Goal: Transaction & Acquisition: Purchase product/service

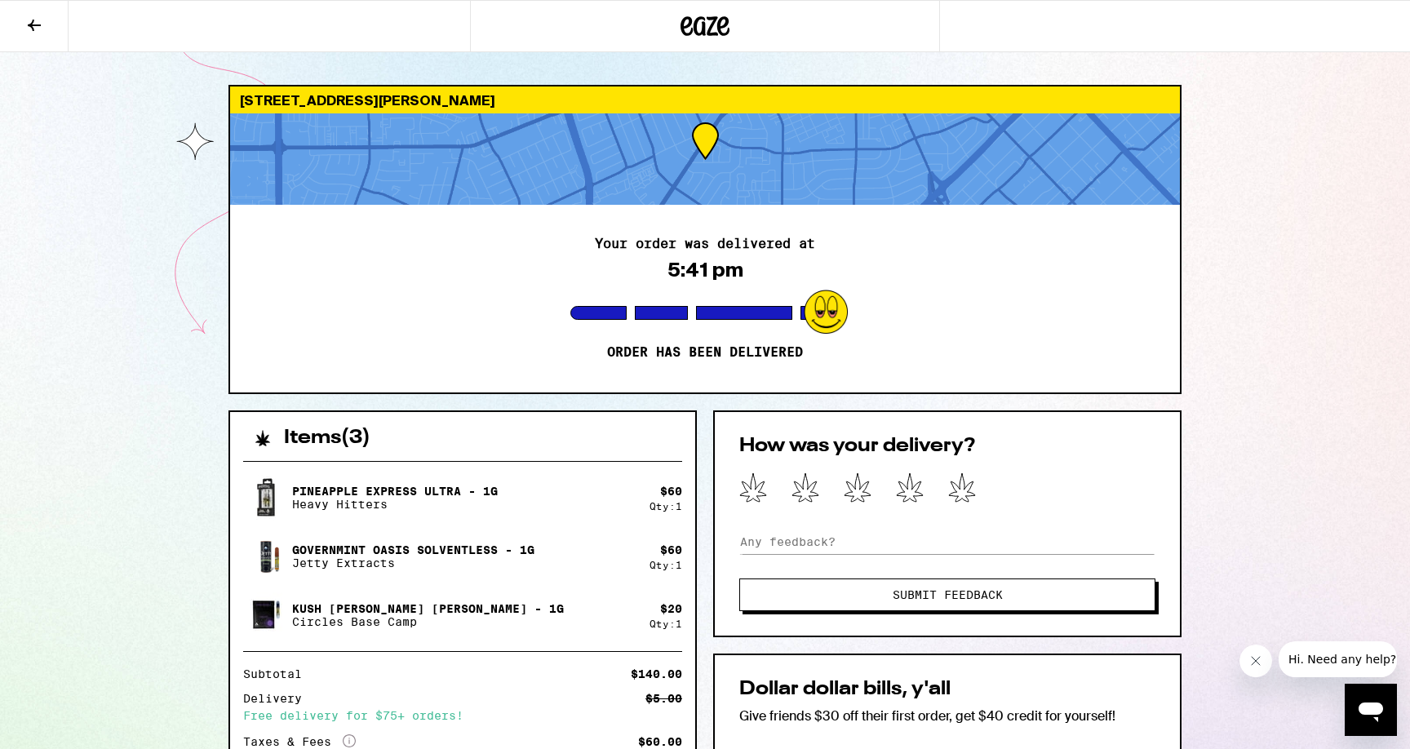
click at [168, 202] on div "2103 Town And Country [GEOGRAPHIC_DATA][PERSON_NAME] 95050 Your order was deliv…" at bounding box center [705, 566] width 1410 height 1133
click at [44, 28] on button at bounding box center [34, 26] width 69 height 51
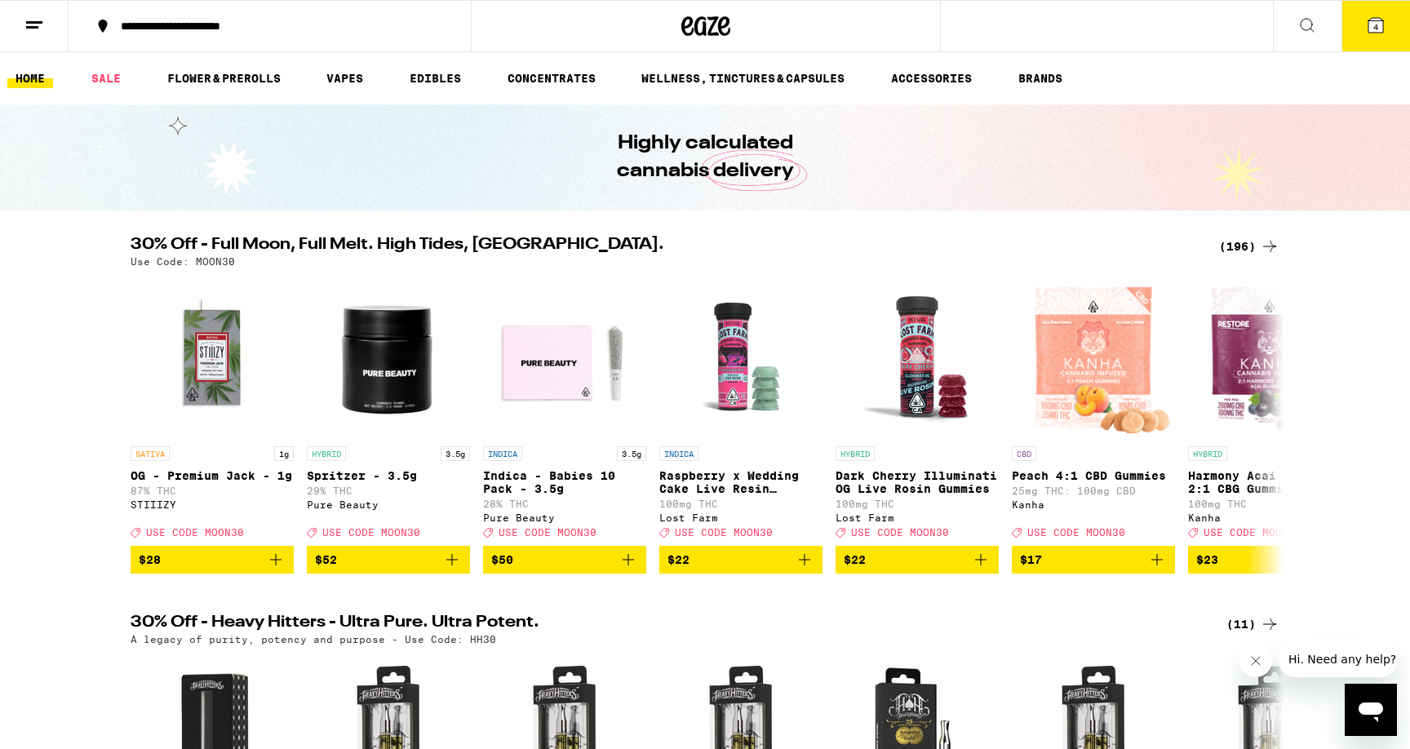
click at [1230, 246] on div "(196)" at bounding box center [1249, 247] width 60 height 20
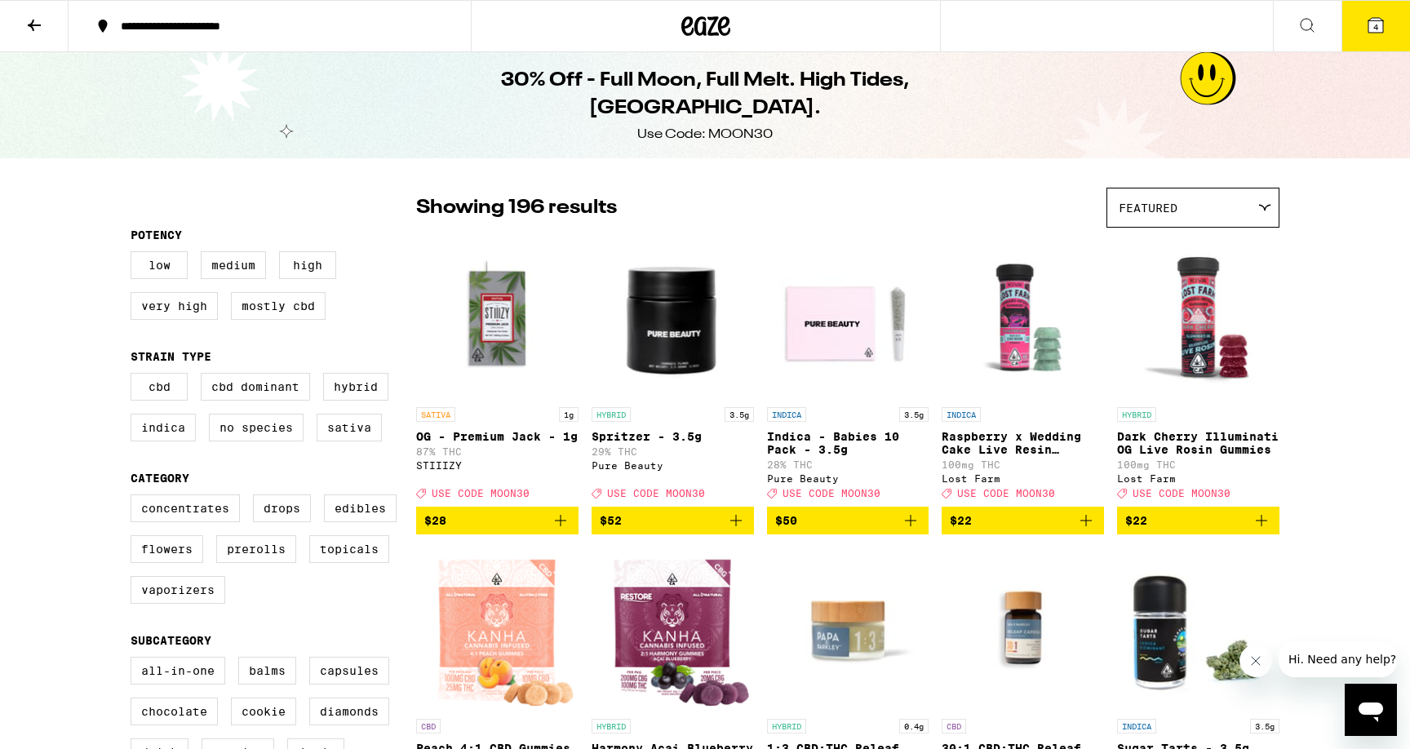
click at [1219, 224] on div "Featured" at bounding box center [1192, 207] width 171 height 38
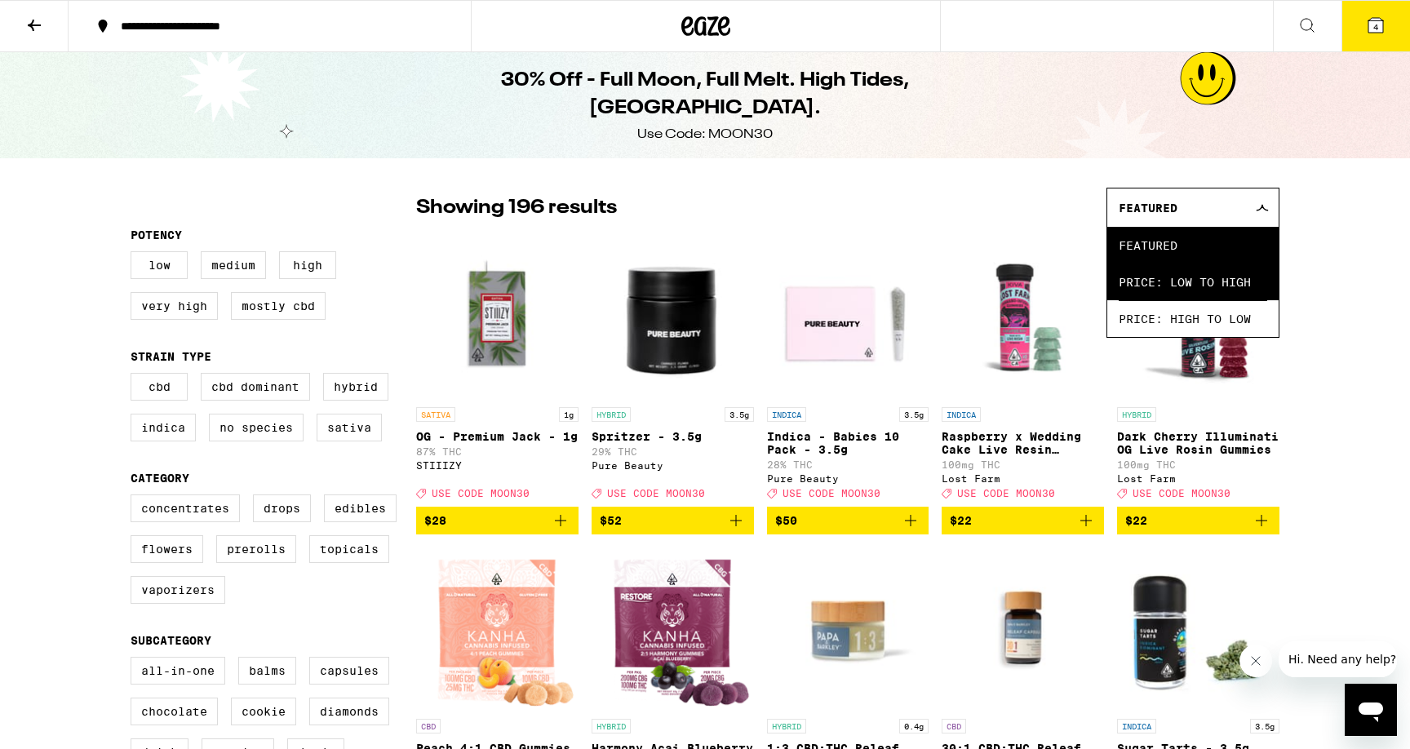
click at [1208, 274] on span "Price: Low to High" at bounding box center [1193, 282] width 149 height 37
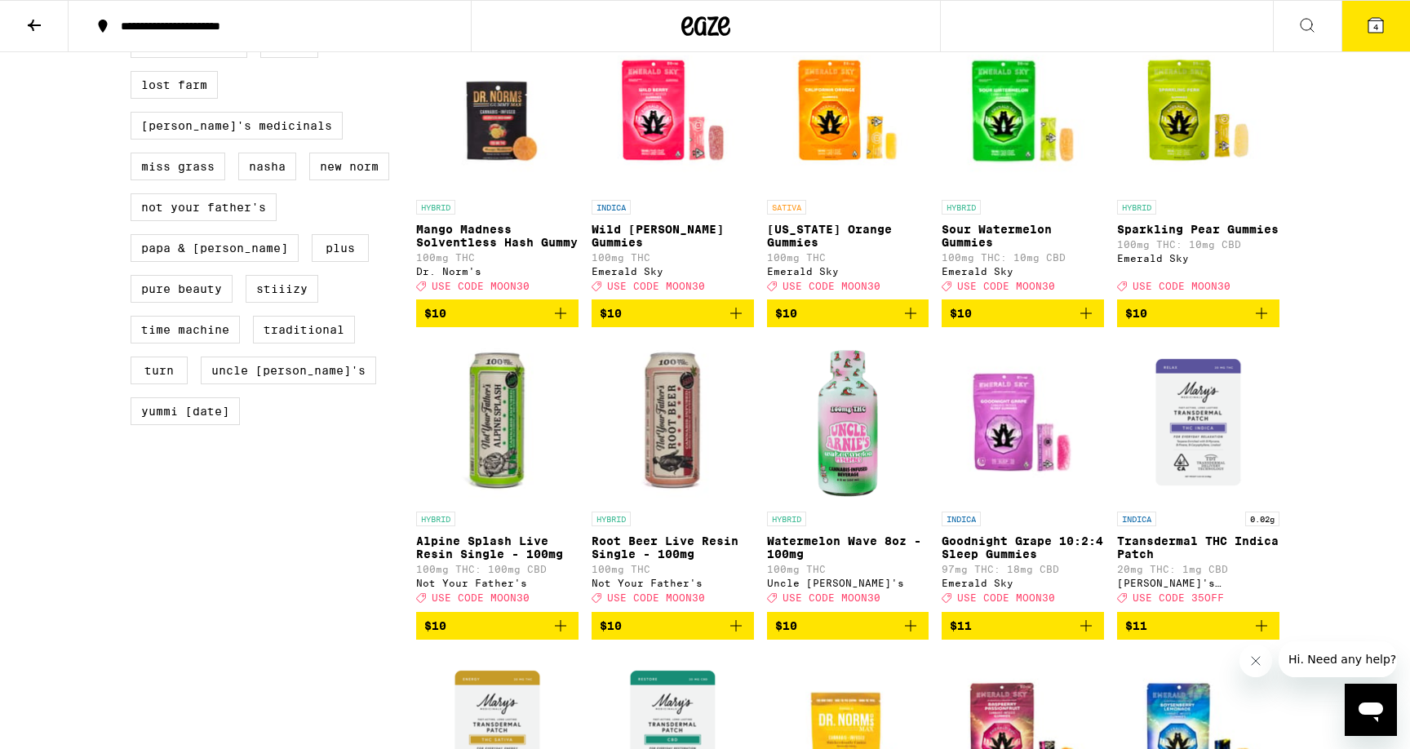
scroll to position [1443, 0]
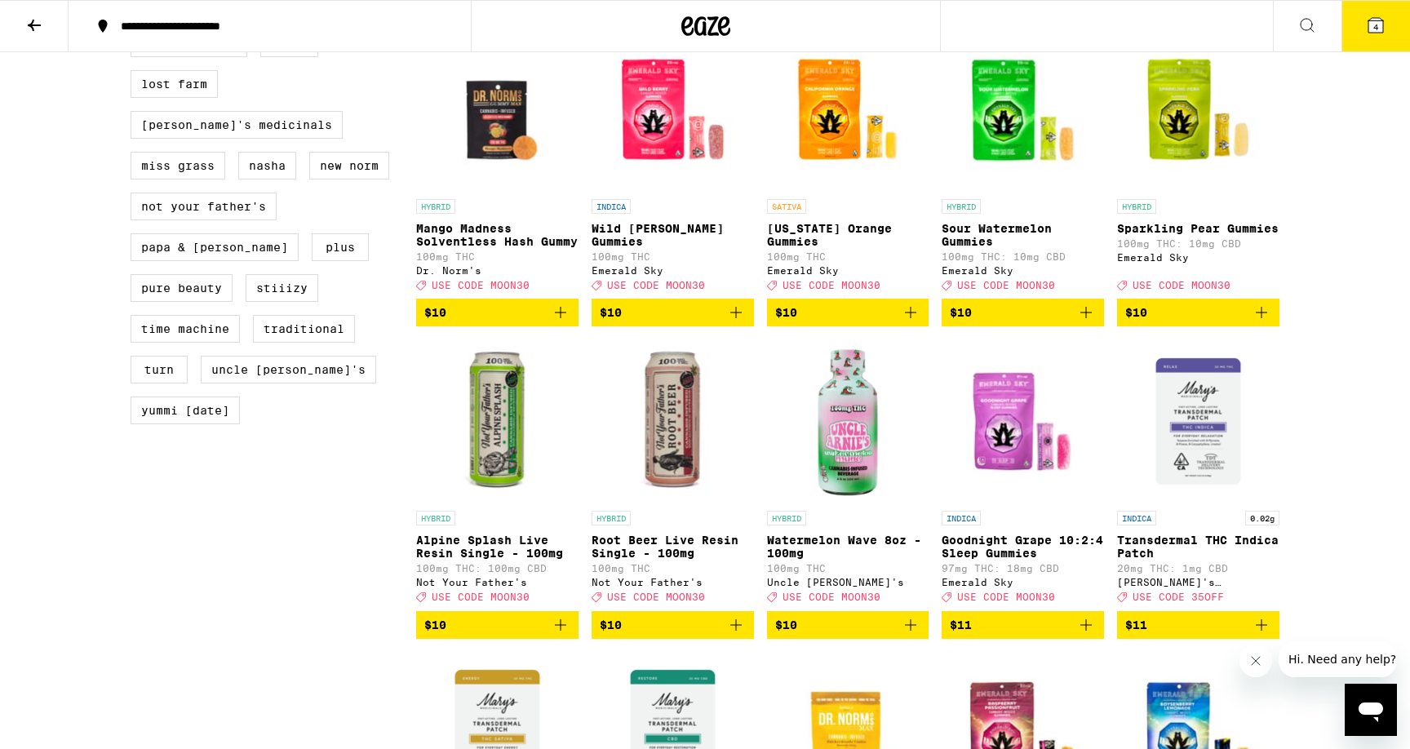
click at [505, 248] on p "Mango Madness Solventless Hash Gummy" at bounding box center [497, 235] width 162 height 26
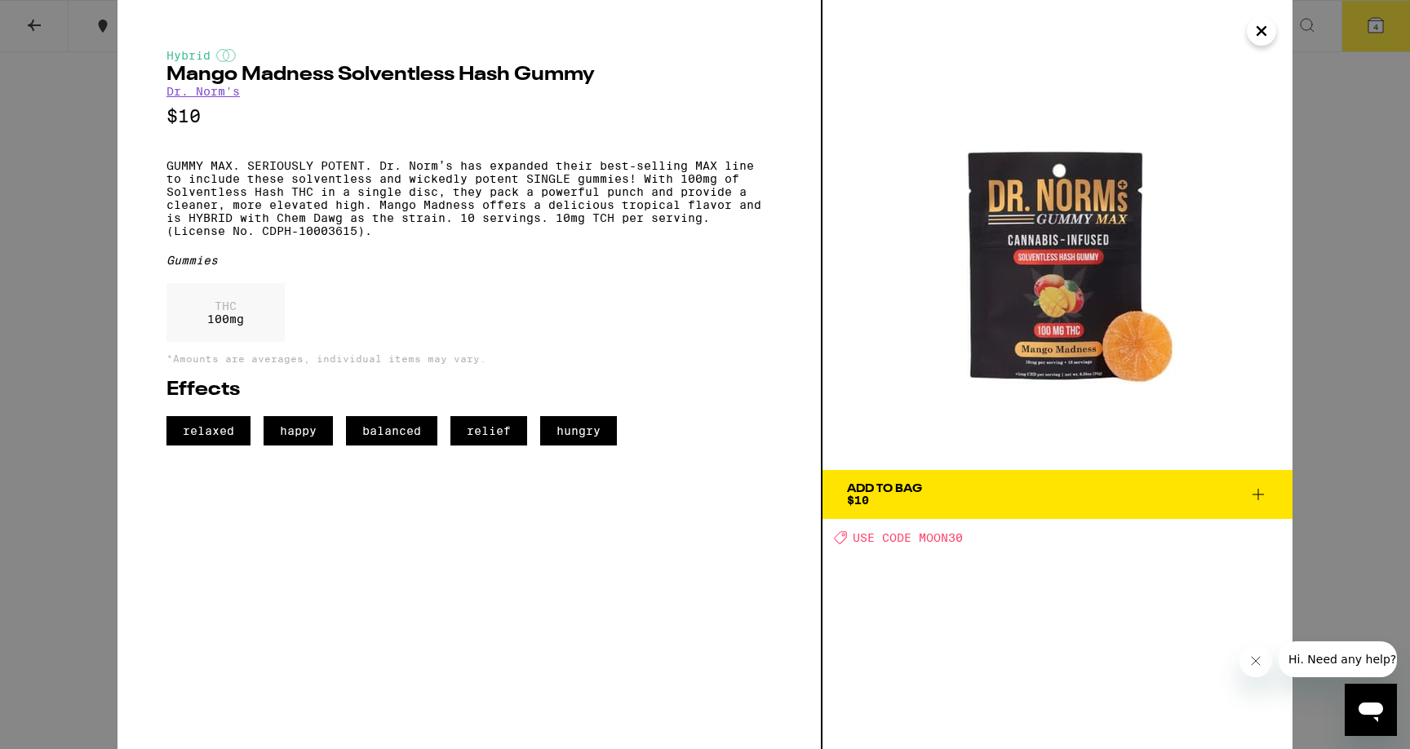
click at [938, 540] on span "USE CODE MOON30" at bounding box center [908, 537] width 110 height 13
copy span "MOON30"
click at [1257, 487] on icon at bounding box center [1258, 495] width 20 height 20
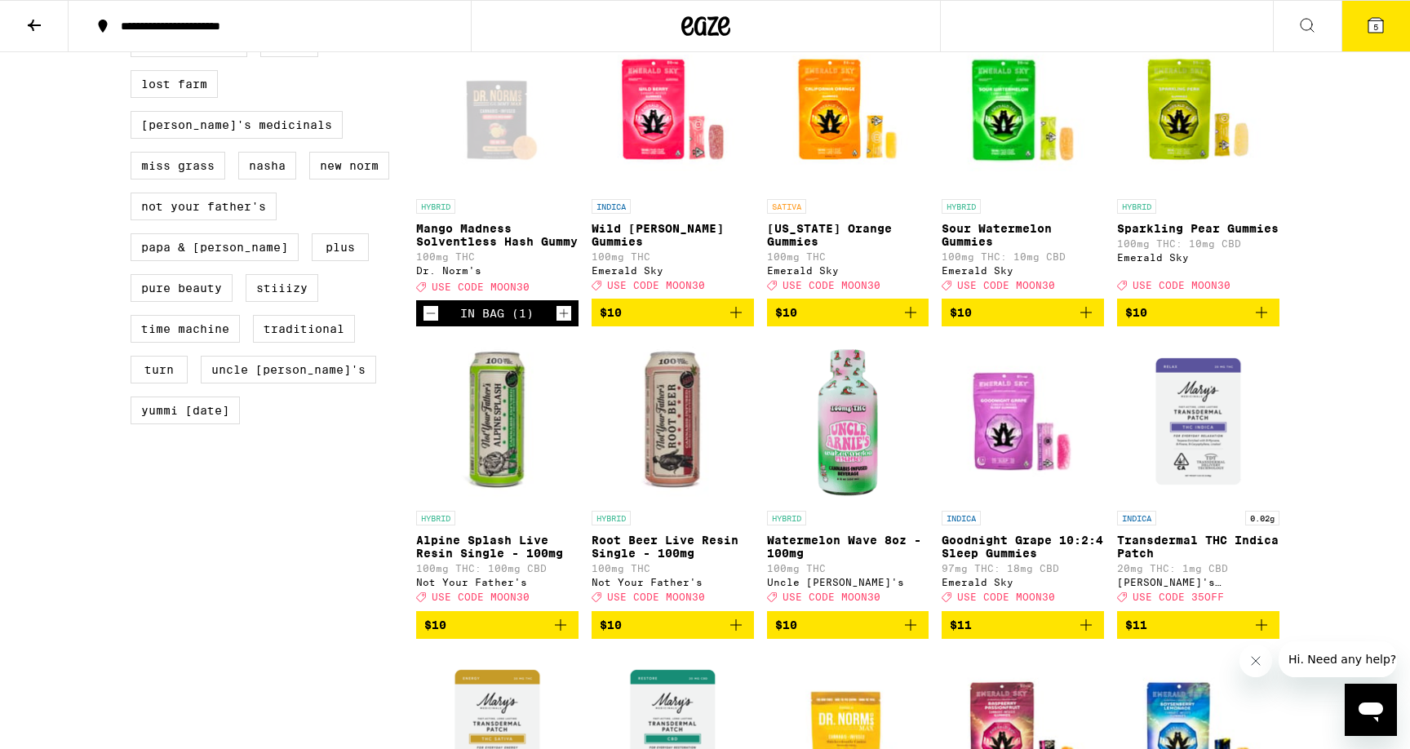
click at [483, 248] on p "Mango Madness Solventless Hash Gummy" at bounding box center [497, 235] width 162 height 26
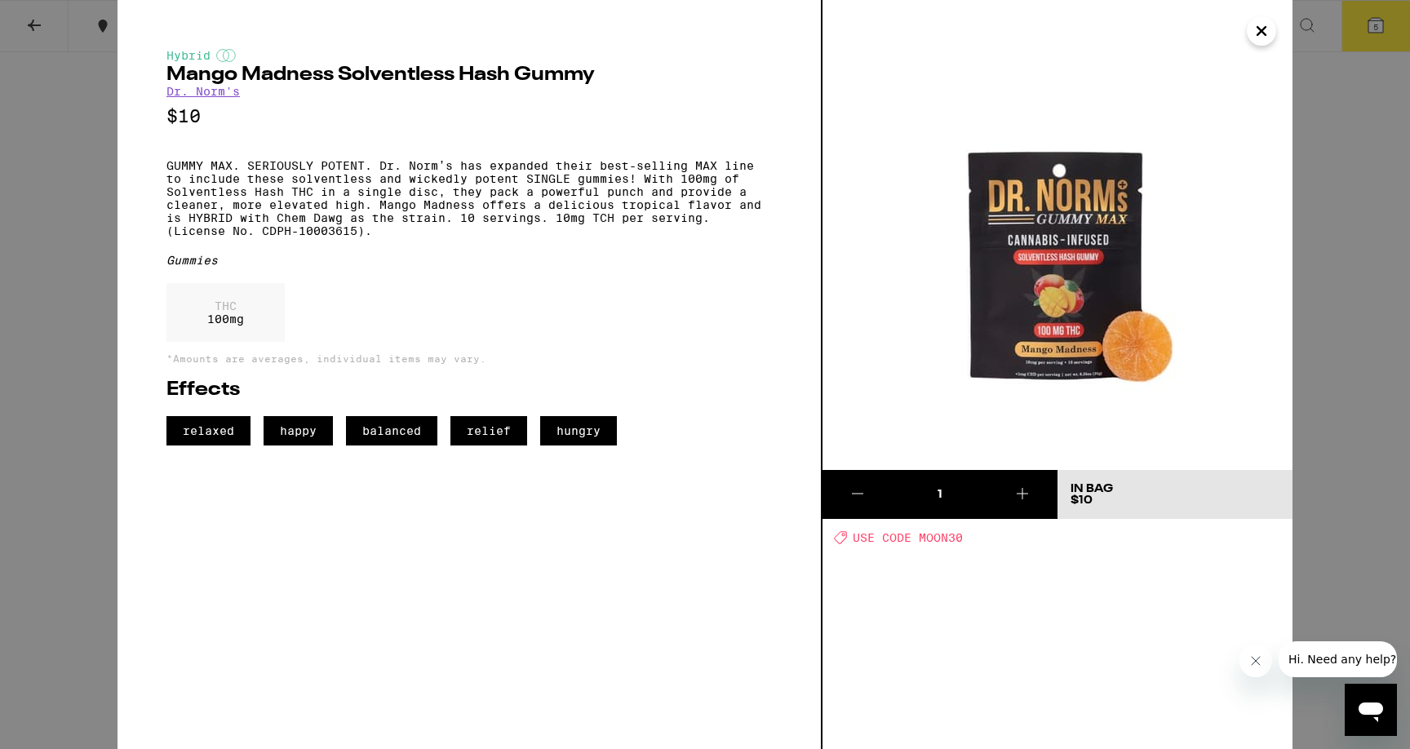
click at [1260, 42] on icon "Close" at bounding box center [1262, 31] width 20 height 24
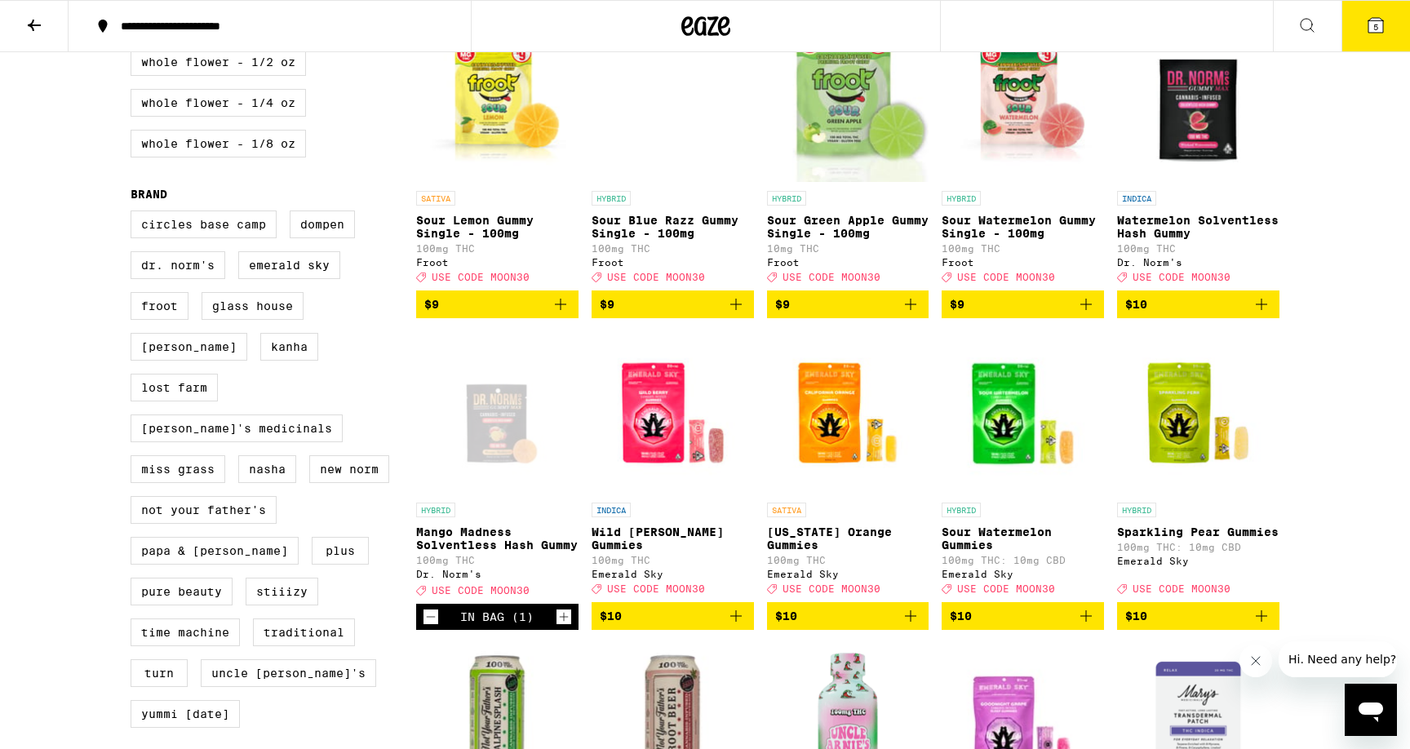
scroll to position [1126, 0]
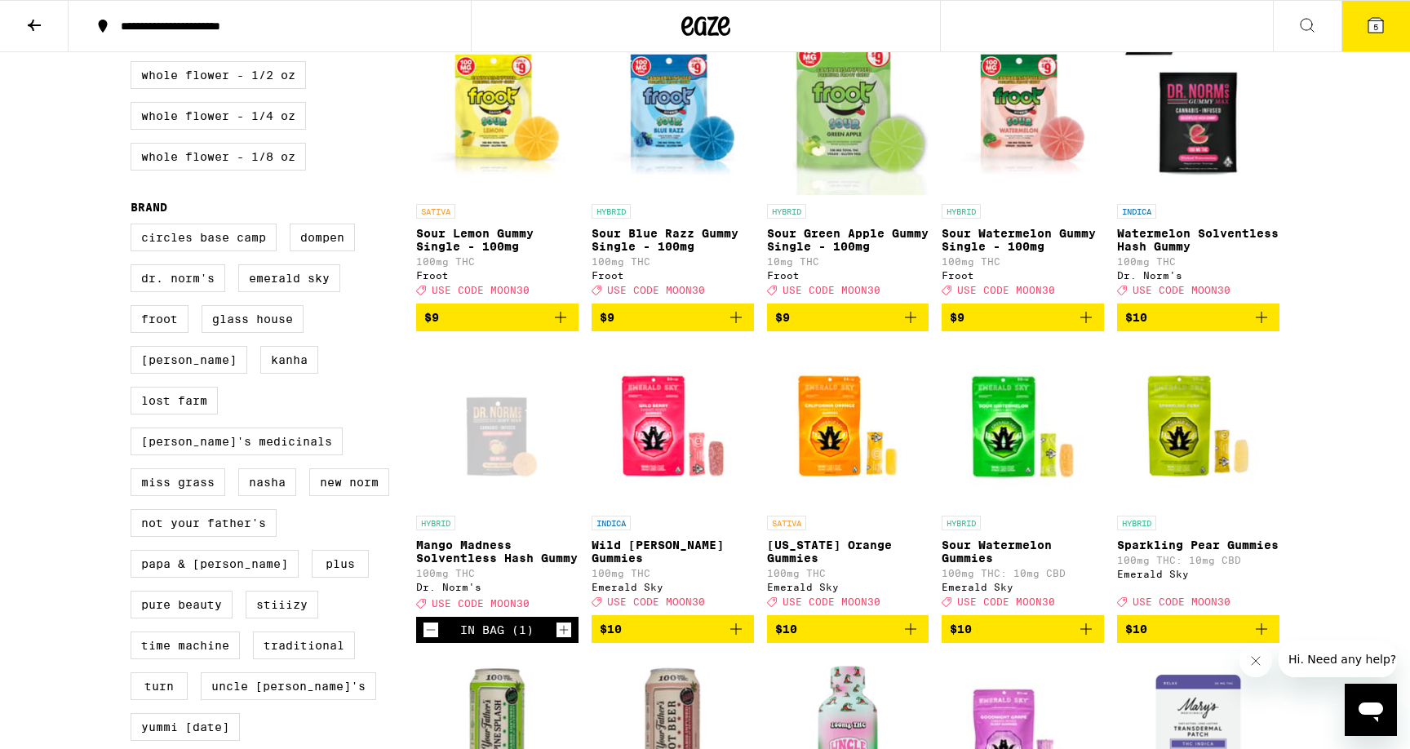
click at [1269, 327] on icon "Add to bag" at bounding box center [1262, 318] width 20 height 20
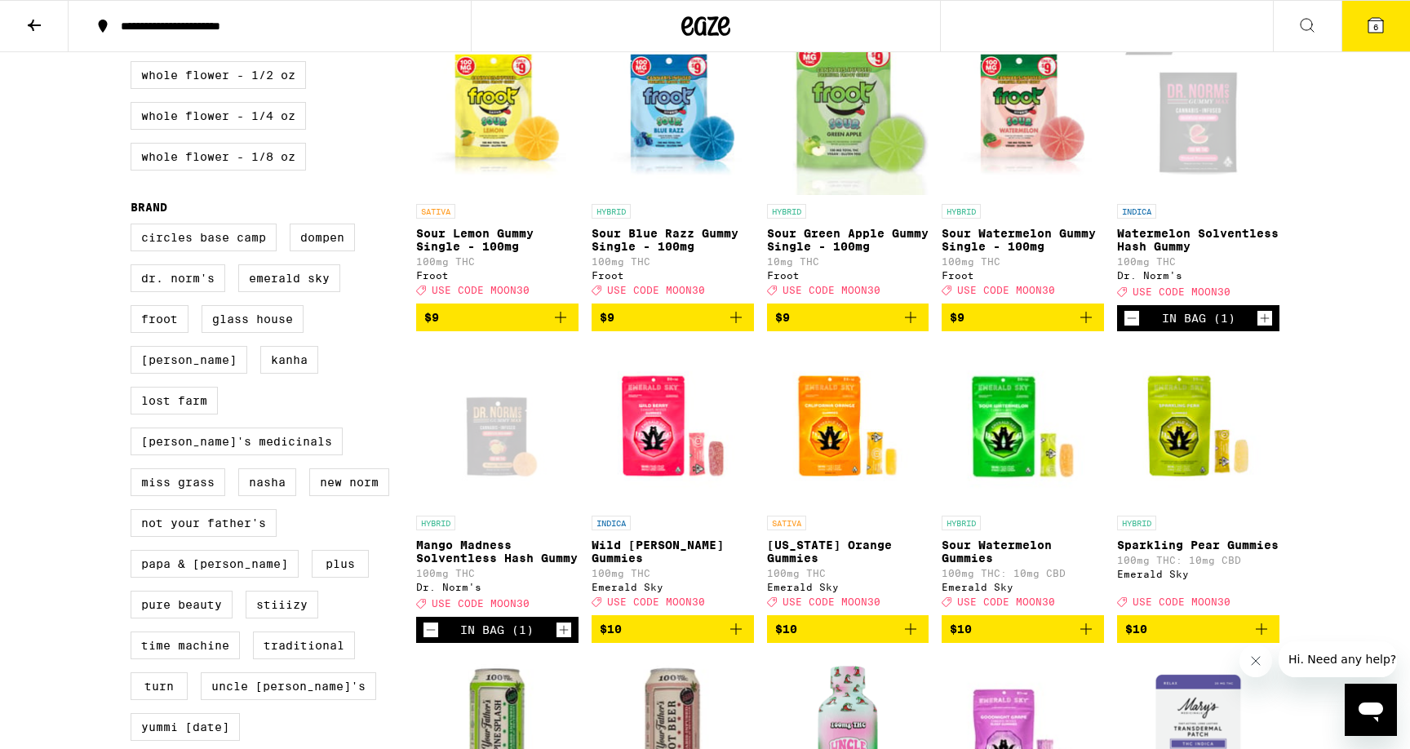
click at [571, 638] on button "Increment" at bounding box center [564, 630] width 16 height 16
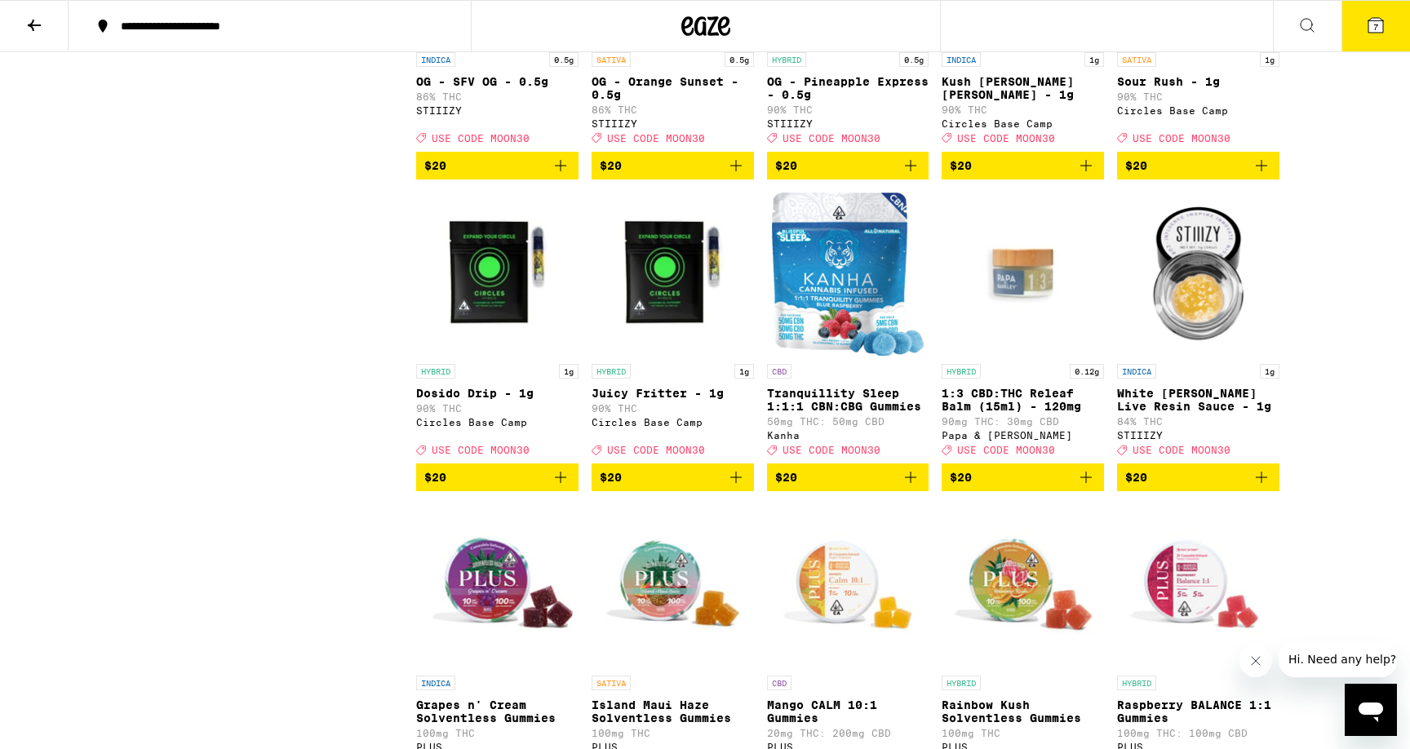
scroll to position [5633, 0]
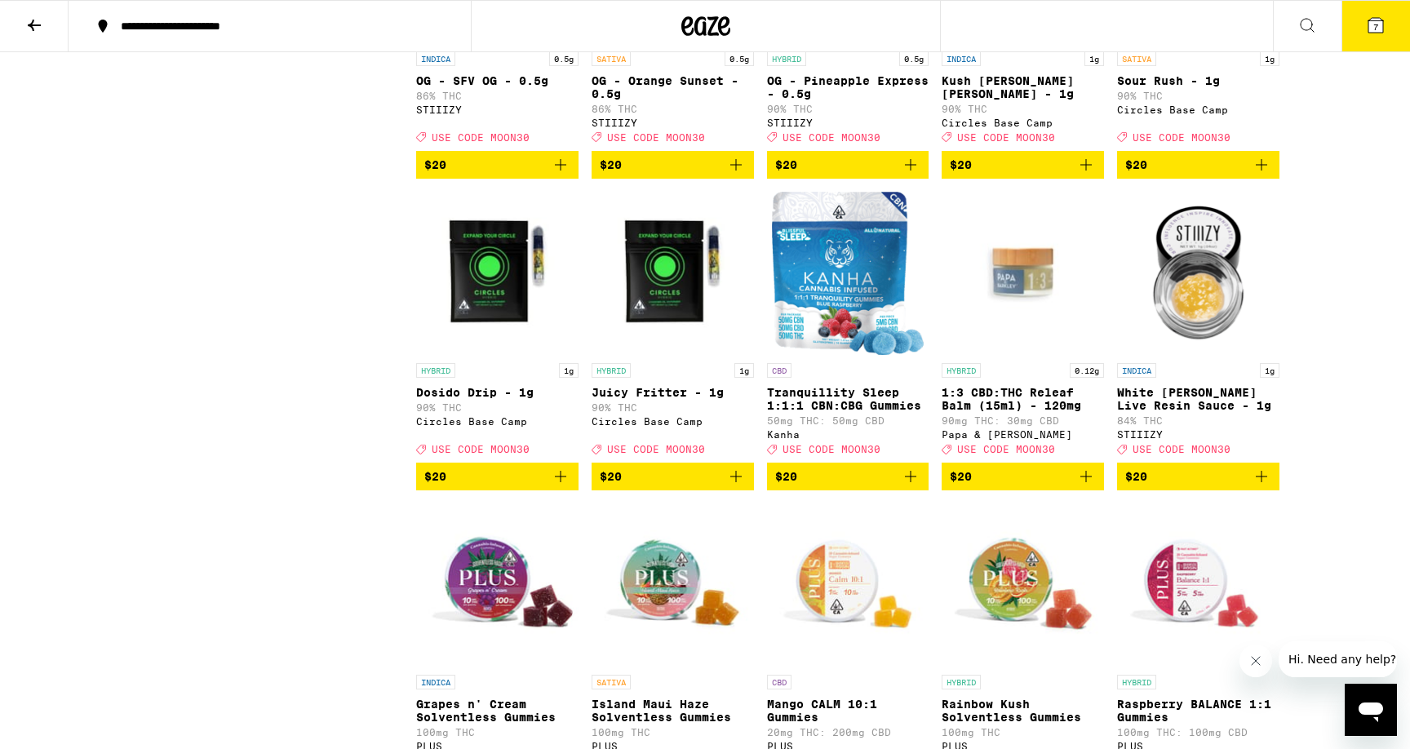
click at [1266, 175] on icon "Add to bag" at bounding box center [1262, 165] width 20 height 20
click at [739, 486] on icon "Add to bag" at bounding box center [736, 477] width 20 height 20
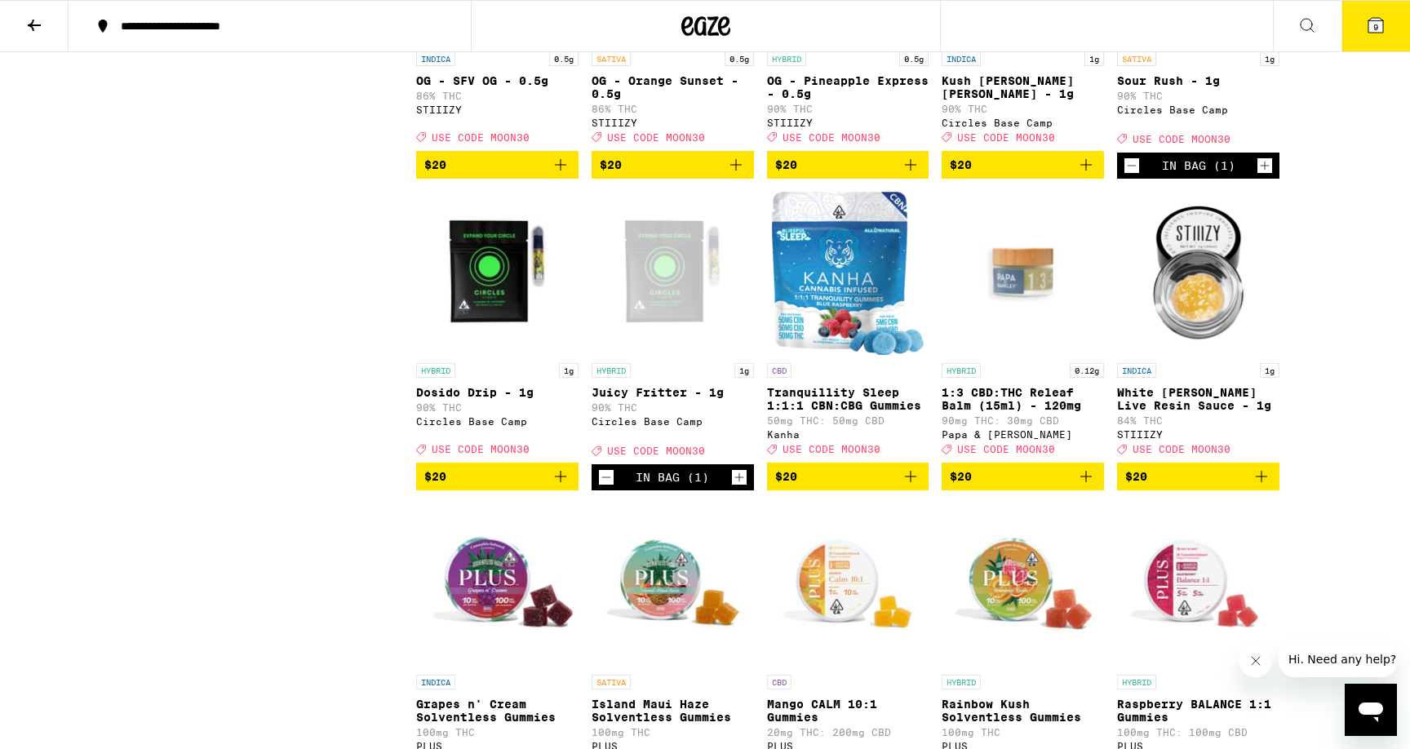
click at [1381, 16] on icon at bounding box center [1376, 26] width 20 height 20
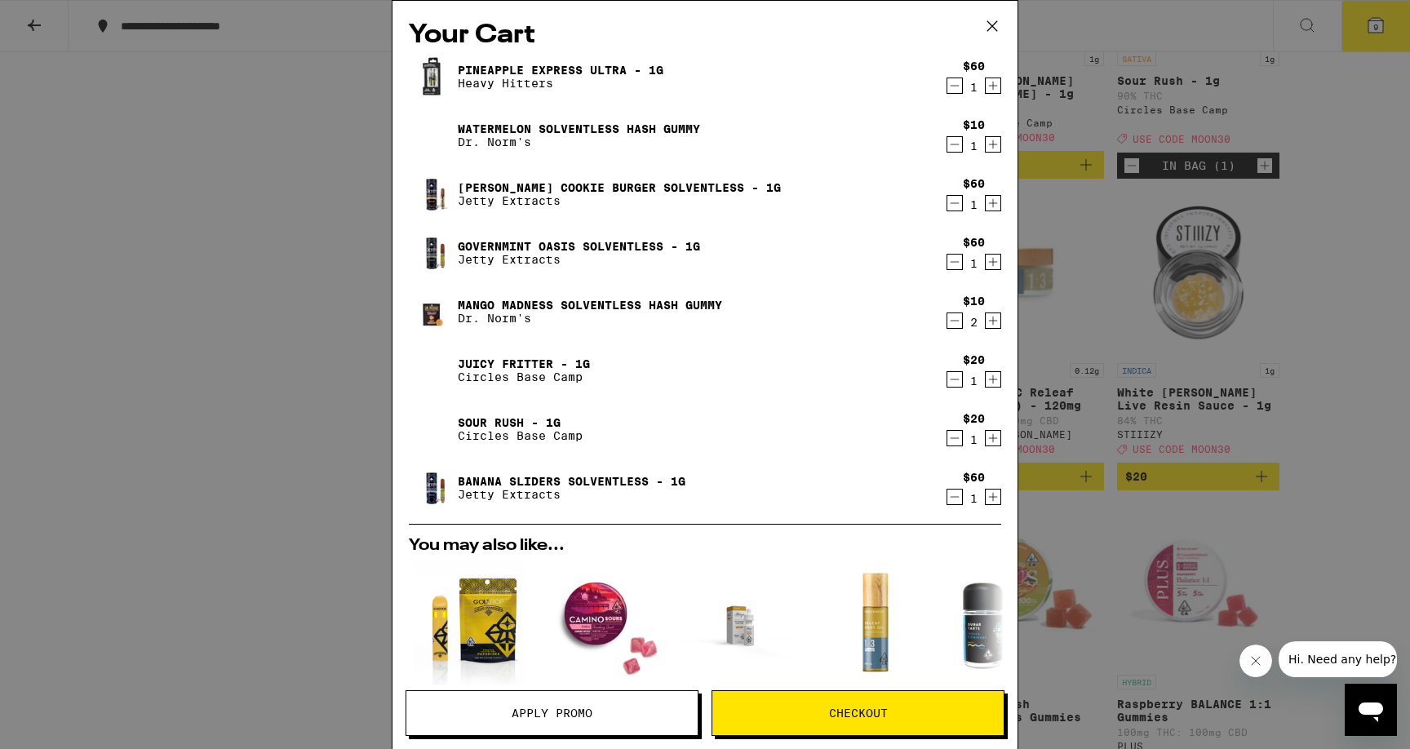
click at [592, 702] on button "Apply Promo" at bounding box center [552, 713] width 293 height 46
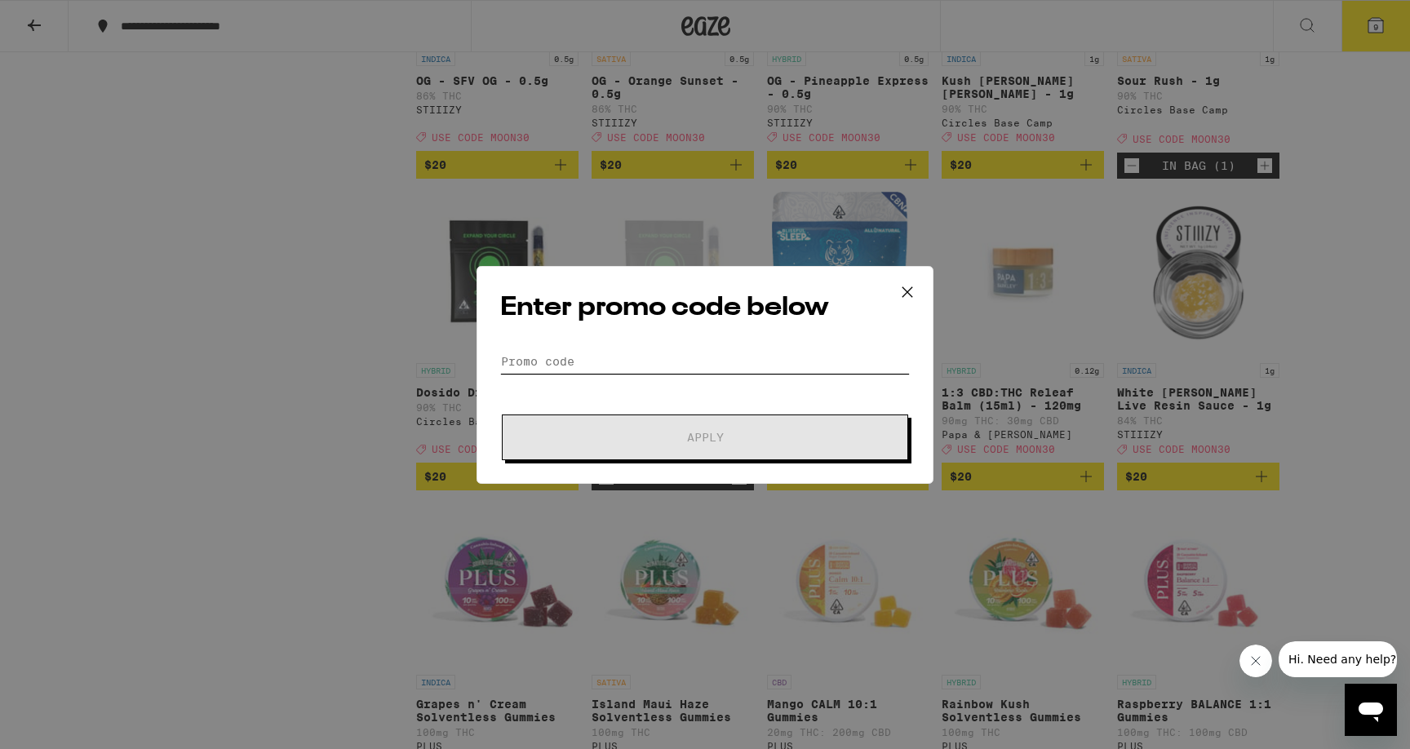
paste input "MOON30"
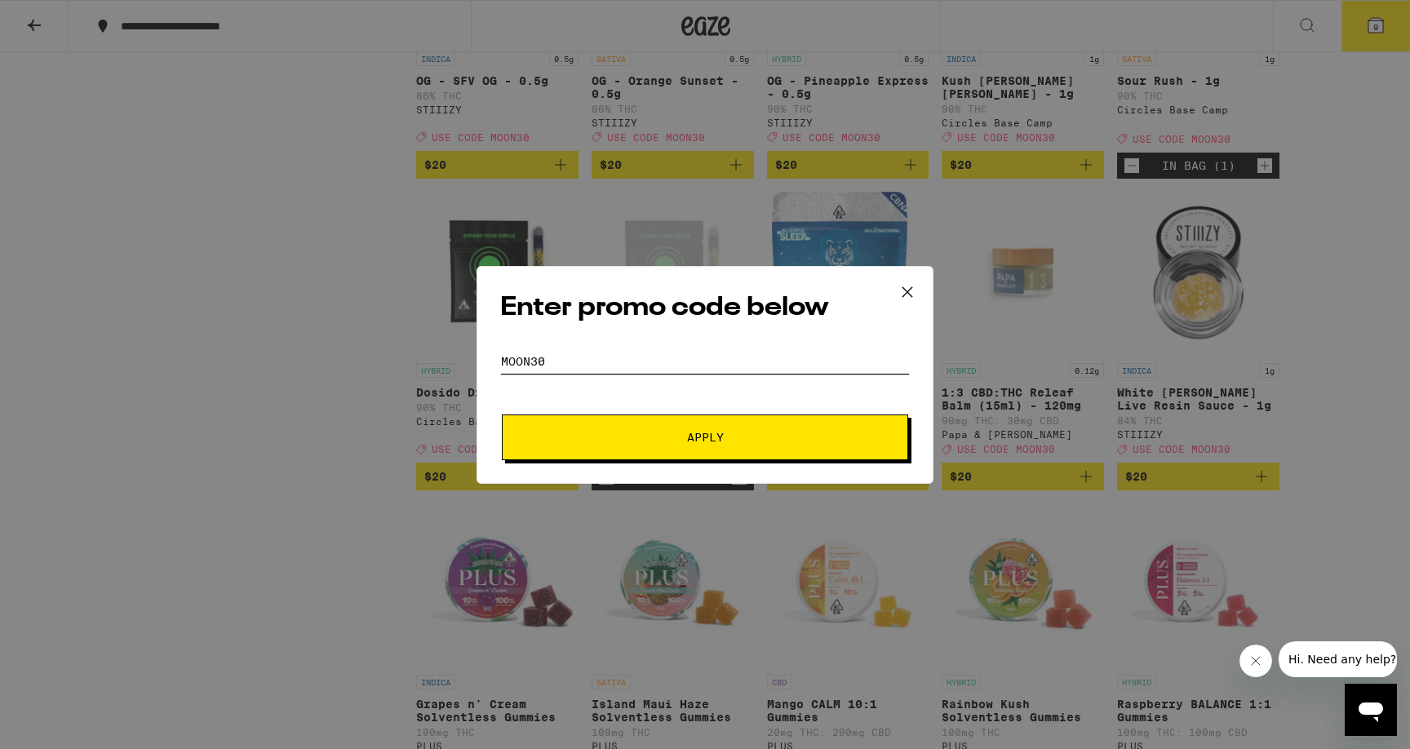
type input "MOON30"
click at [616, 444] on button "Apply" at bounding box center [705, 438] width 406 height 46
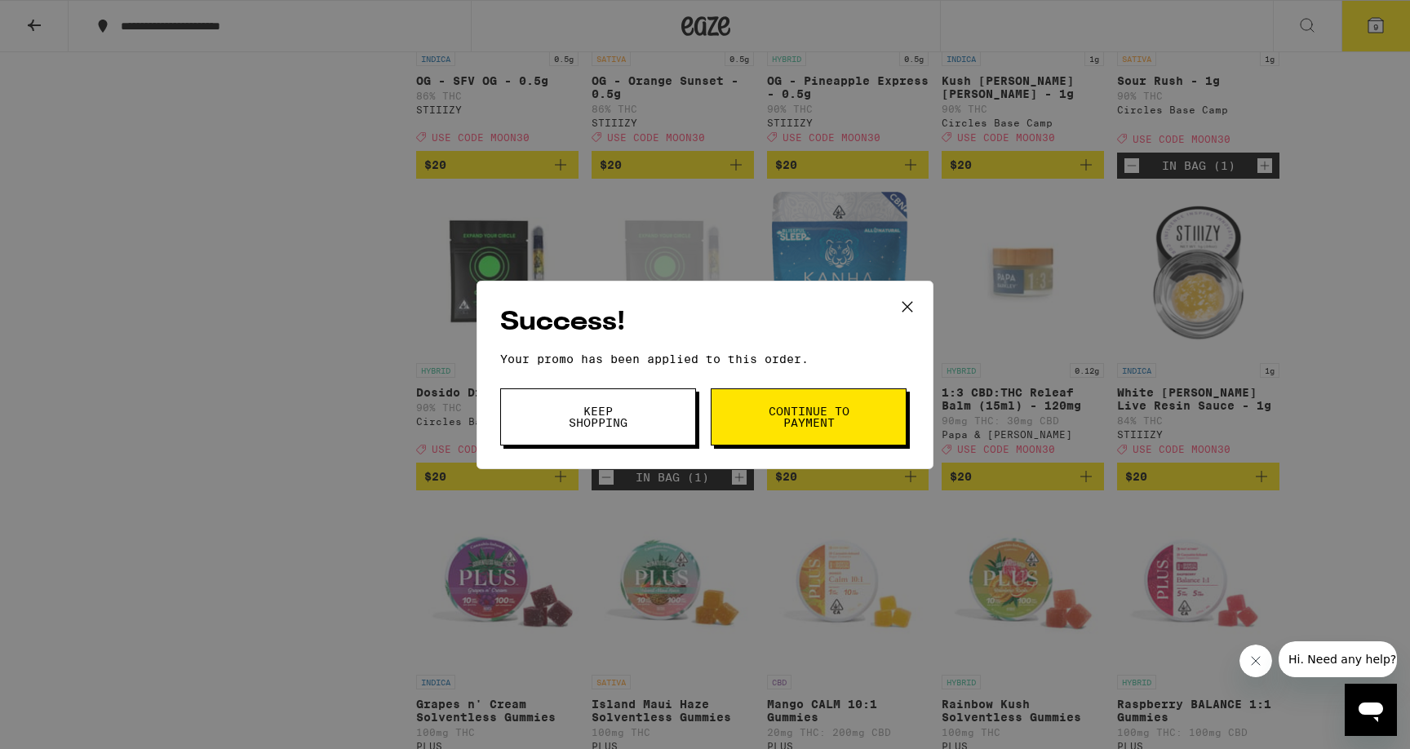
click at [612, 427] on span "Keep Shopping" at bounding box center [598, 417] width 83 height 23
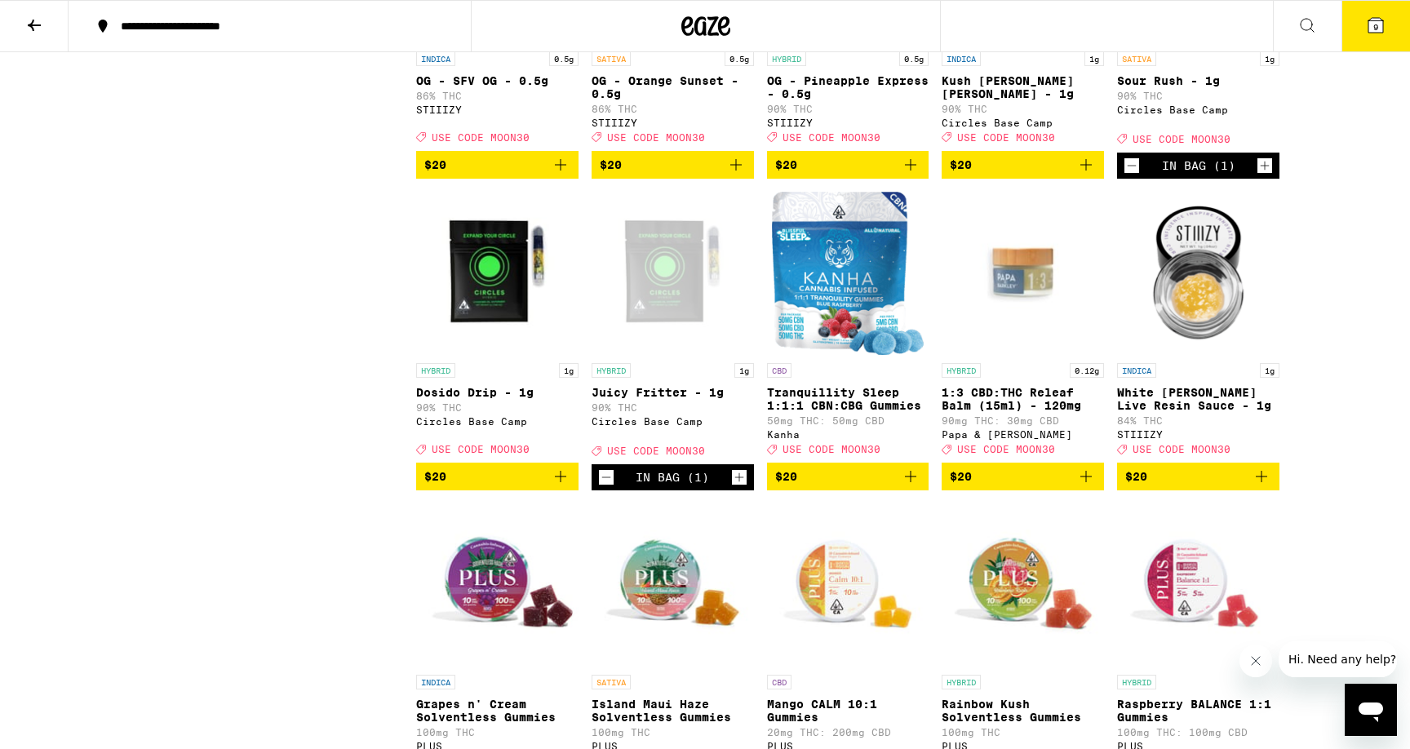
click at [1370, 27] on icon at bounding box center [1375, 25] width 15 height 15
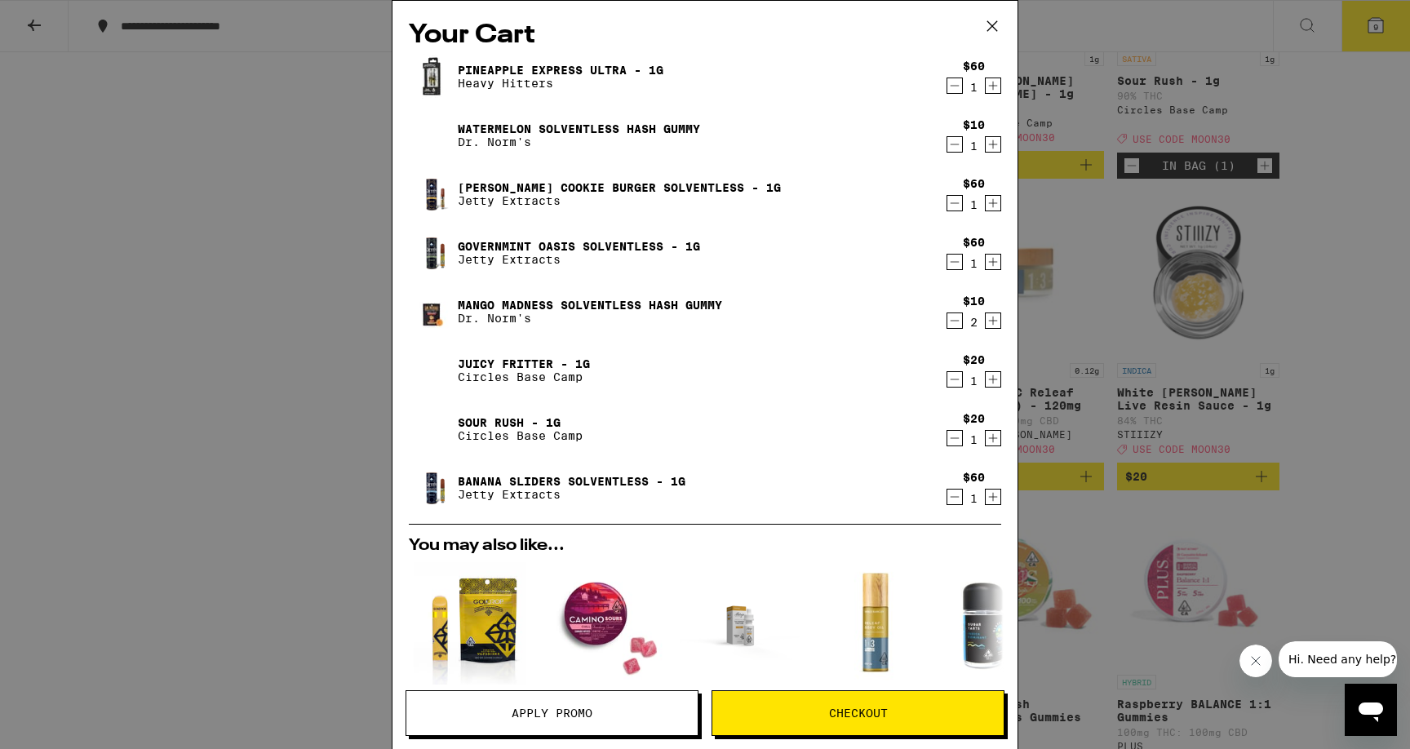
click at [957, 202] on icon "Decrement" at bounding box center [954, 203] width 15 height 20
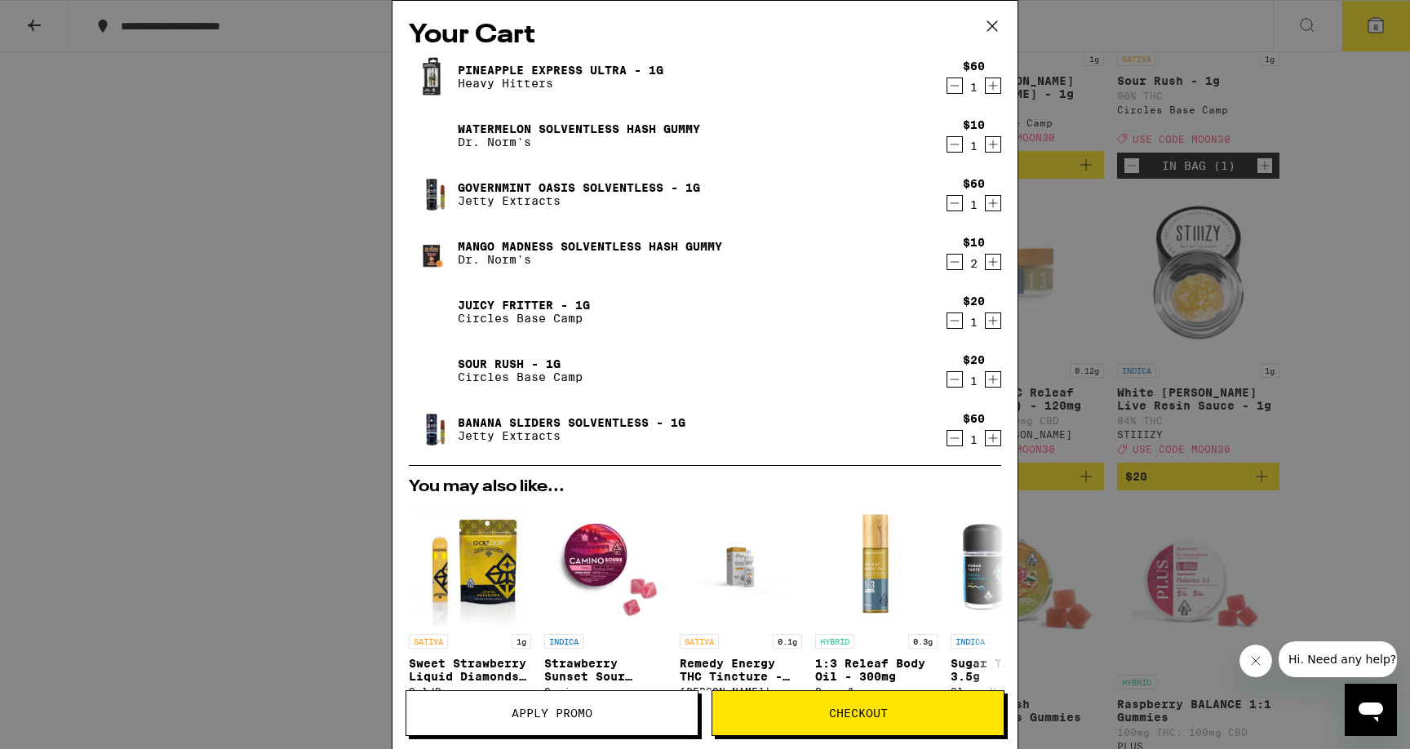
click at [957, 202] on icon "Decrement" at bounding box center [954, 203] width 15 height 20
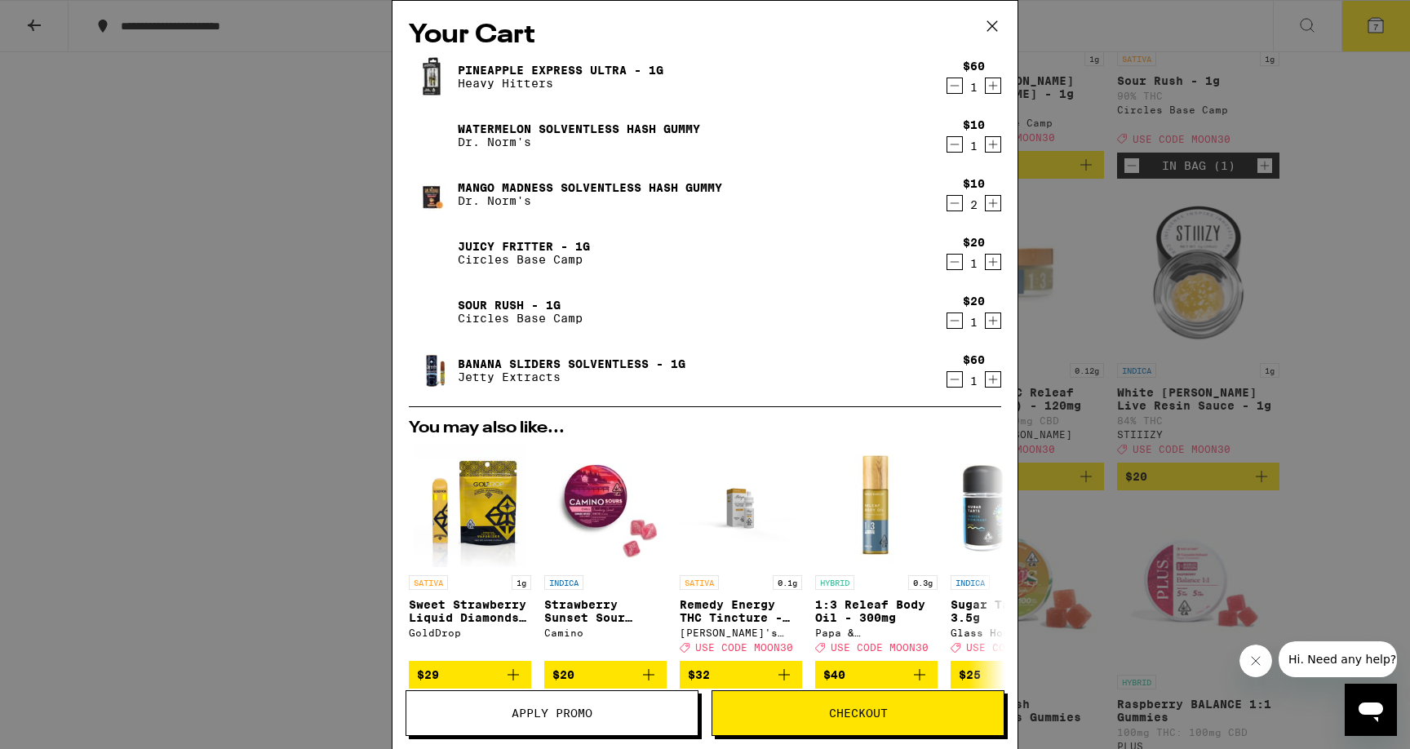
click at [953, 378] on icon "Decrement" at bounding box center [954, 380] width 15 height 20
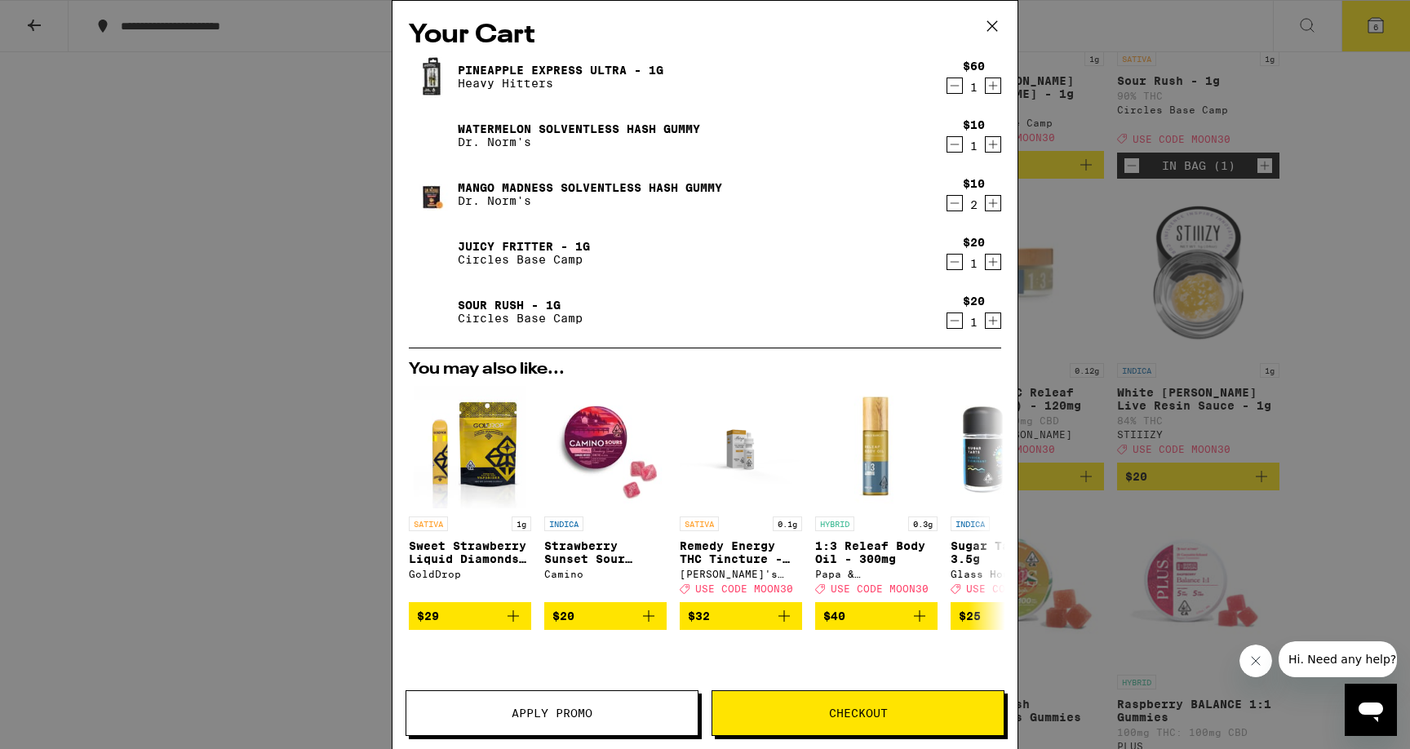
click at [956, 84] on icon "Decrement" at bounding box center [954, 86] width 15 height 20
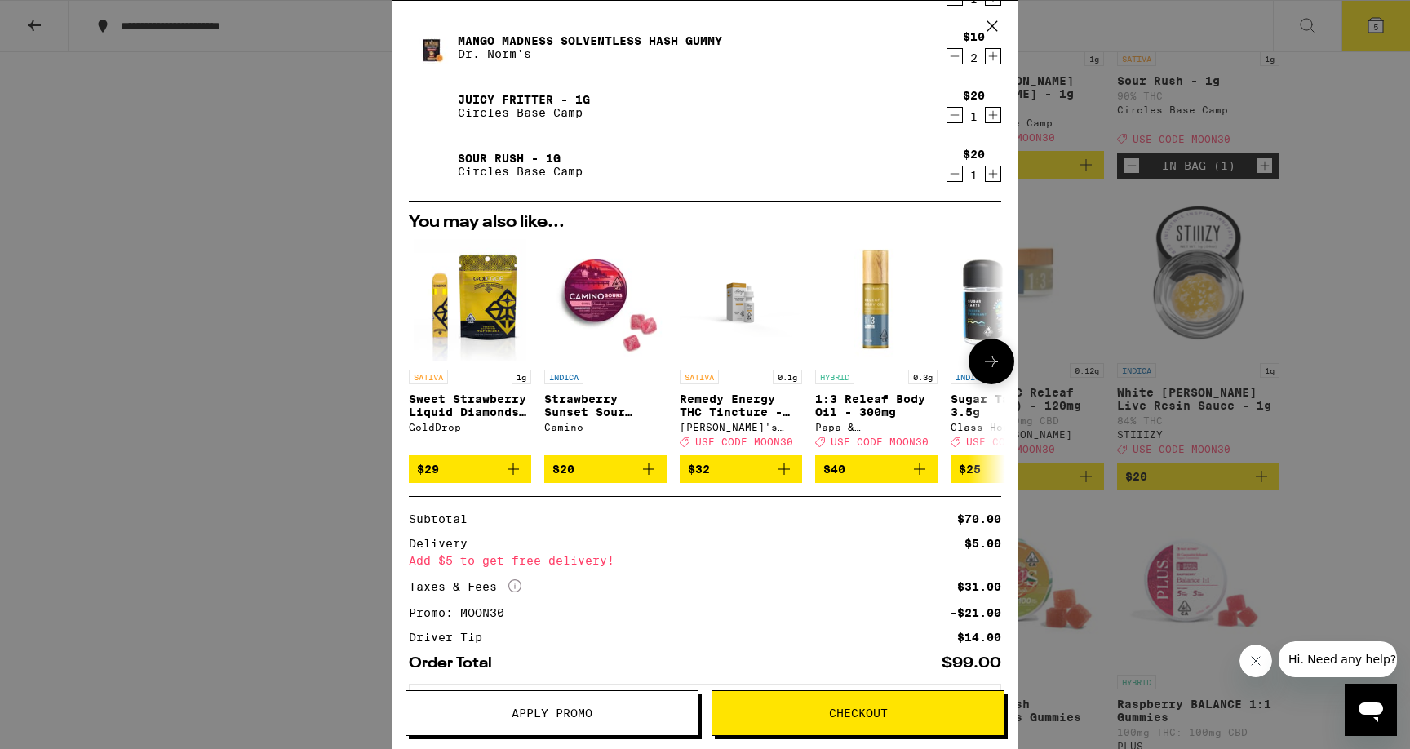
scroll to position [170, 0]
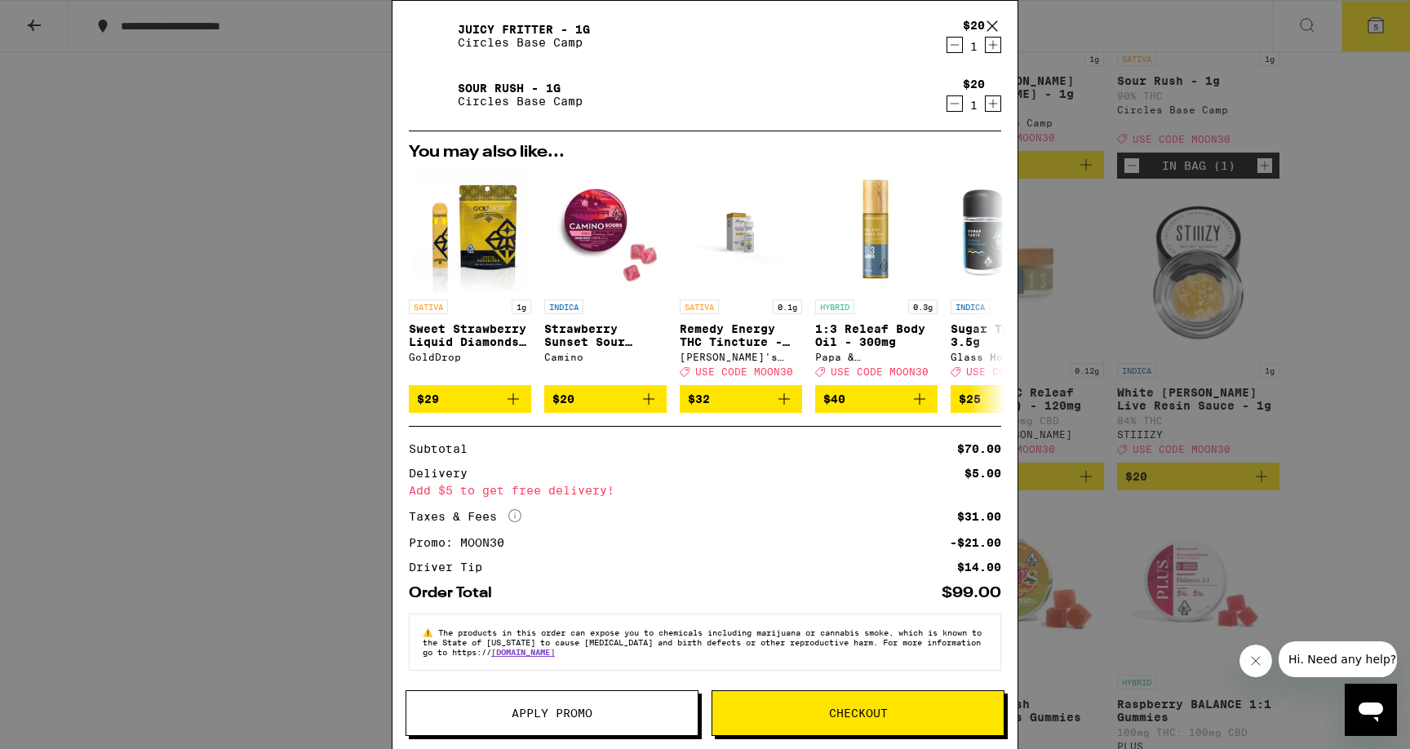
click at [330, 376] on div "Your Cart Watermelon Solventless Hash Gummy Dr. Norm's $10 1 Mango Madness Solv…" at bounding box center [705, 374] width 1410 height 749
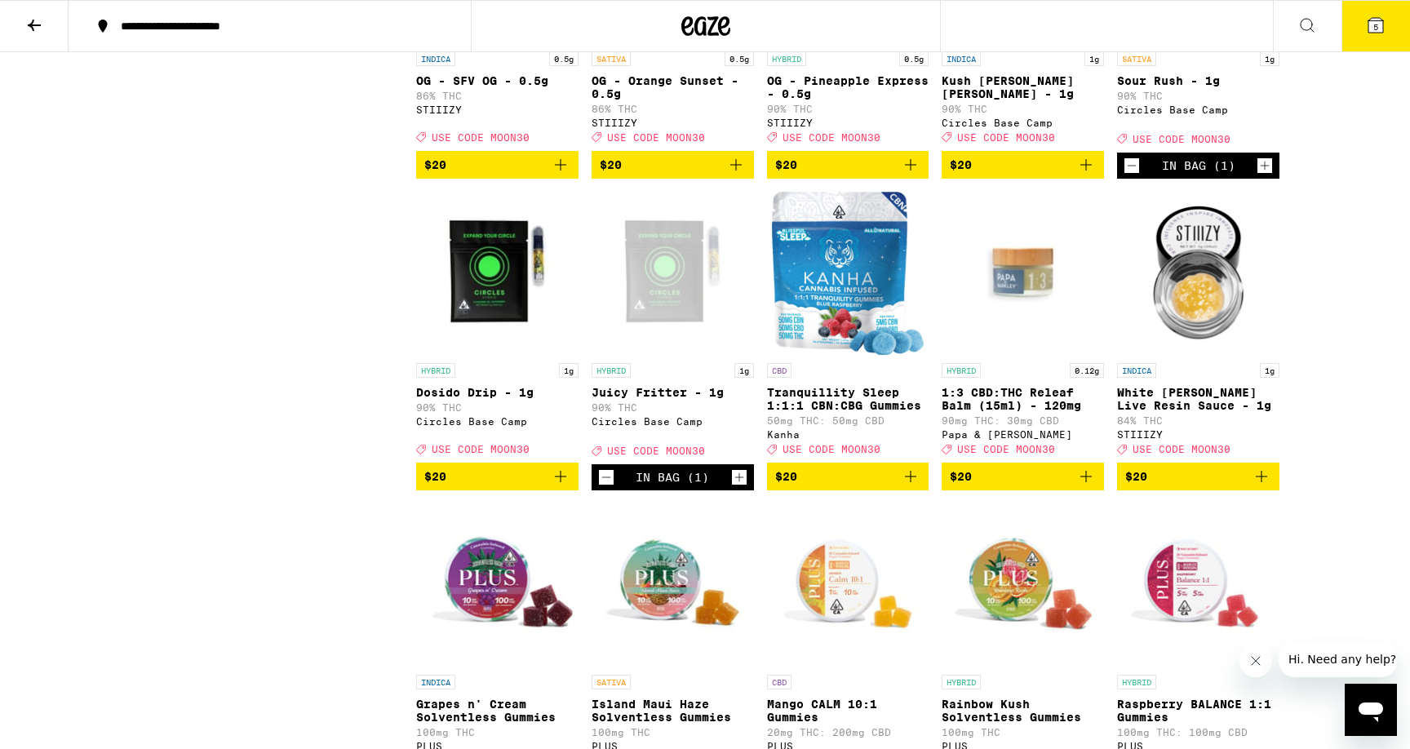
click at [49, 26] on button at bounding box center [34, 26] width 69 height 51
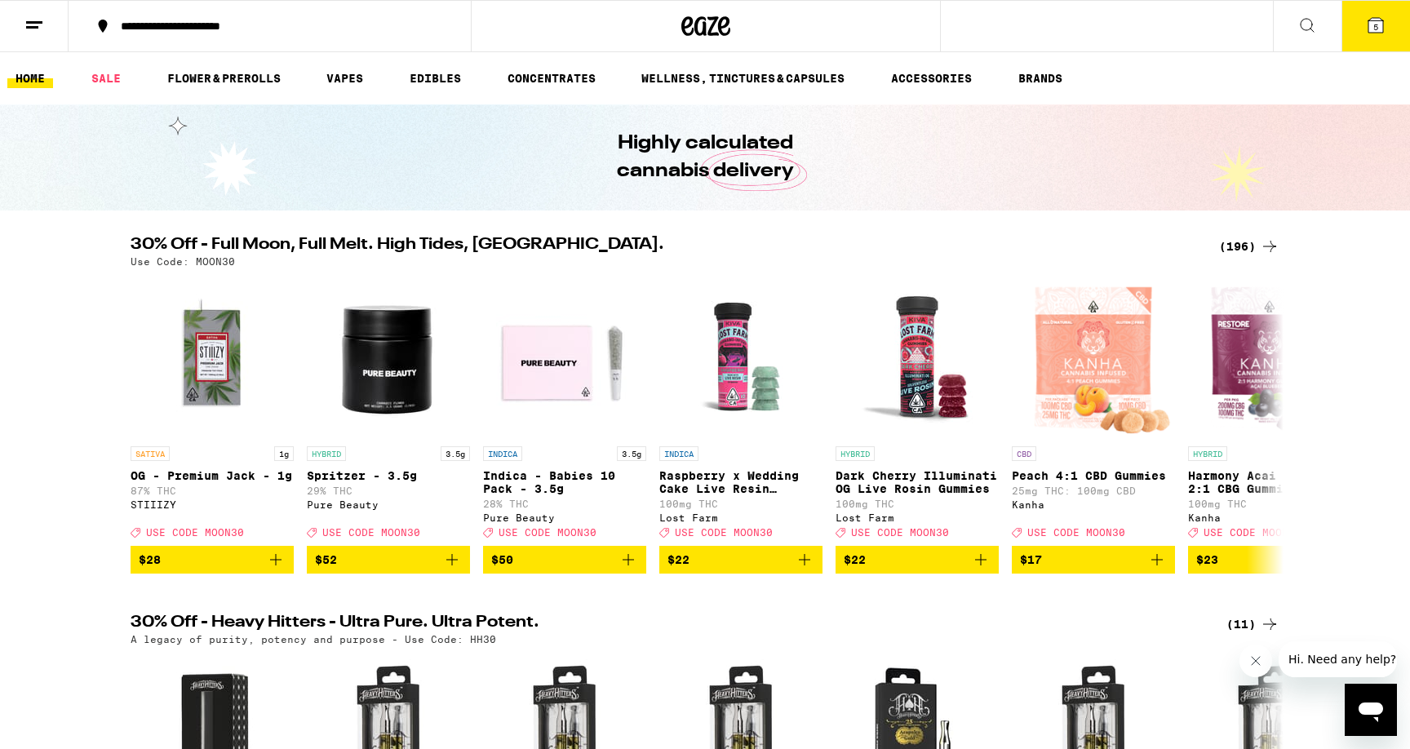
click at [1303, 41] on button at bounding box center [1307, 26] width 69 height 51
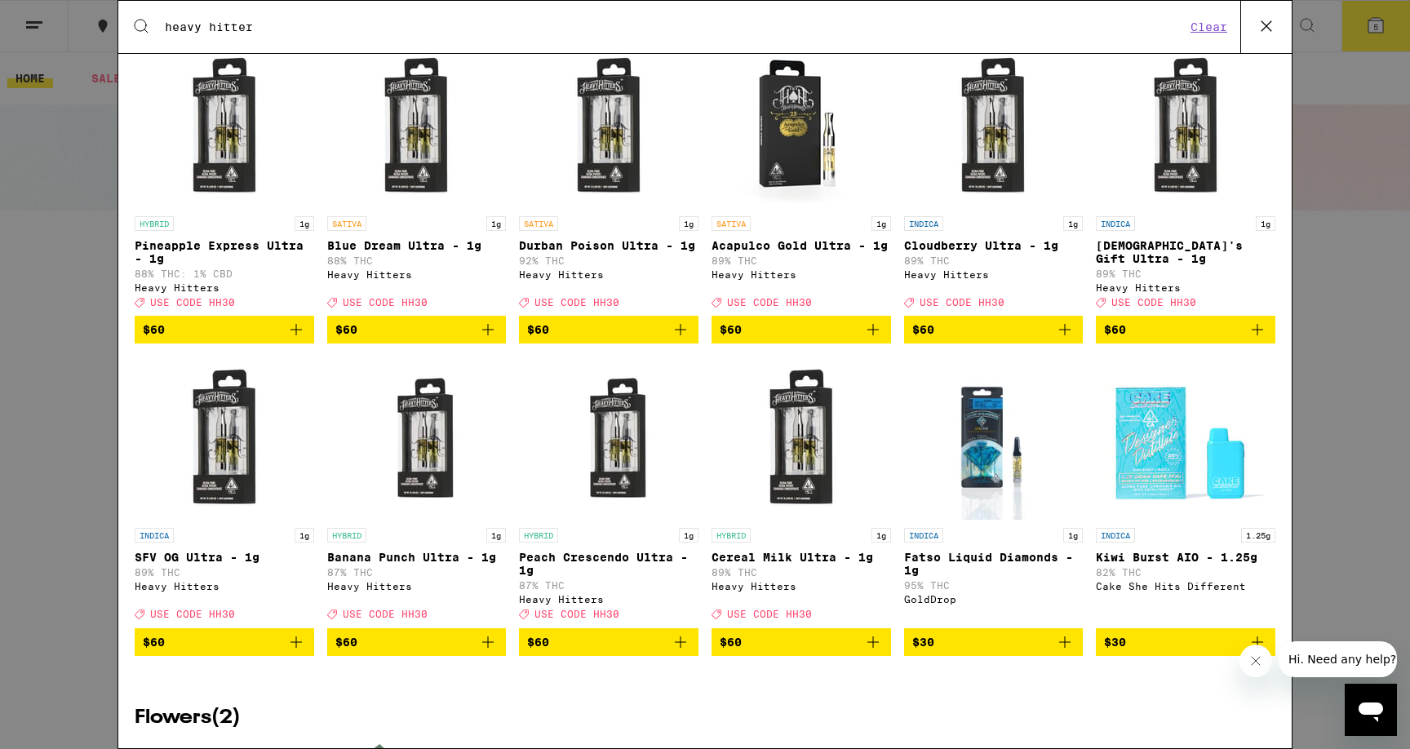
scroll to position [303, 0]
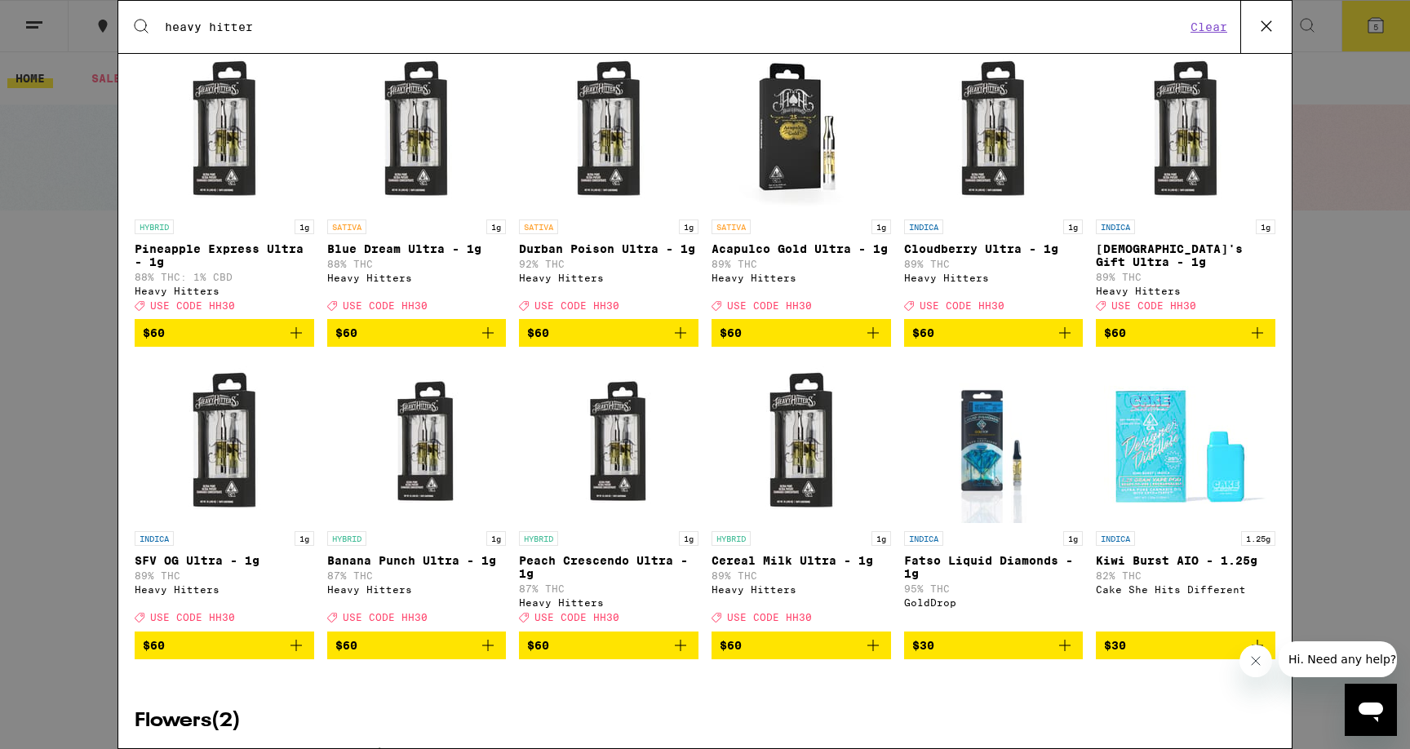
type input "heavy hitter"
click at [1264, 20] on icon at bounding box center [1266, 26] width 24 height 24
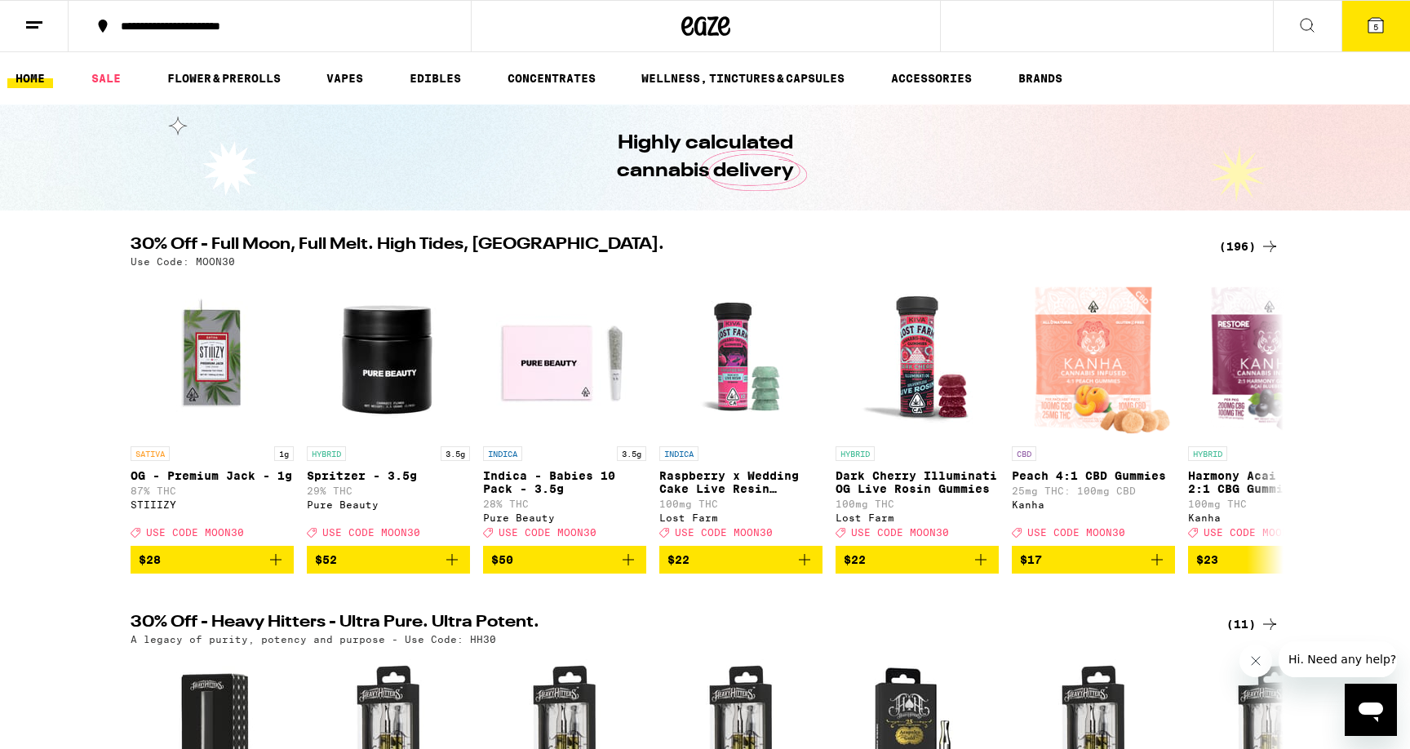
click at [1299, 28] on icon at bounding box center [1307, 26] width 20 height 20
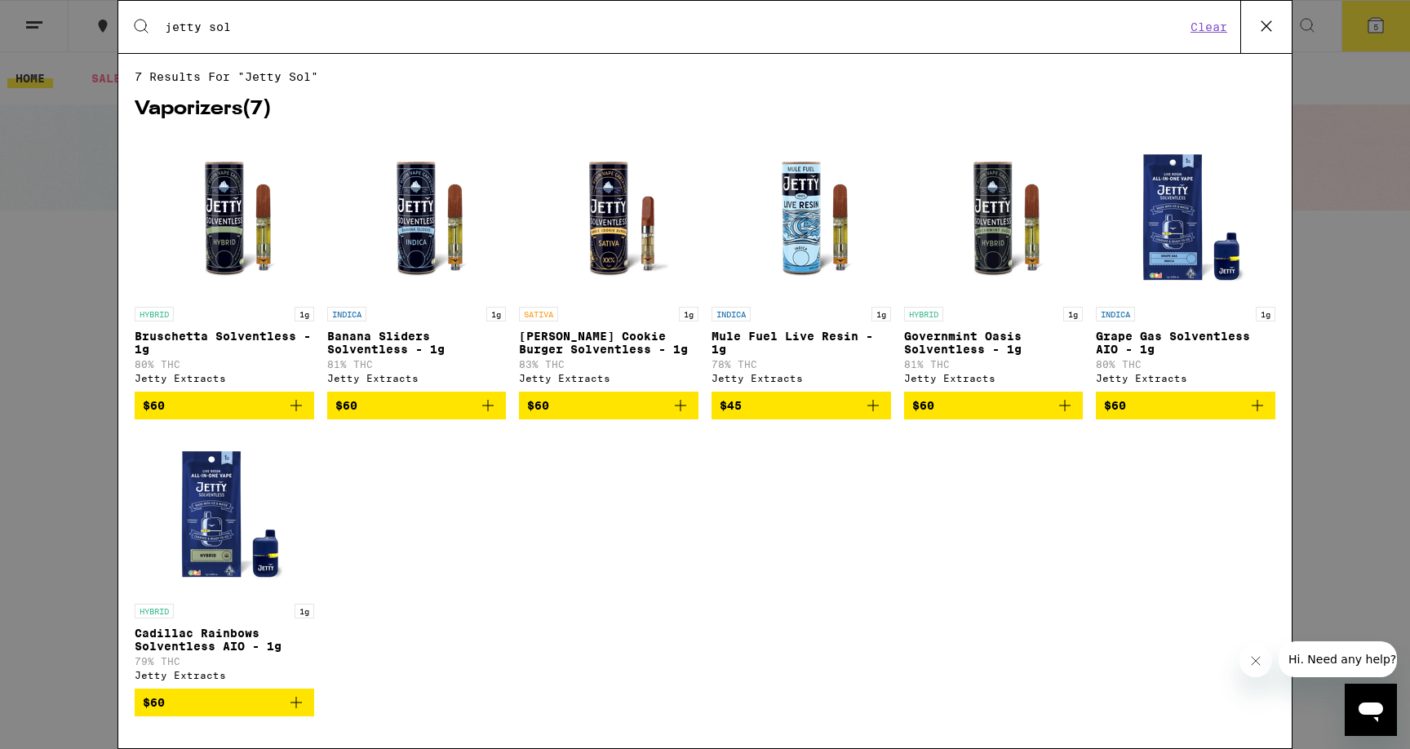
type input "jetty sol"
click at [680, 415] on icon "Add to bag" at bounding box center [681, 406] width 20 height 20
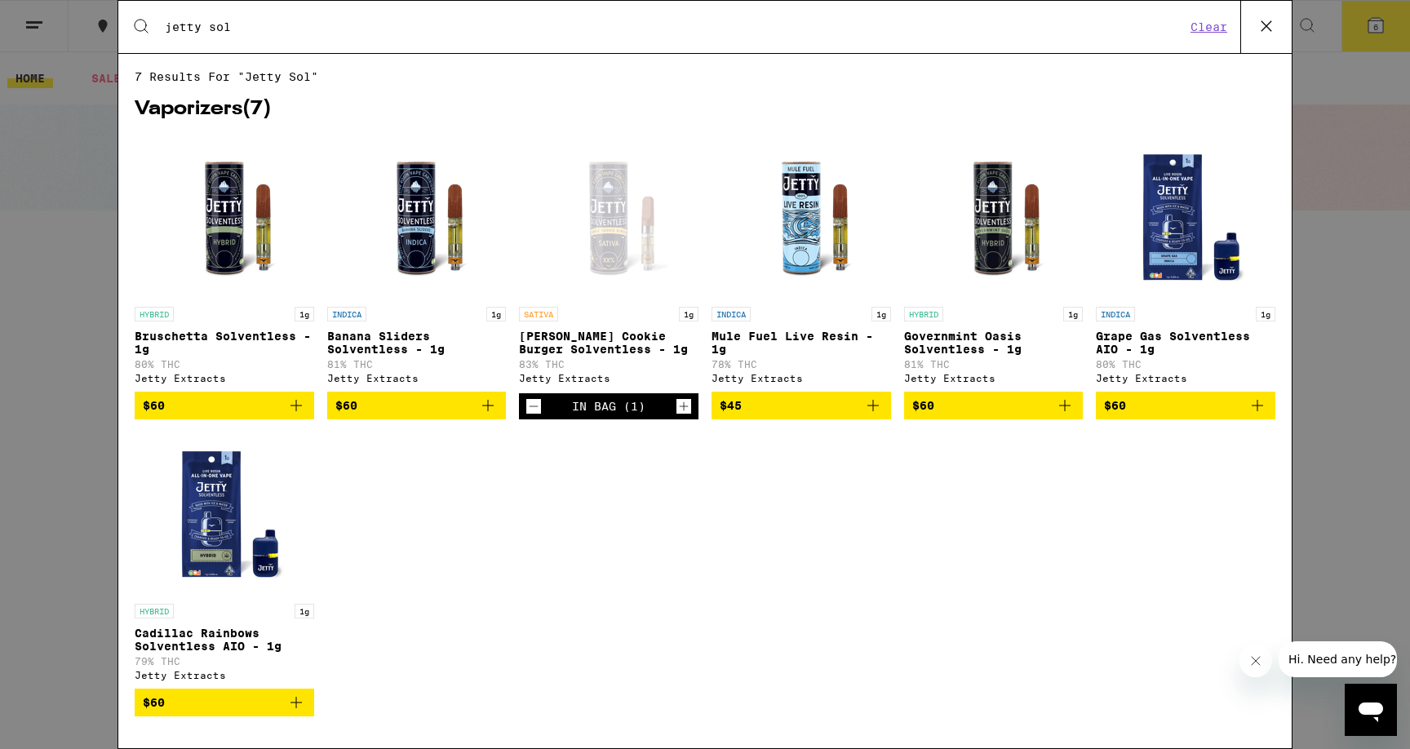
click at [1262, 36] on icon at bounding box center [1266, 26] width 24 height 24
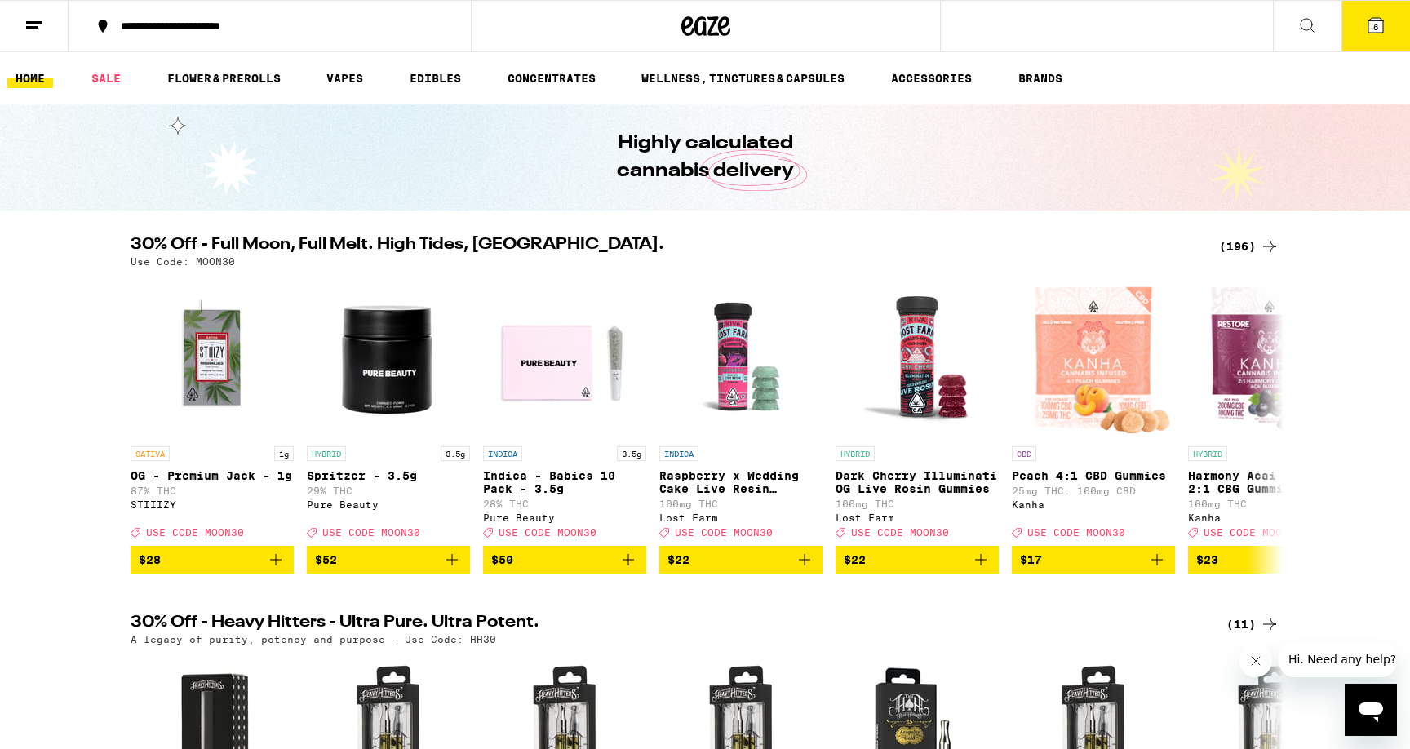
click at [1388, 24] on button "6" at bounding box center [1375, 26] width 69 height 51
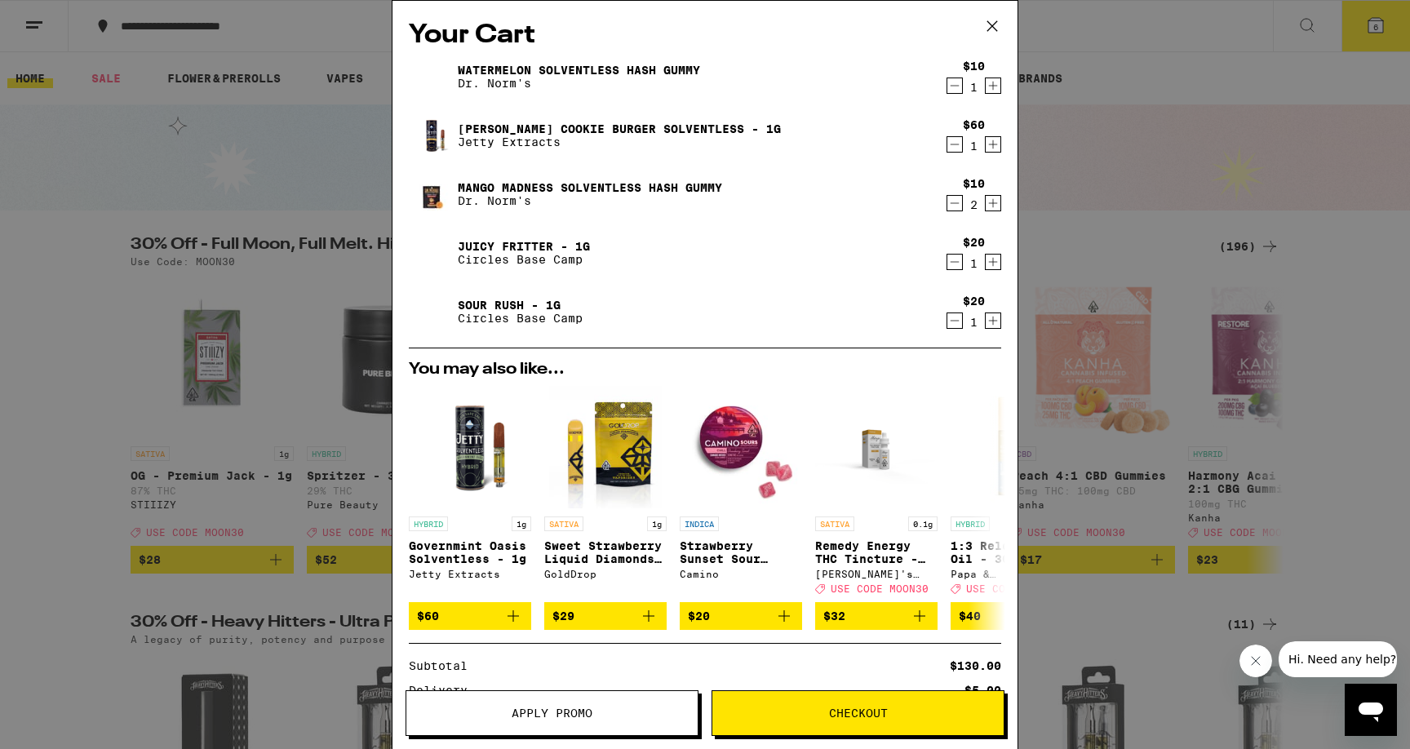
click at [957, 152] on icon "Decrement" at bounding box center [954, 145] width 15 height 20
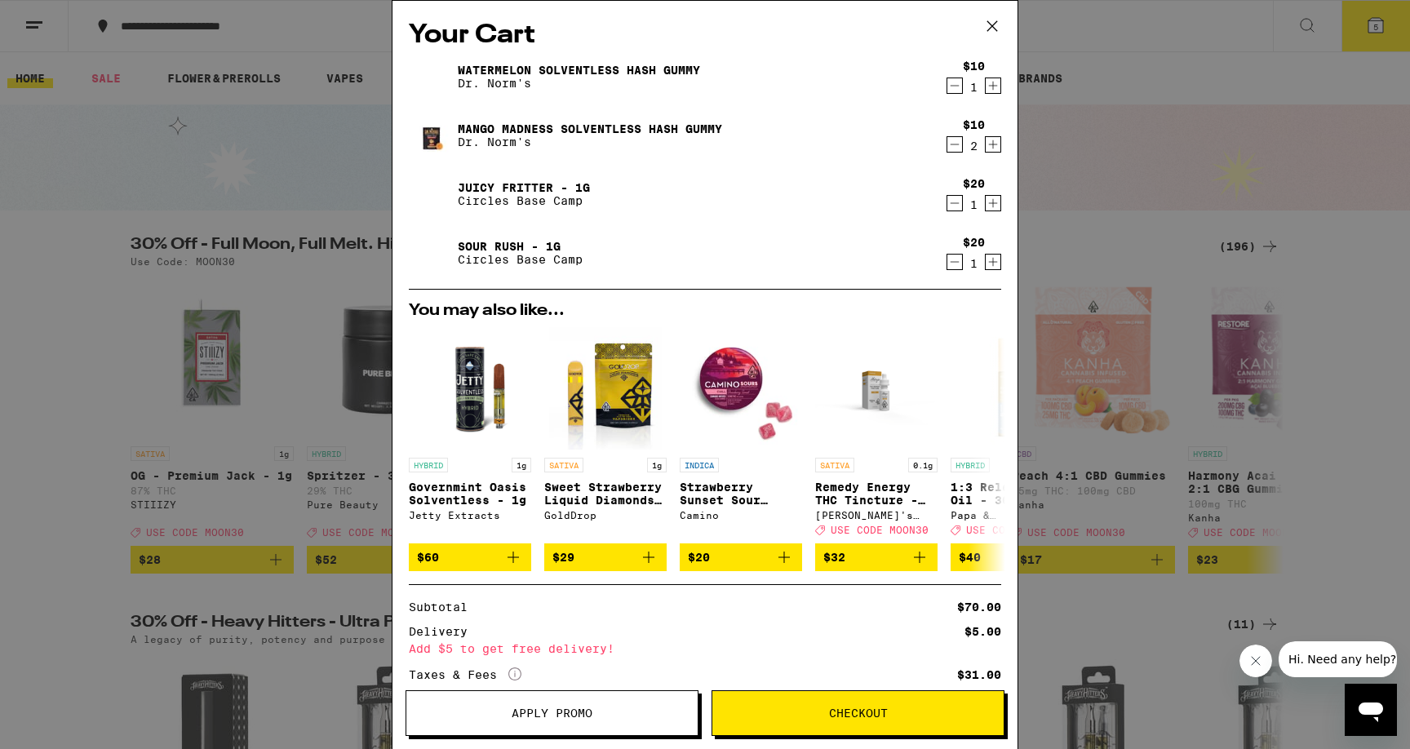
click at [92, 115] on div "Your Cart Watermelon Solventless Hash Gummy Dr. Norm's $10 1 Mango Madness Solv…" at bounding box center [705, 374] width 1410 height 749
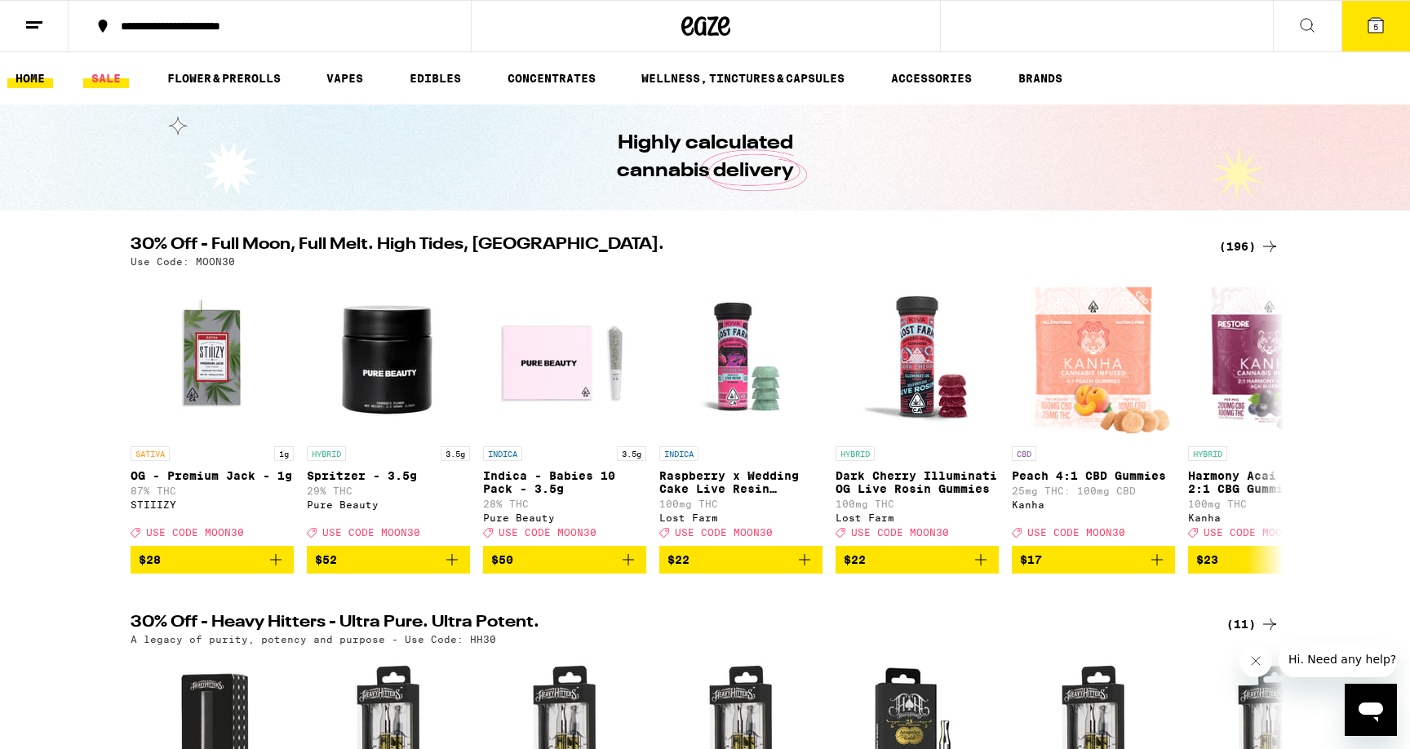
click at [105, 82] on link "SALE" at bounding box center [106, 79] width 46 height 20
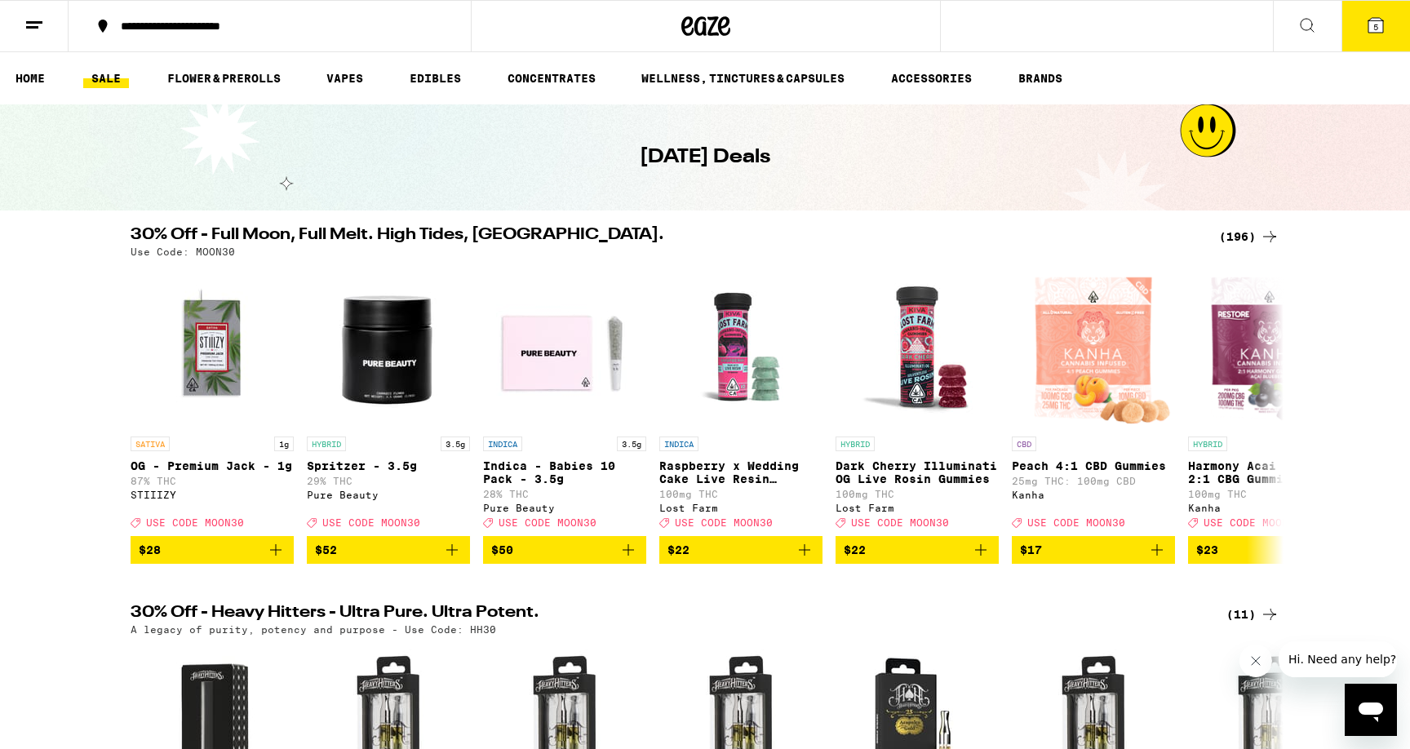
click at [1270, 236] on icon at bounding box center [1269, 236] width 13 height 11
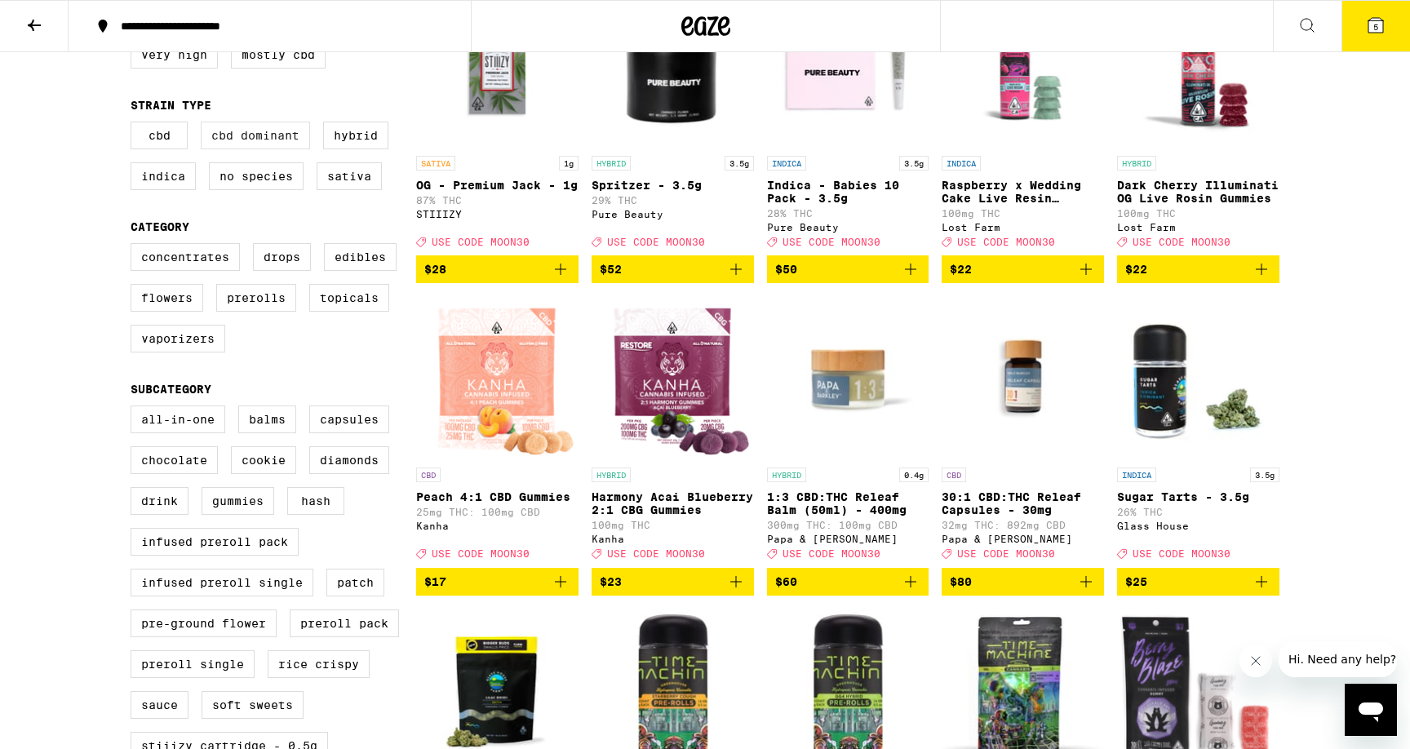
scroll to position [234, 0]
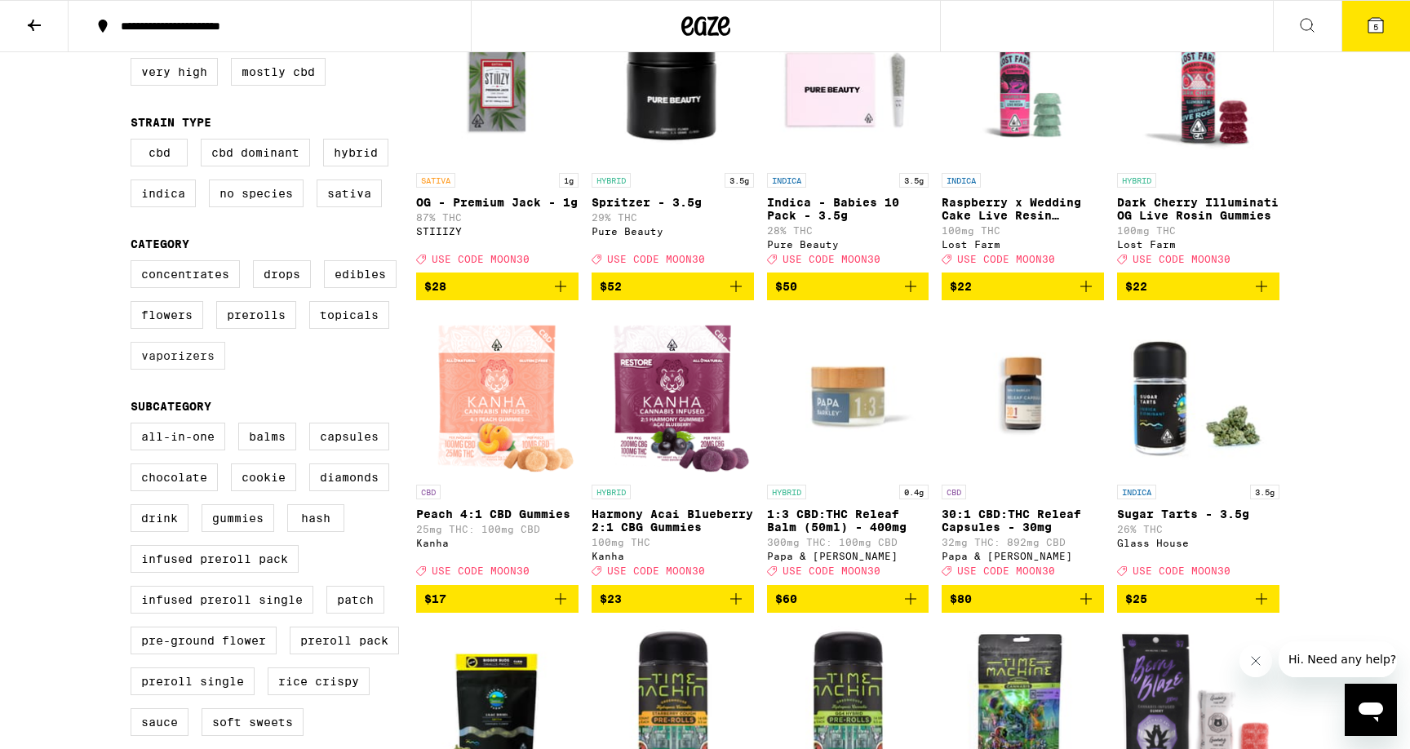
click at [201, 370] on label "Vaporizers" at bounding box center [178, 356] width 95 height 28
click at [135, 264] on input "Vaporizers" at bounding box center [134, 263] width 1 height 1
checkbox input "true"
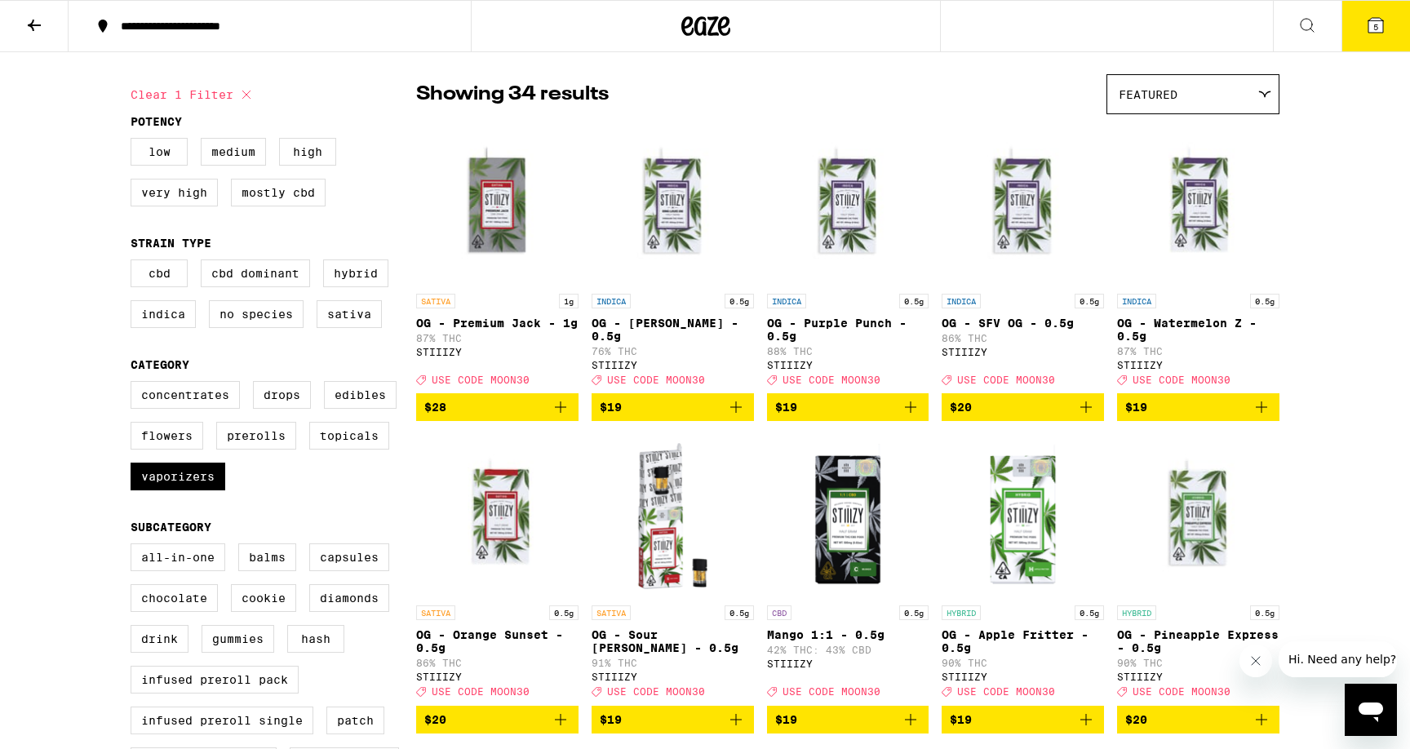
scroll to position [130, 0]
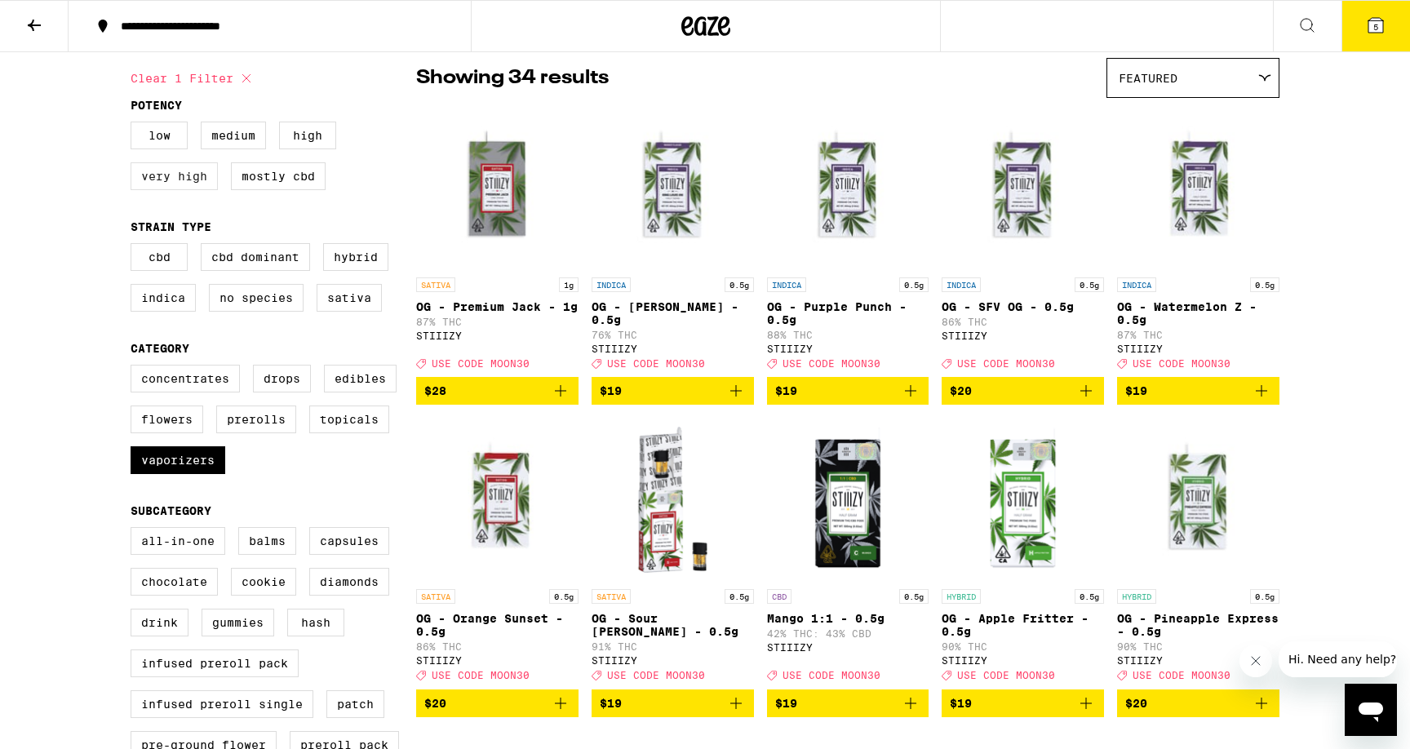
click at [183, 190] on label "Very High" at bounding box center [174, 176] width 87 height 28
click at [135, 125] on input "Very High" at bounding box center [134, 124] width 1 height 1
checkbox input "true"
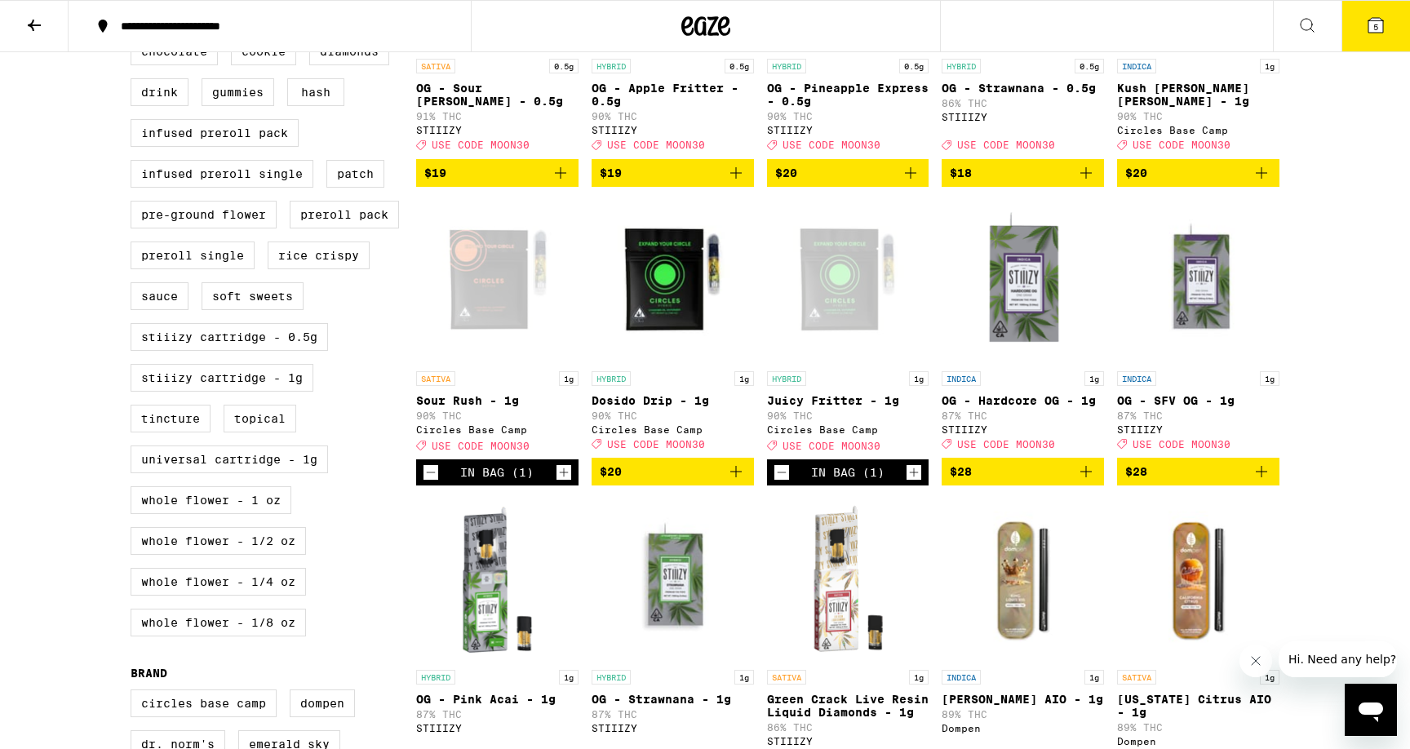
scroll to position [662, 0]
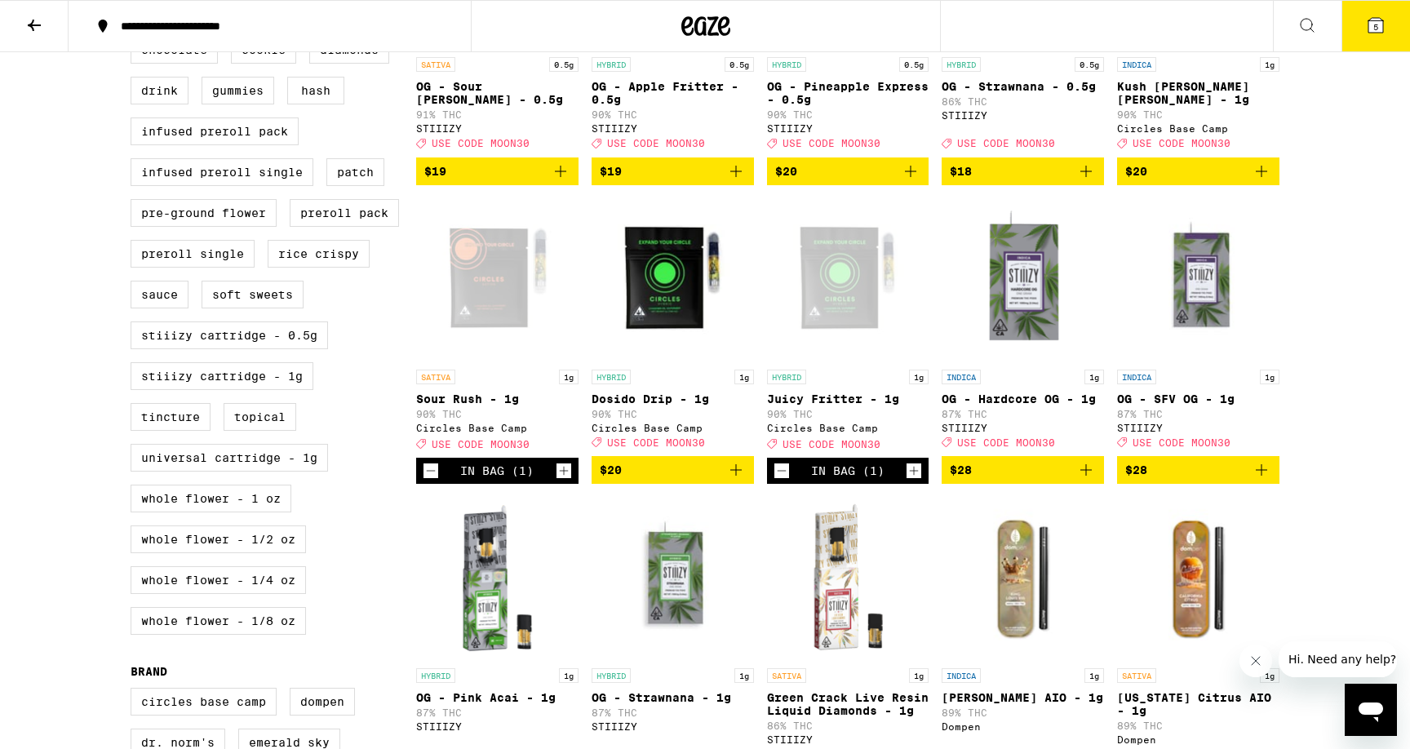
click at [667, 317] on img "Open page for Dosido Drip - 1g from Circles Base Camp" at bounding box center [673, 279] width 162 height 163
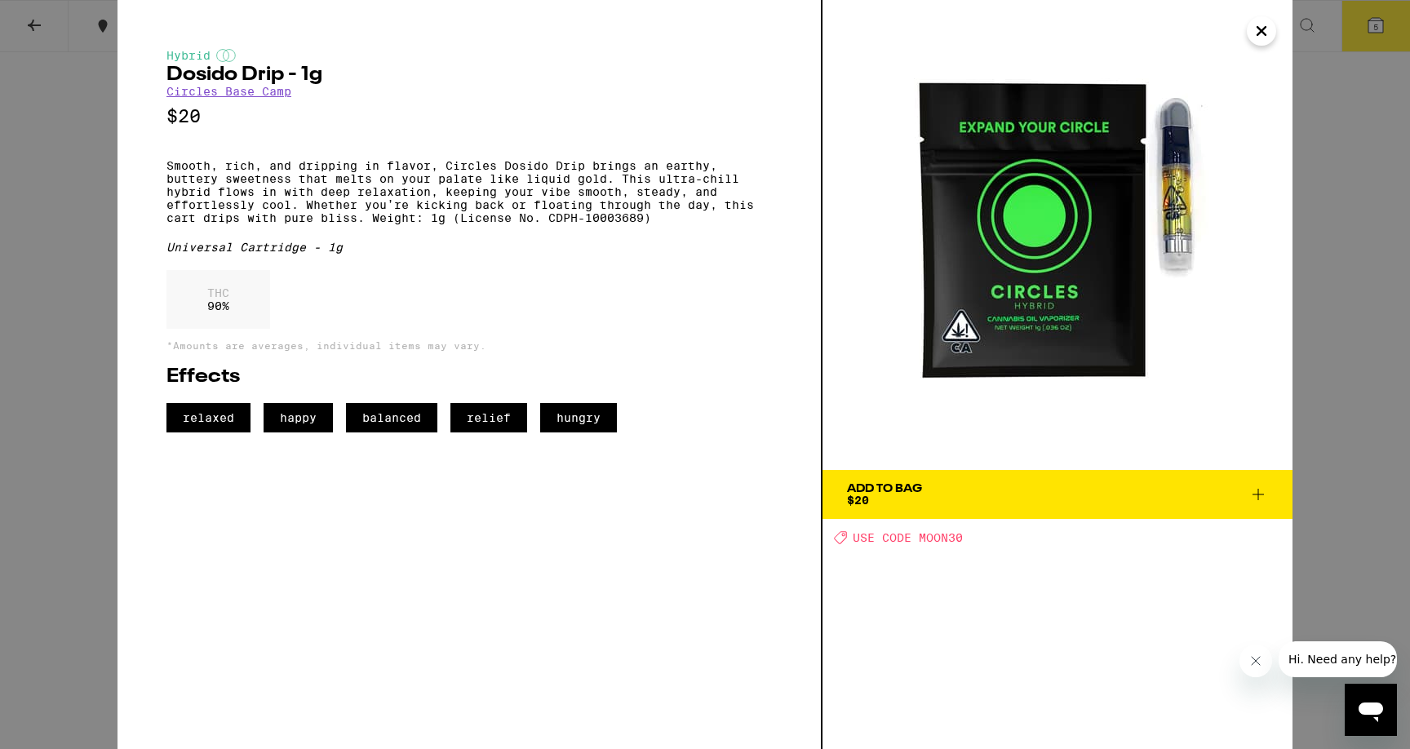
click at [1265, 494] on icon at bounding box center [1258, 495] width 20 height 20
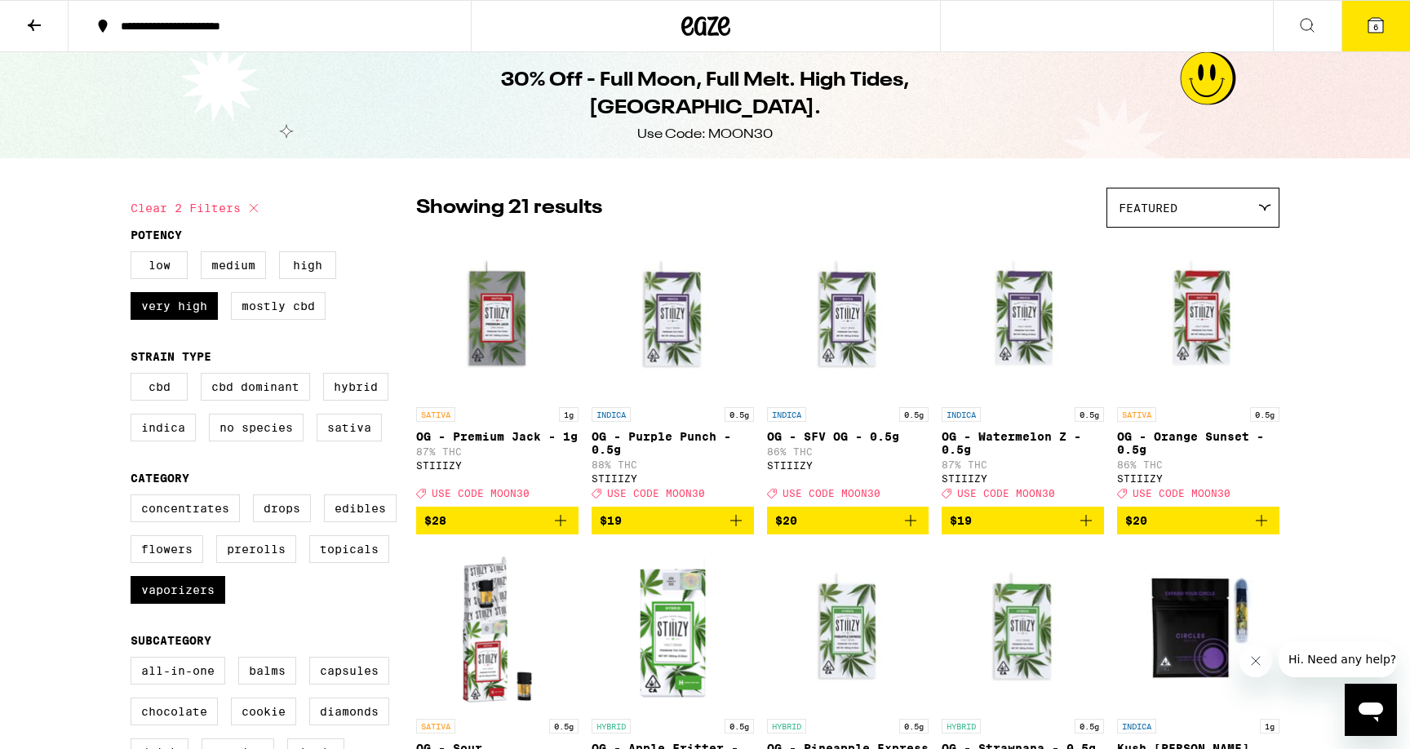
click at [1378, 16] on icon at bounding box center [1376, 26] width 20 height 20
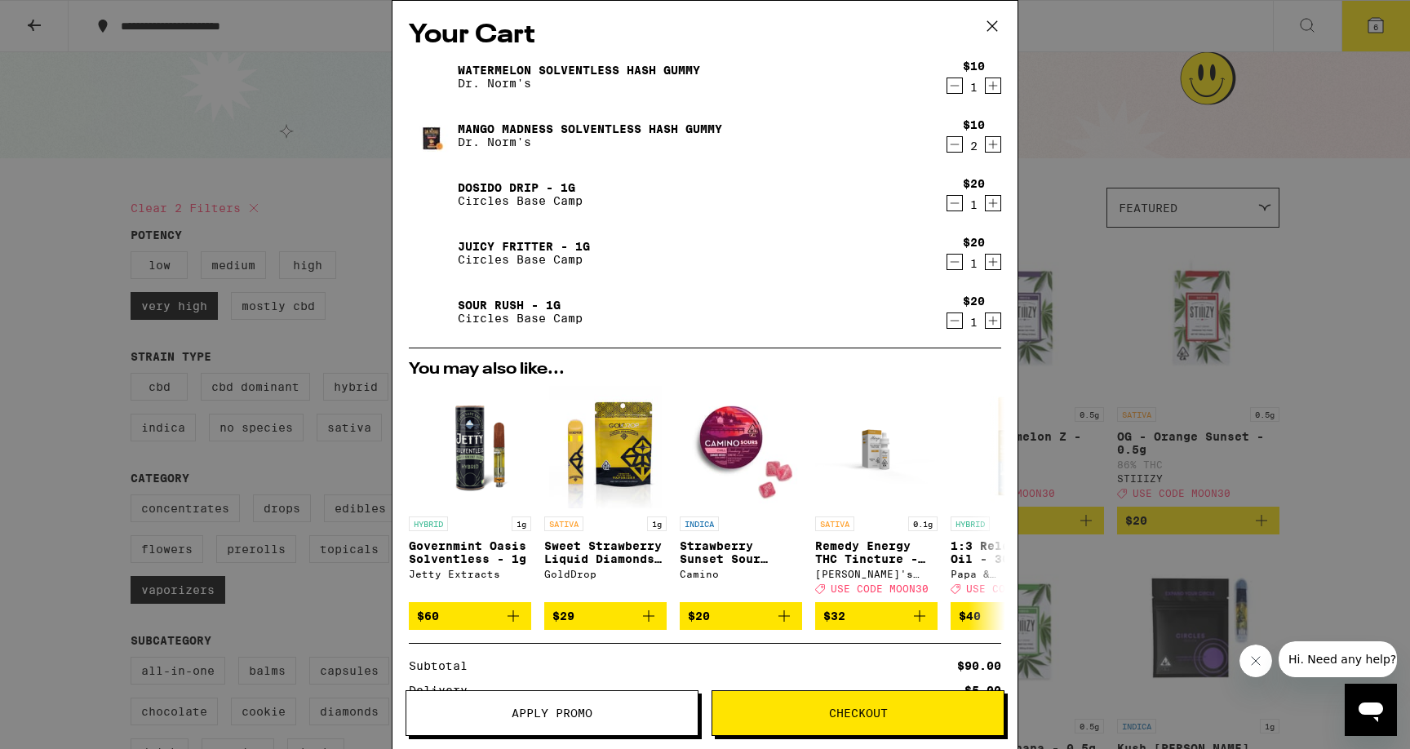
click at [491, 123] on link "Mango Madness Solventless Hash Gummy" at bounding box center [590, 128] width 264 height 13
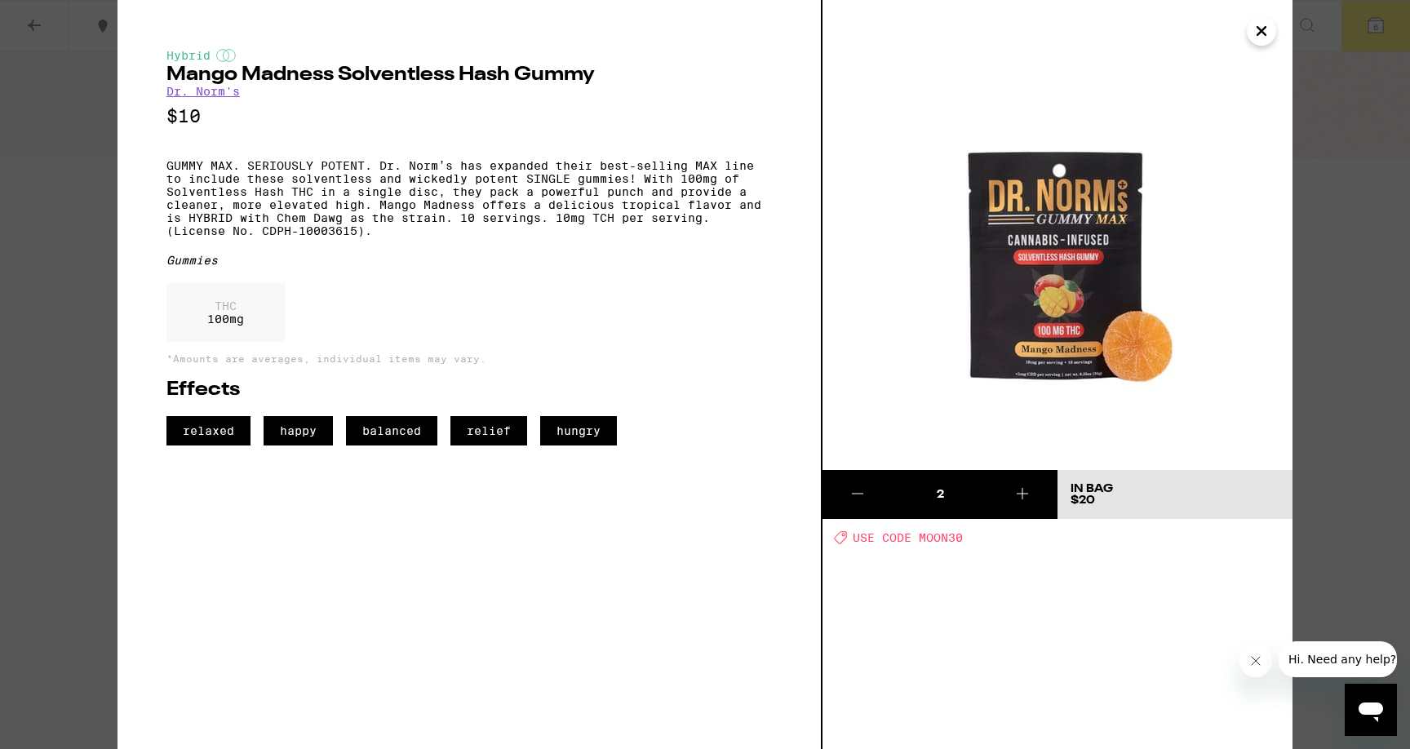
click at [466, 90] on div "Hybrid Mango Madness Solventless Hash Gummy Dr. Norm's $10 GUMMY MAX. SERIOUSLY…" at bounding box center [468, 247] width 605 height 397
click at [459, 78] on h2 "Mango Madness Solventless Hash Gummy" at bounding box center [468, 75] width 605 height 20
click at [211, 91] on link "Dr. Norm's" at bounding box center [202, 91] width 73 height 13
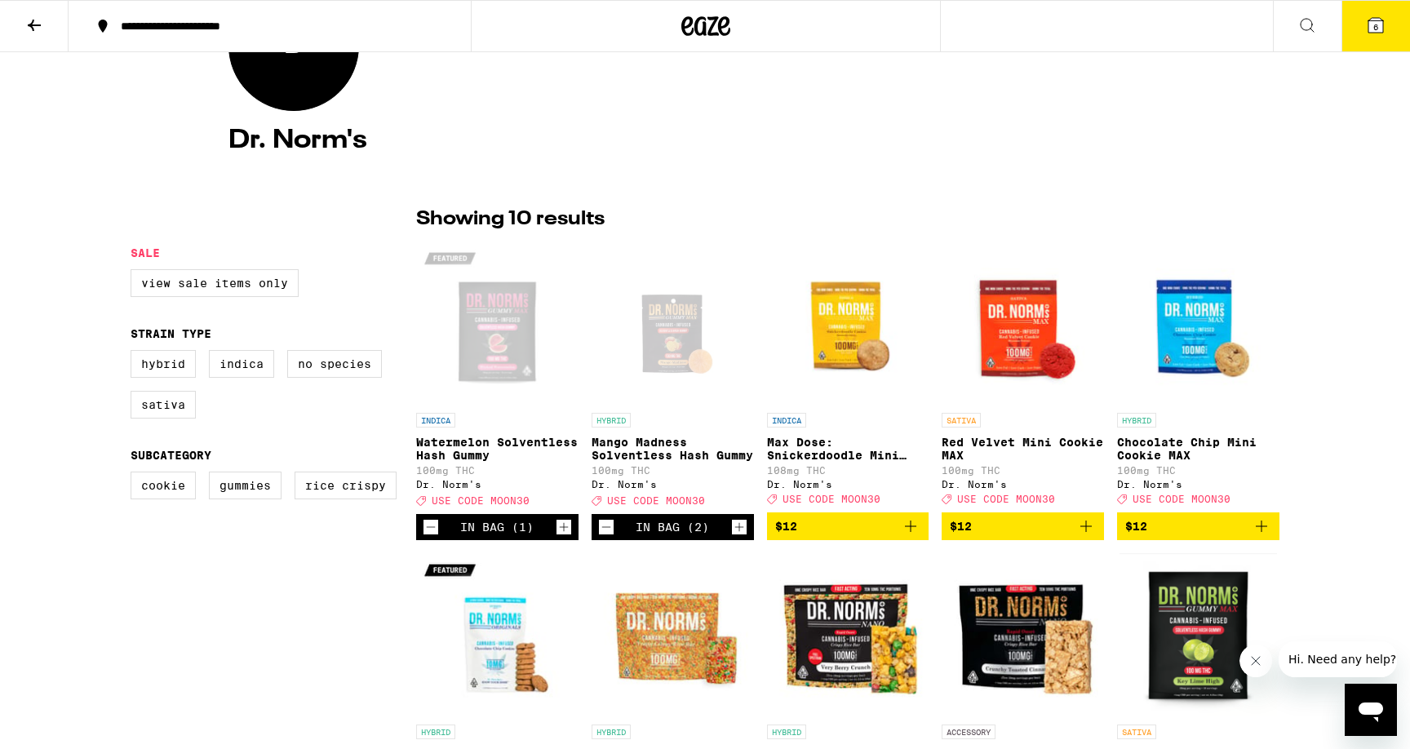
scroll to position [247, 0]
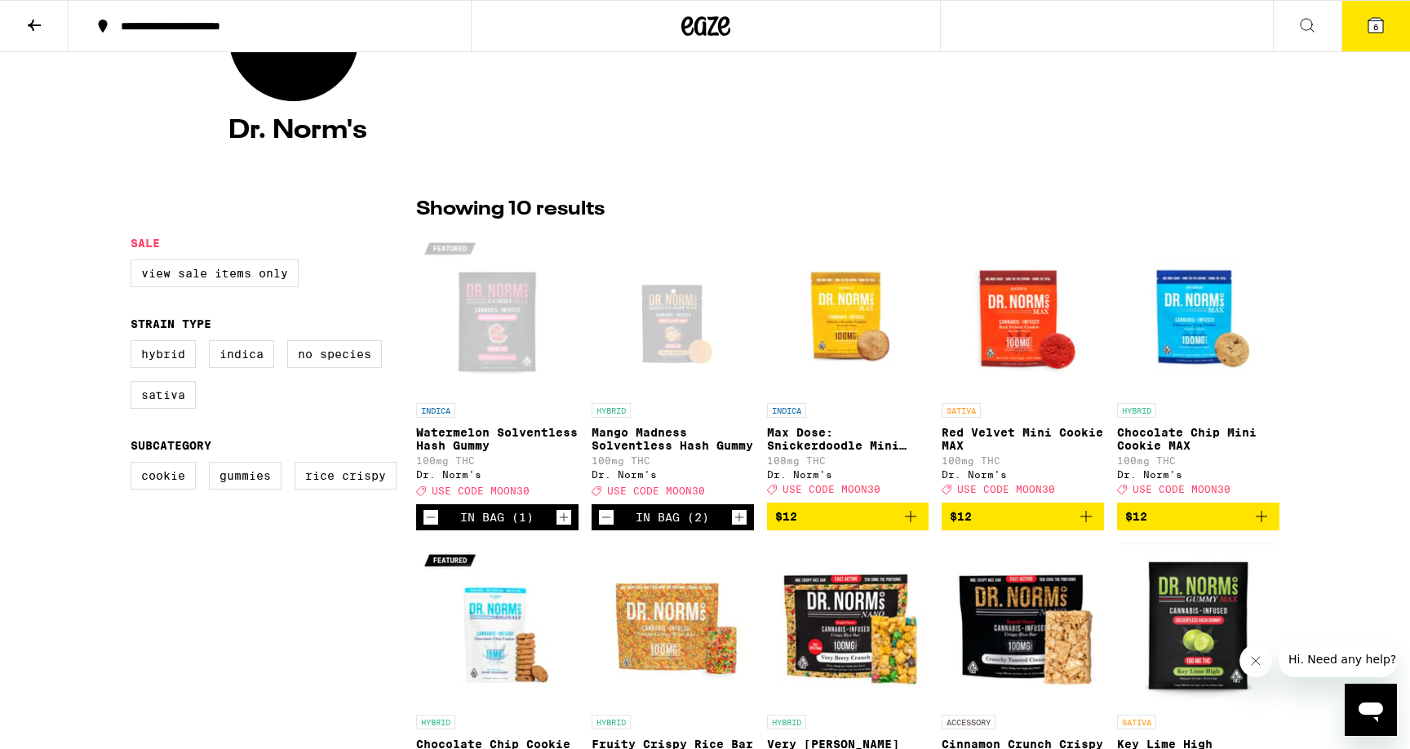
click at [475, 439] on p "Watermelon Solventless Hash Gummy" at bounding box center [497, 439] width 162 height 26
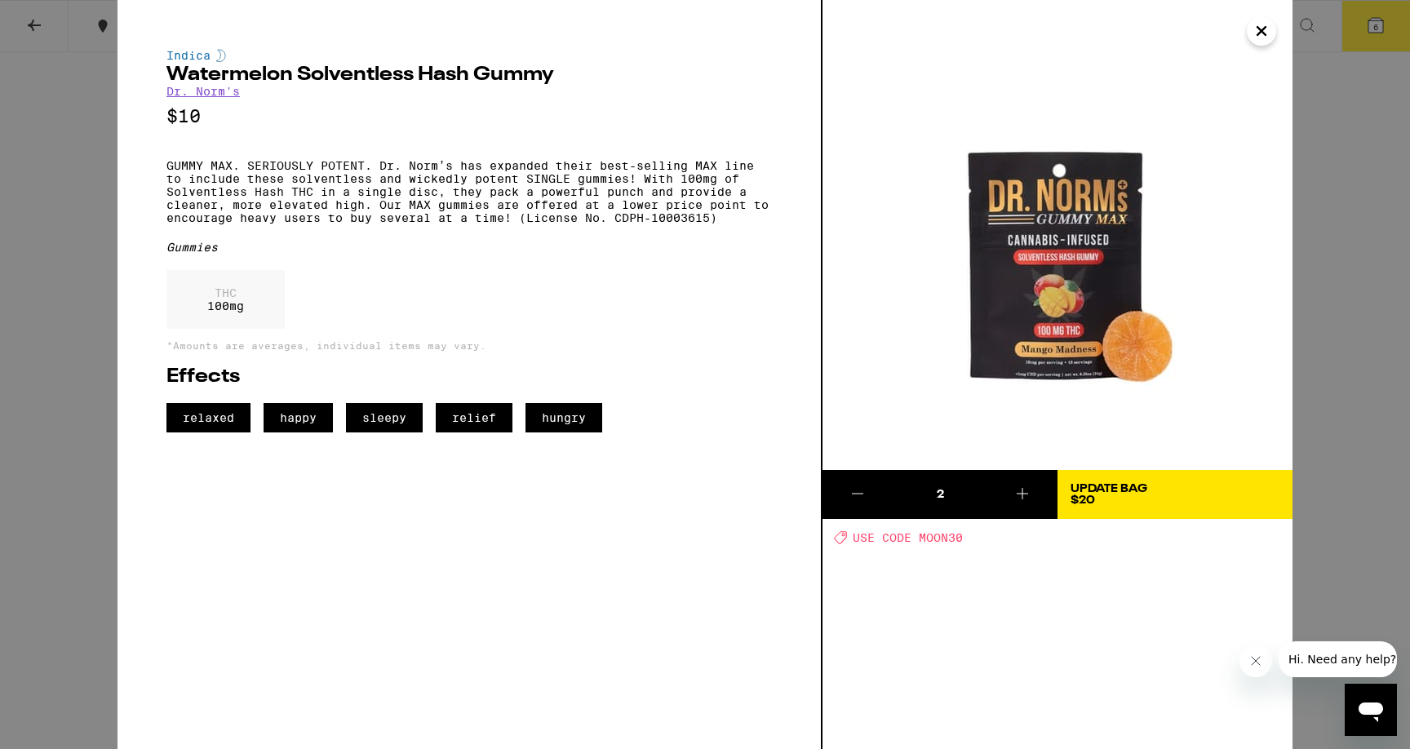
click at [1270, 34] on icon "Close" at bounding box center [1262, 31] width 20 height 24
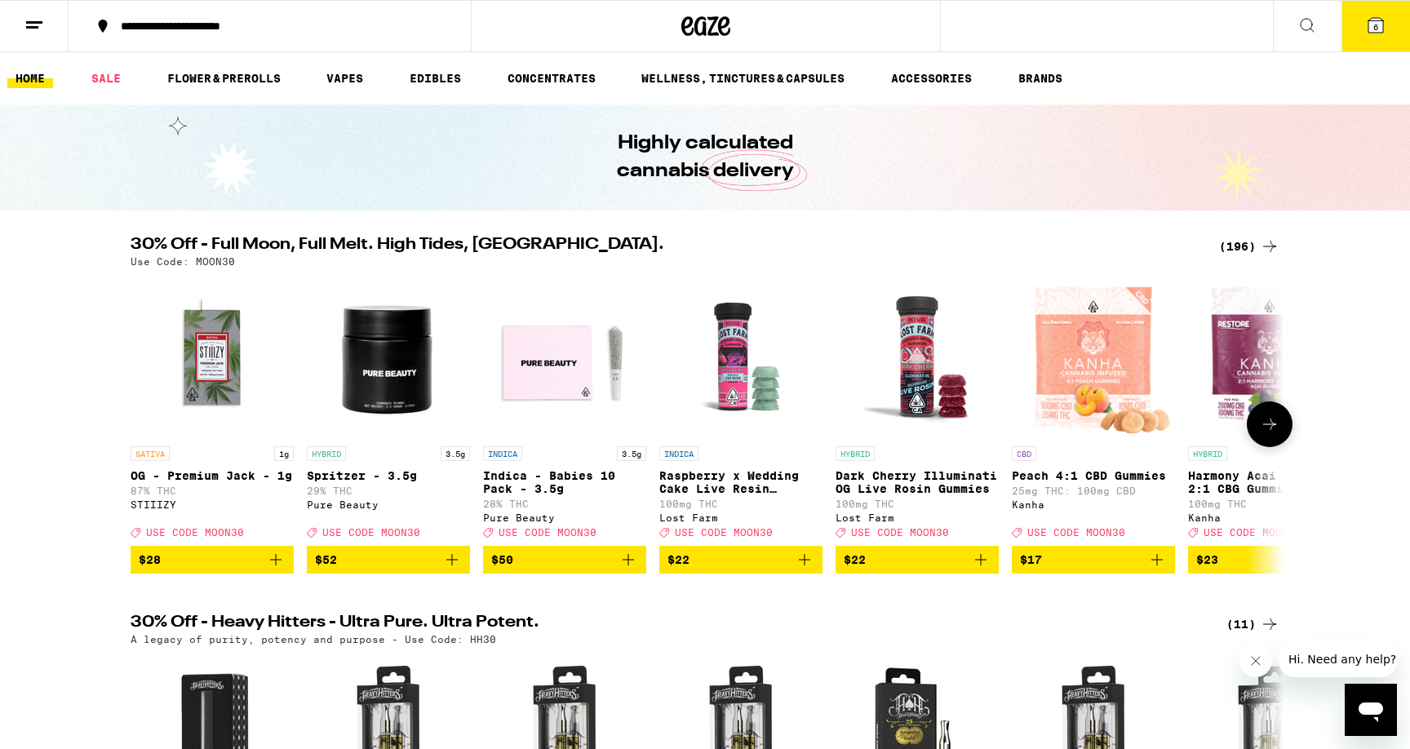
click at [1275, 430] on icon at bounding box center [1269, 424] width 13 height 11
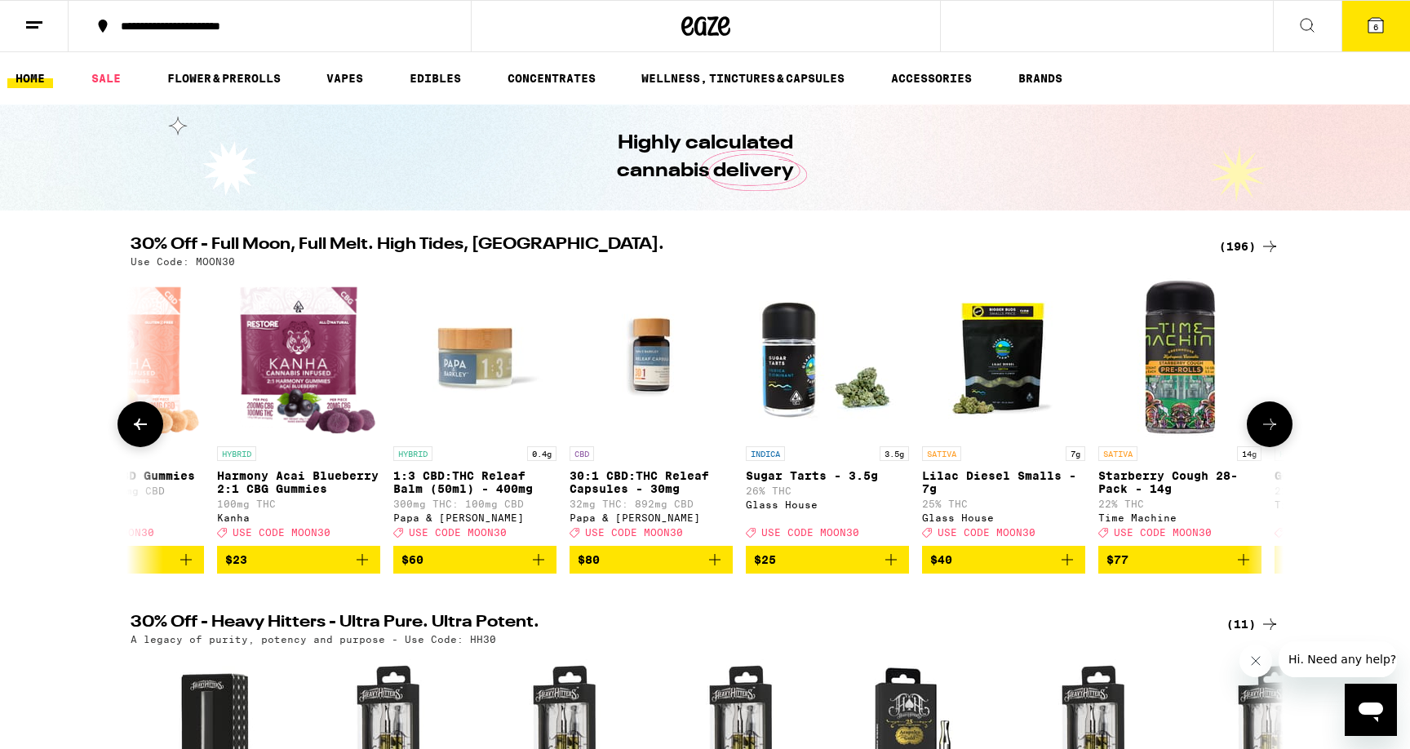
click at [1275, 430] on icon at bounding box center [1269, 424] width 13 height 11
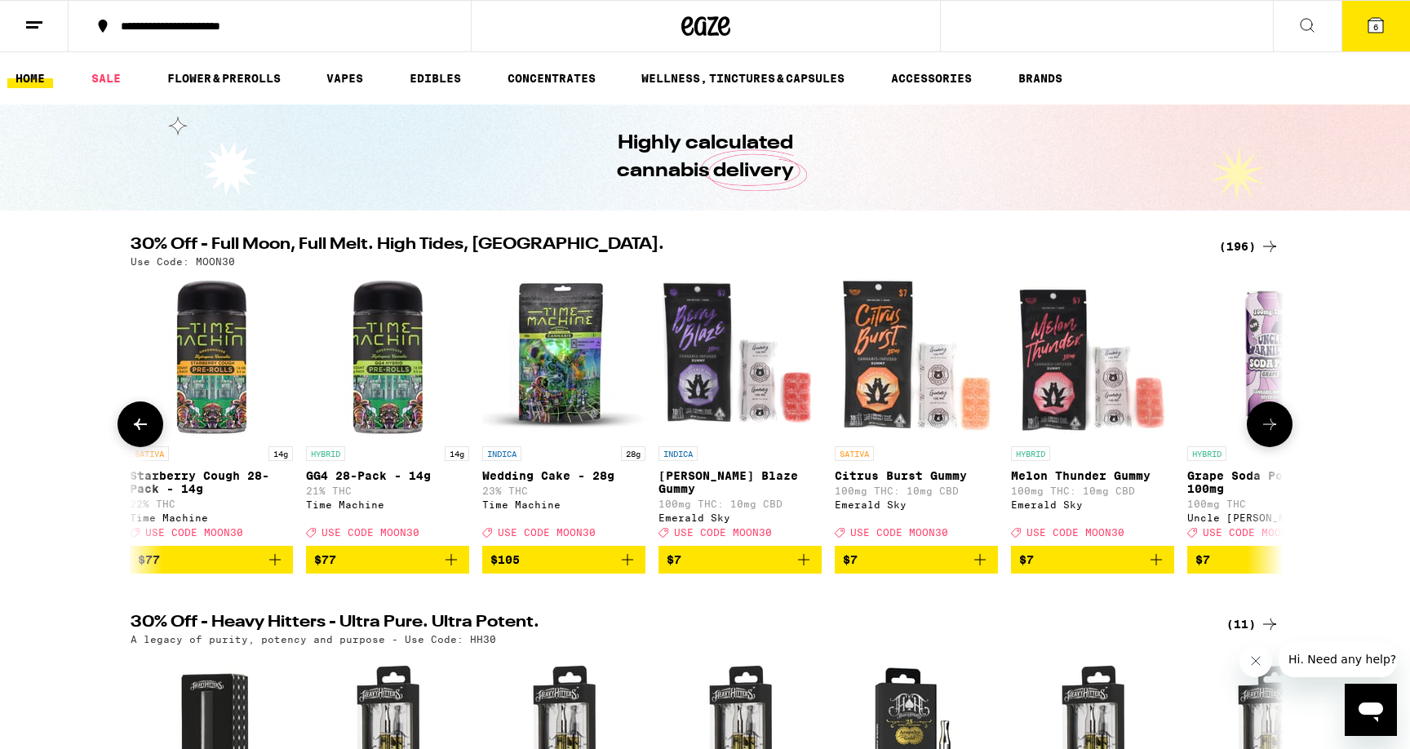
click at [1275, 430] on icon at bounding box center [1269, 424] width 13 height 11
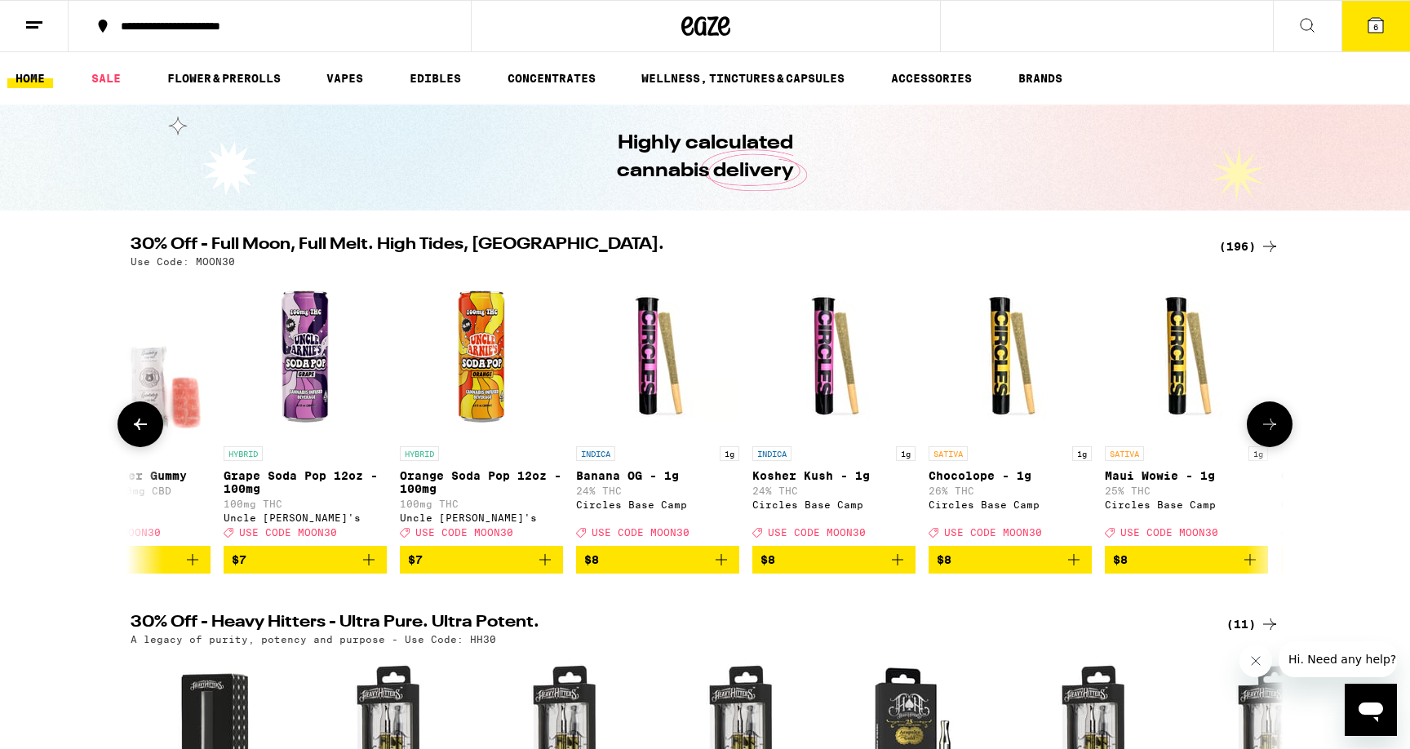
click at [1275, 431] on icon at bounding box center [1270, 425] width 20 height 20
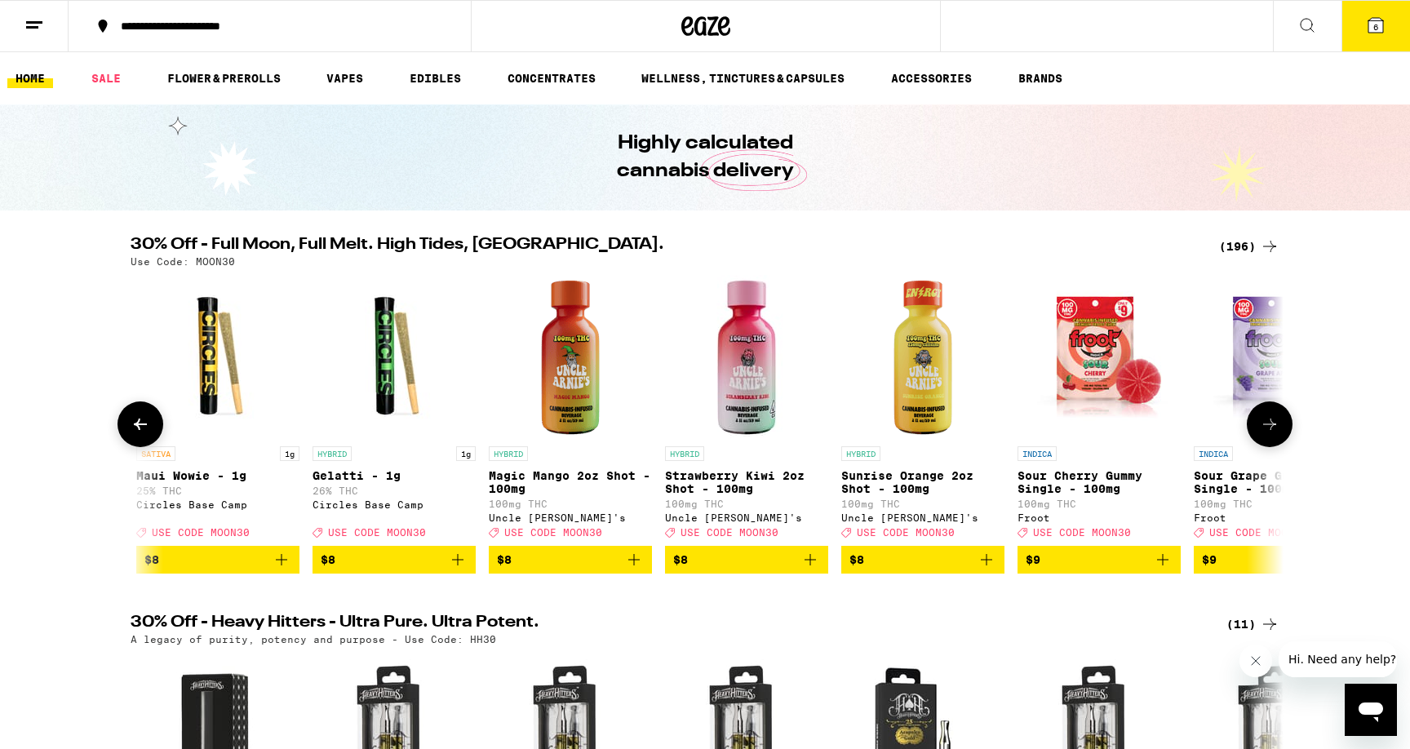
click at [1275, 431] on icon at bounding box center [1270, 425] width 20 height 20
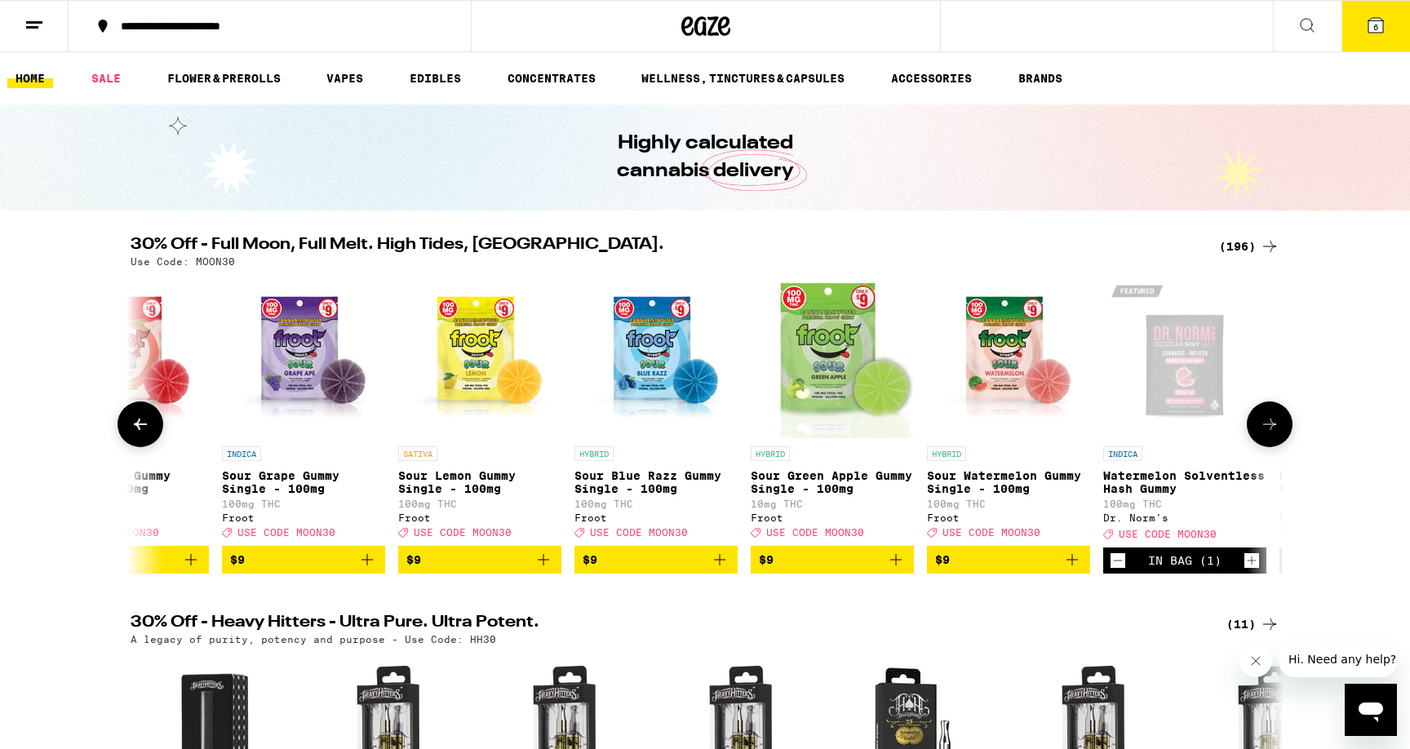
click at [1275, 431] on icon at bounding box center [1270, 425] width 20 height 20
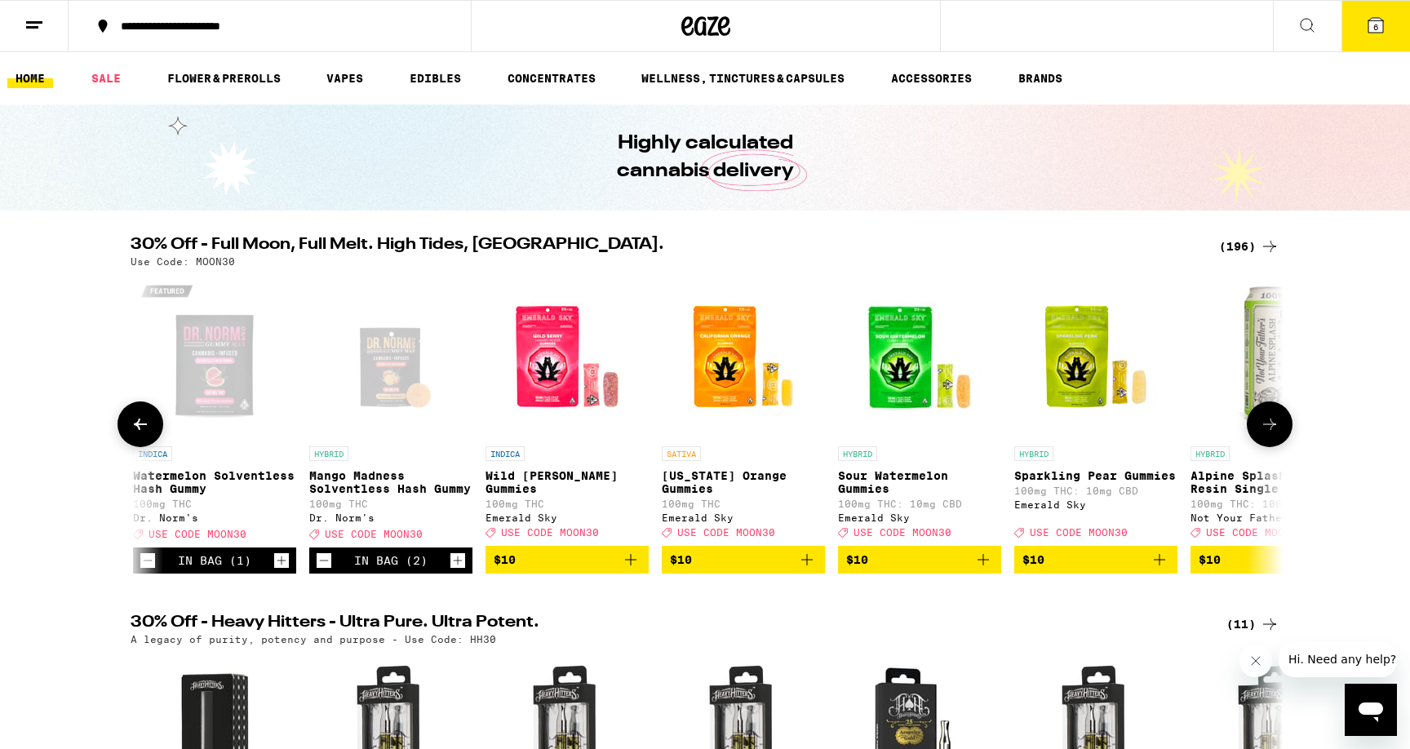
scroll to position [0, 5816]
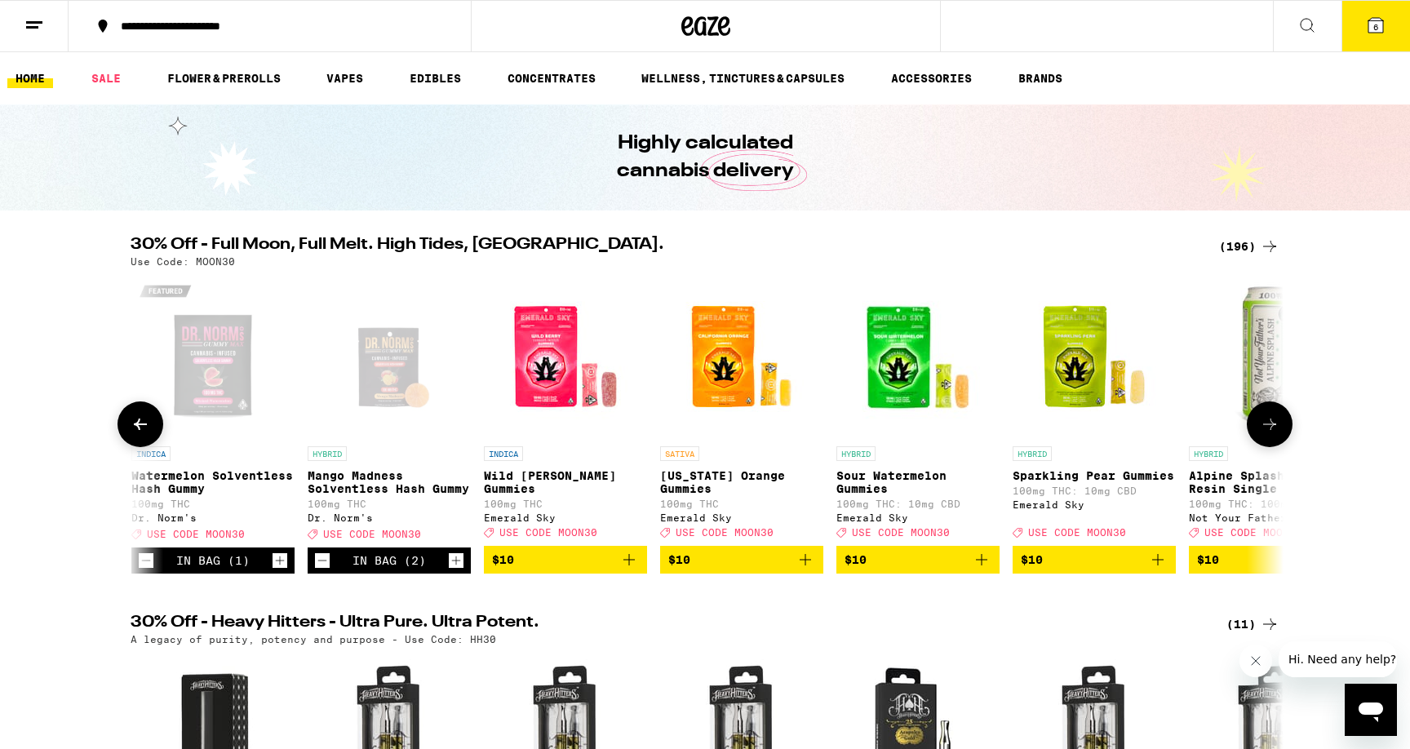
click at [222, 385] on div "Open page for Watermelon Solventless Hash Gummy from Dr. Norm's" at bounding box center [212, 356] width 163 height 163
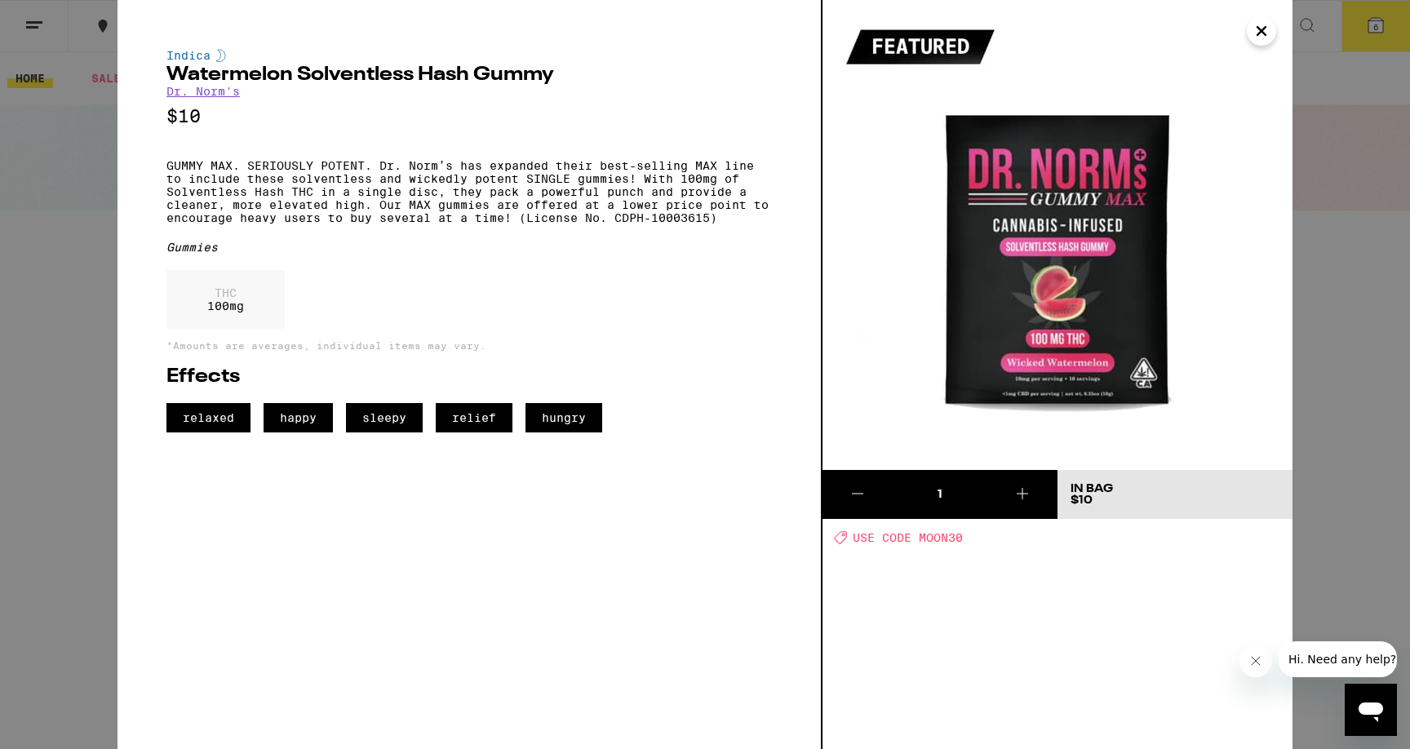
click at [1270, 37] on icon "Close" at bounding box center [1262, 31] width 20 height 24
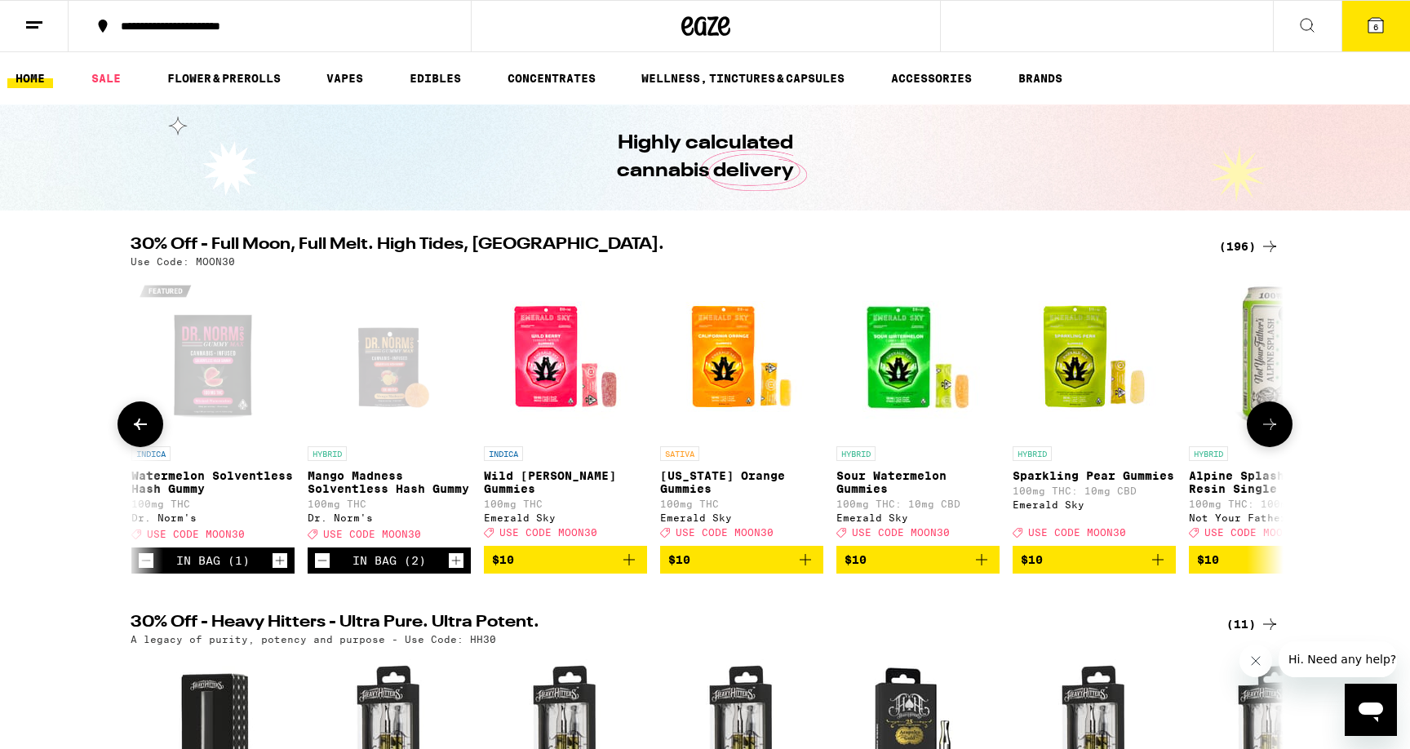
click at [281, 566] on icon "Increment" at bounding box center [280, 561] width 15 height 20
click at [1385, 31] on icon at bounding box center [1376, 26] width 20 height 20
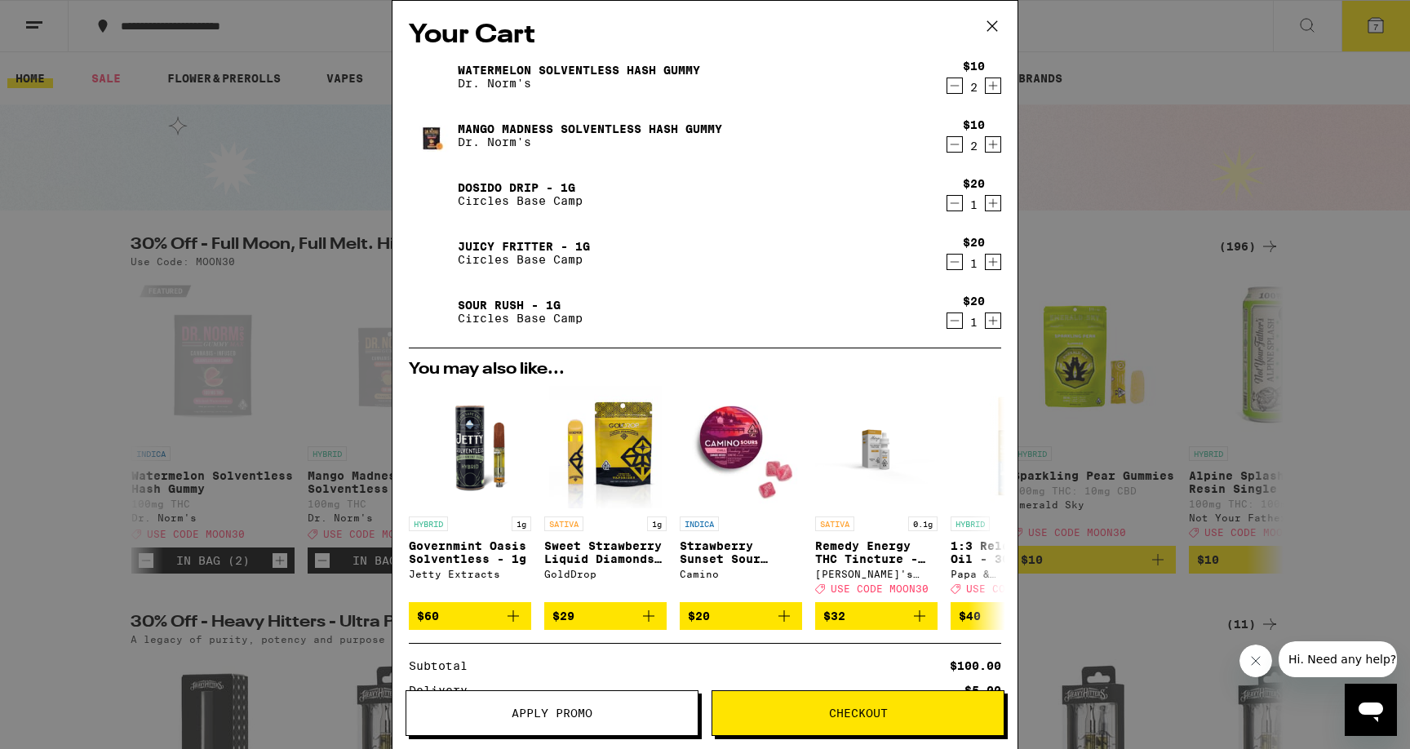
click at [489, 187] on link "Dosido Drip - 1g" at bounding box center [520, 187] width 125 height 13
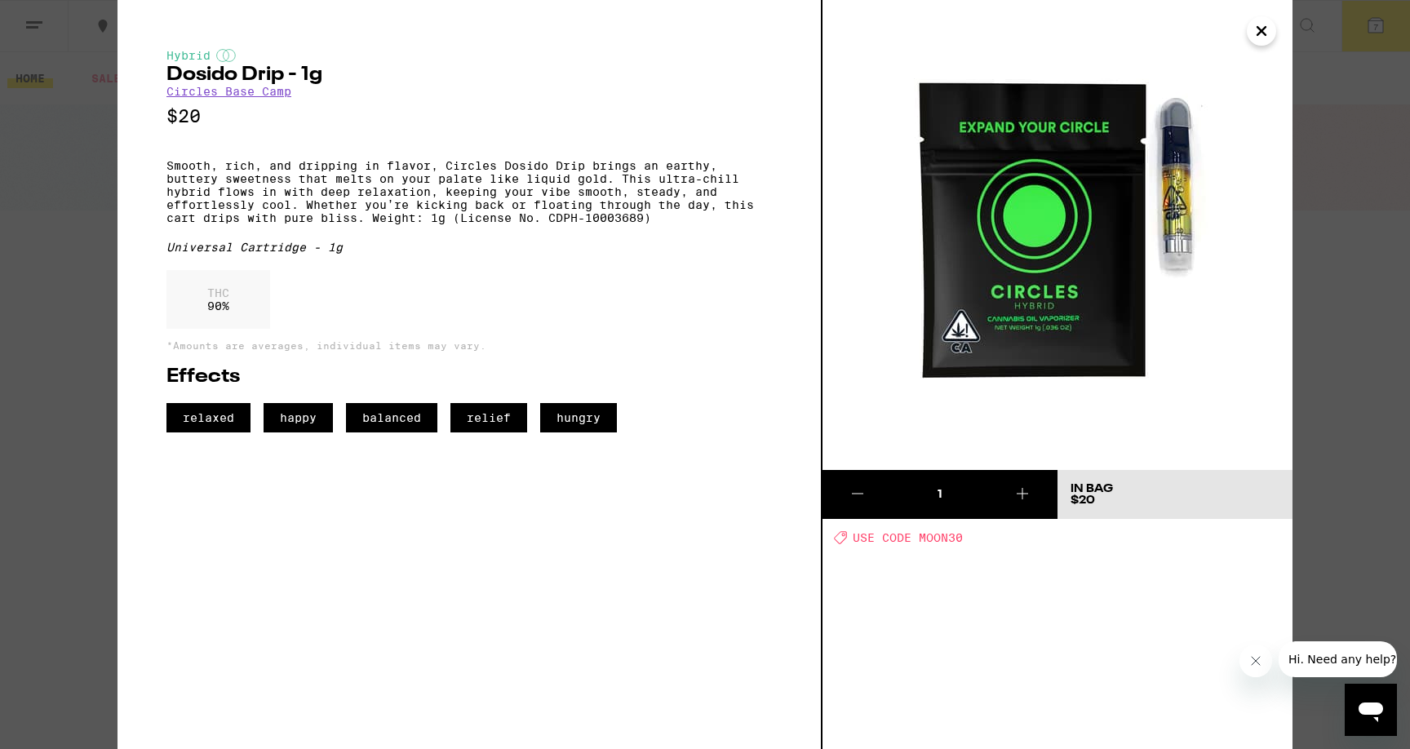
click at [273, 98] on link "Circles Base Camp" at bounding box center [228, 91] width 125 height 13
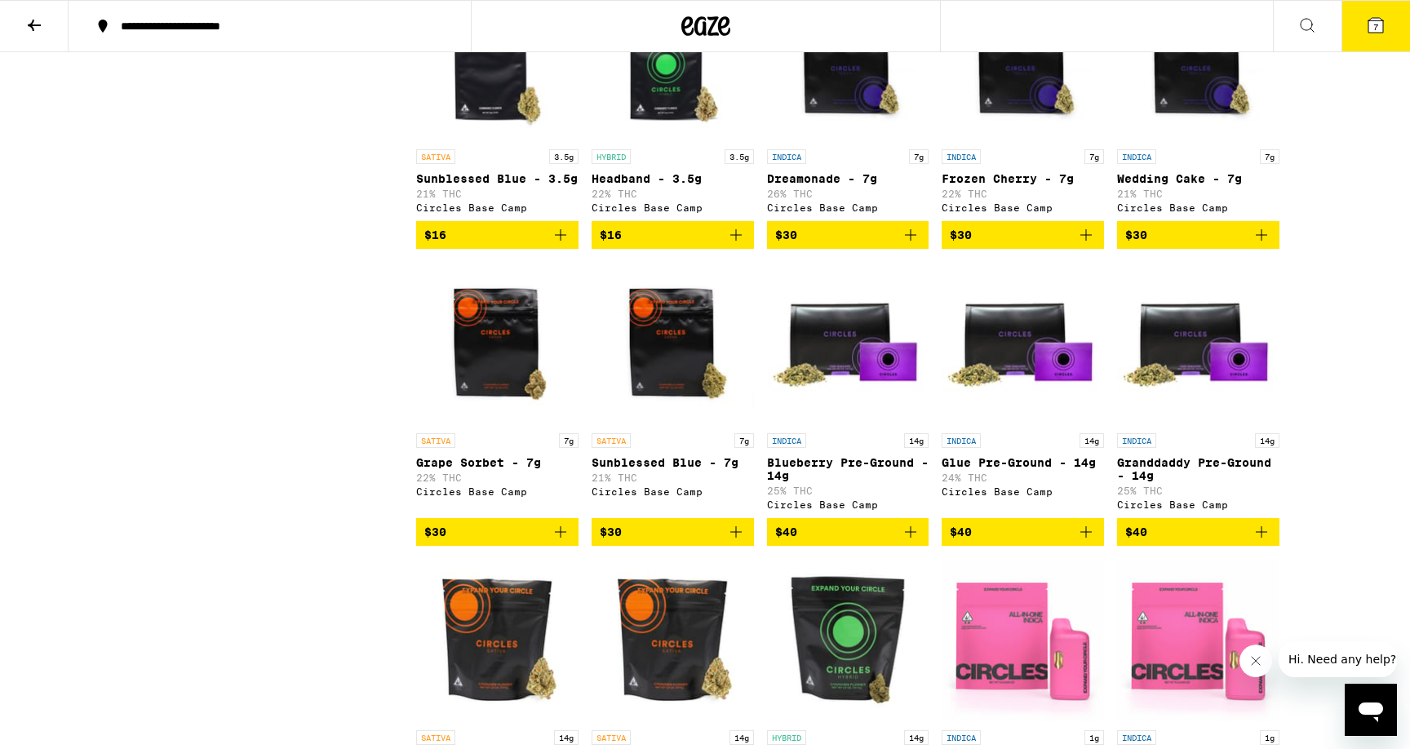
scroll to position [1253, 0]
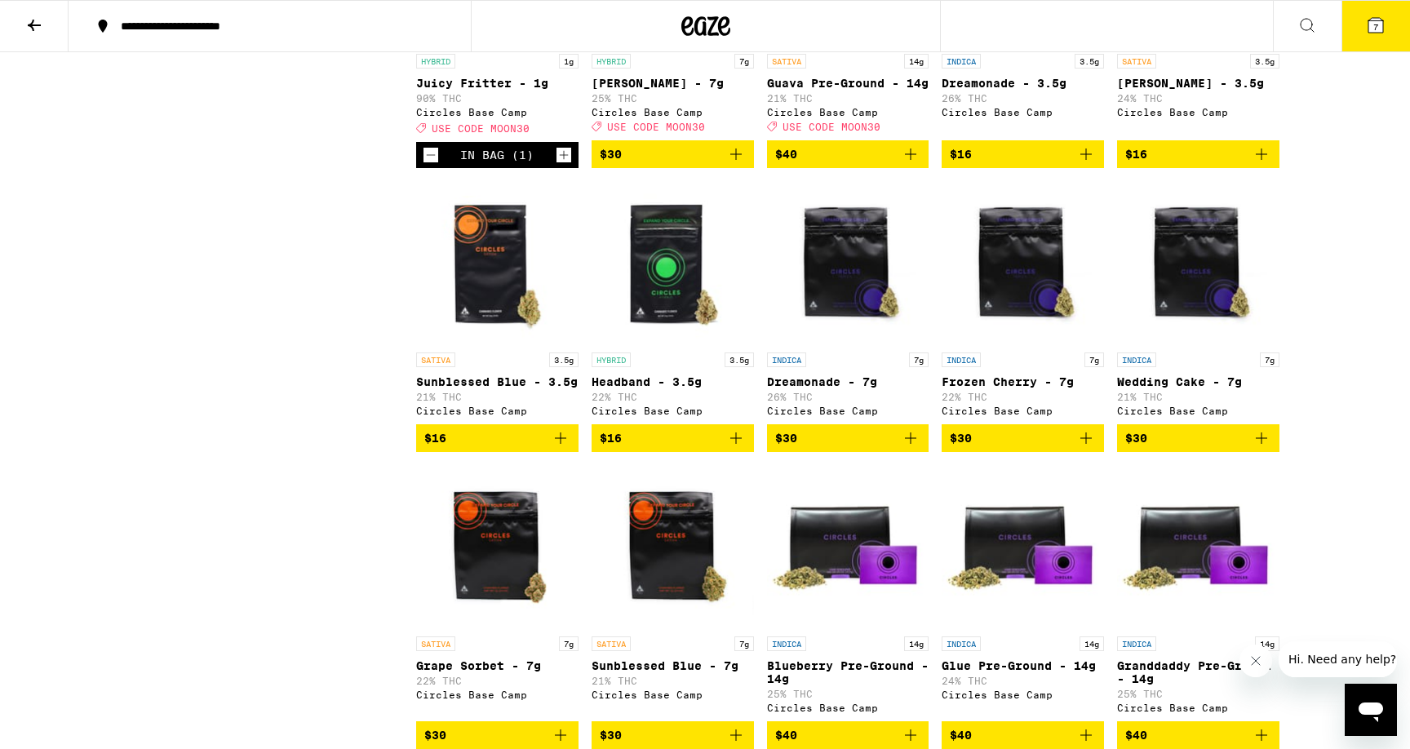
click at [1371, 39] on button "7" at bounding box center [1375, 26] width 69 height 51
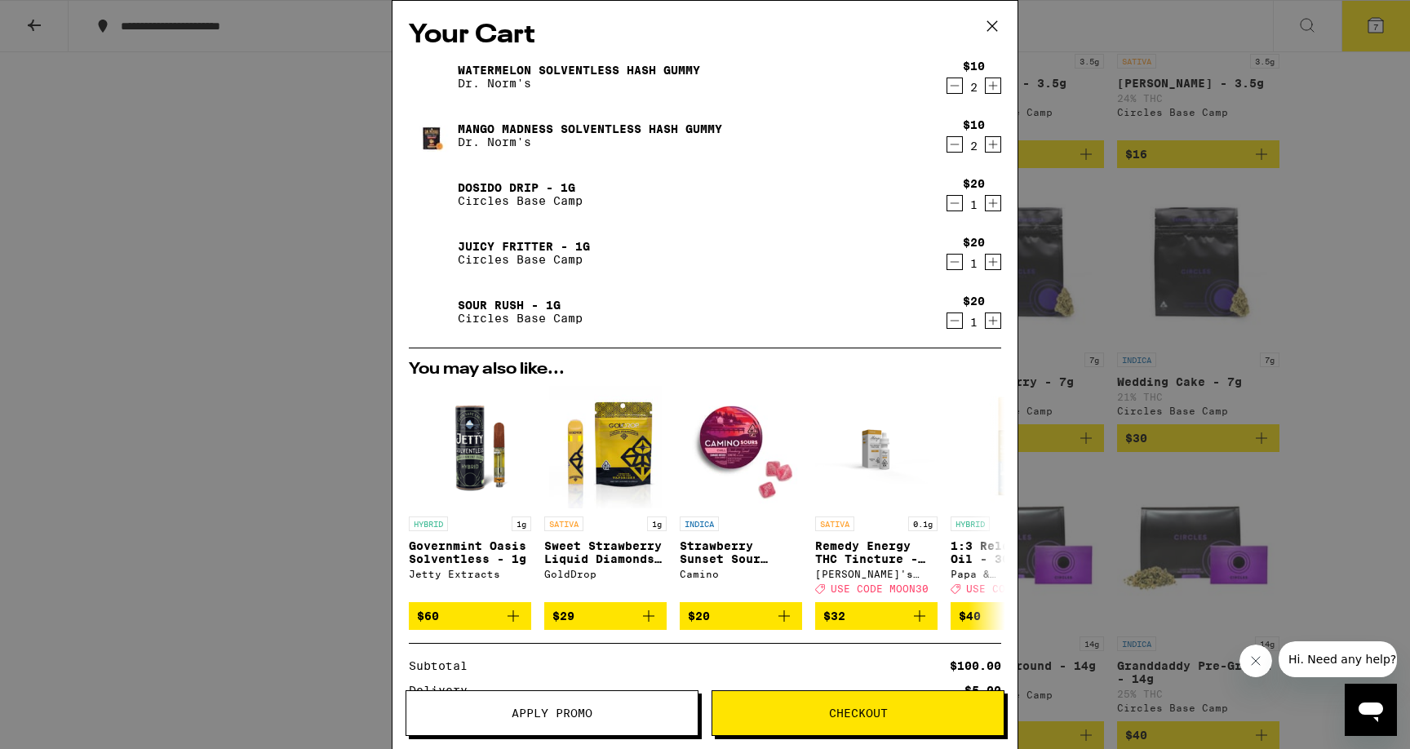
click at [485, 243] on link "Juicy Fritter - 1g" at bounding box center [524, 246] width 132 height 13
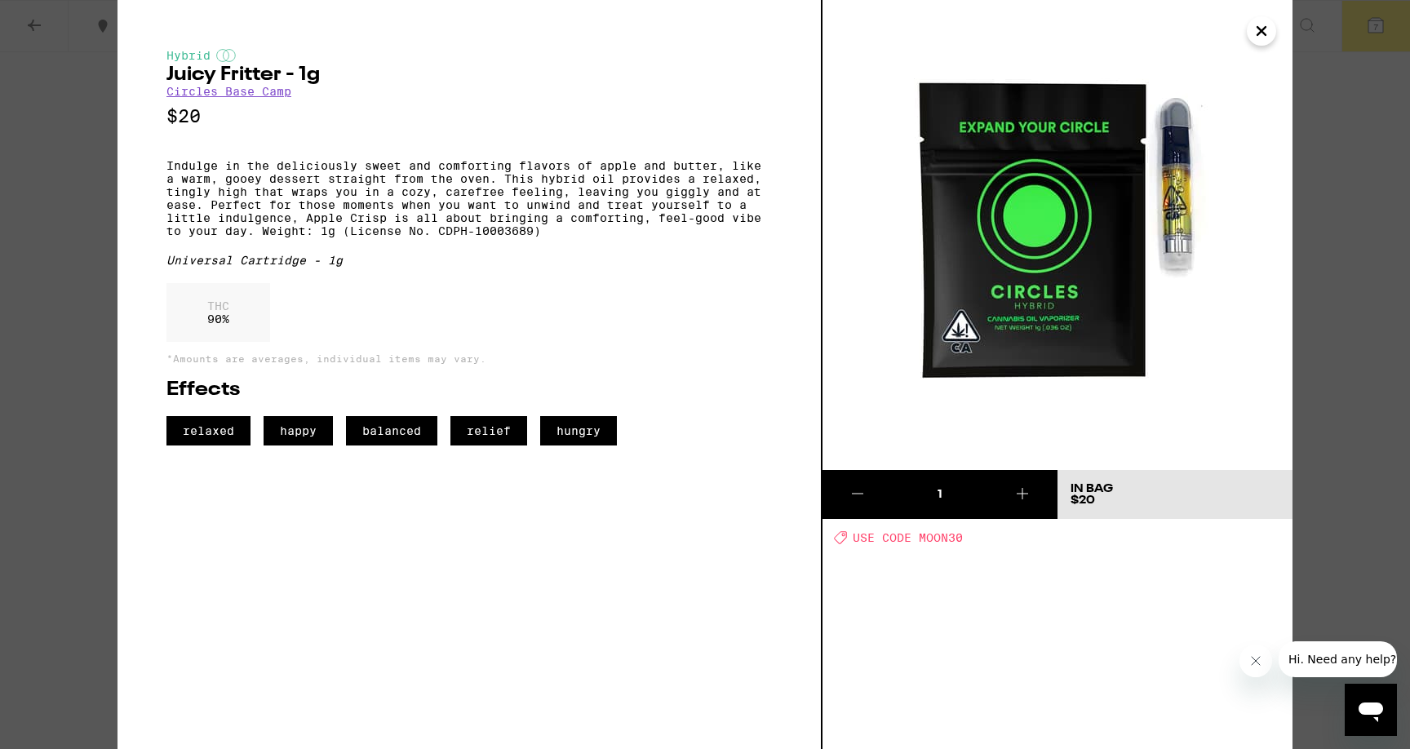
click at [253, 93] on link "Circles Base Camp" at bounding box center [228, 91] width 125 height 13
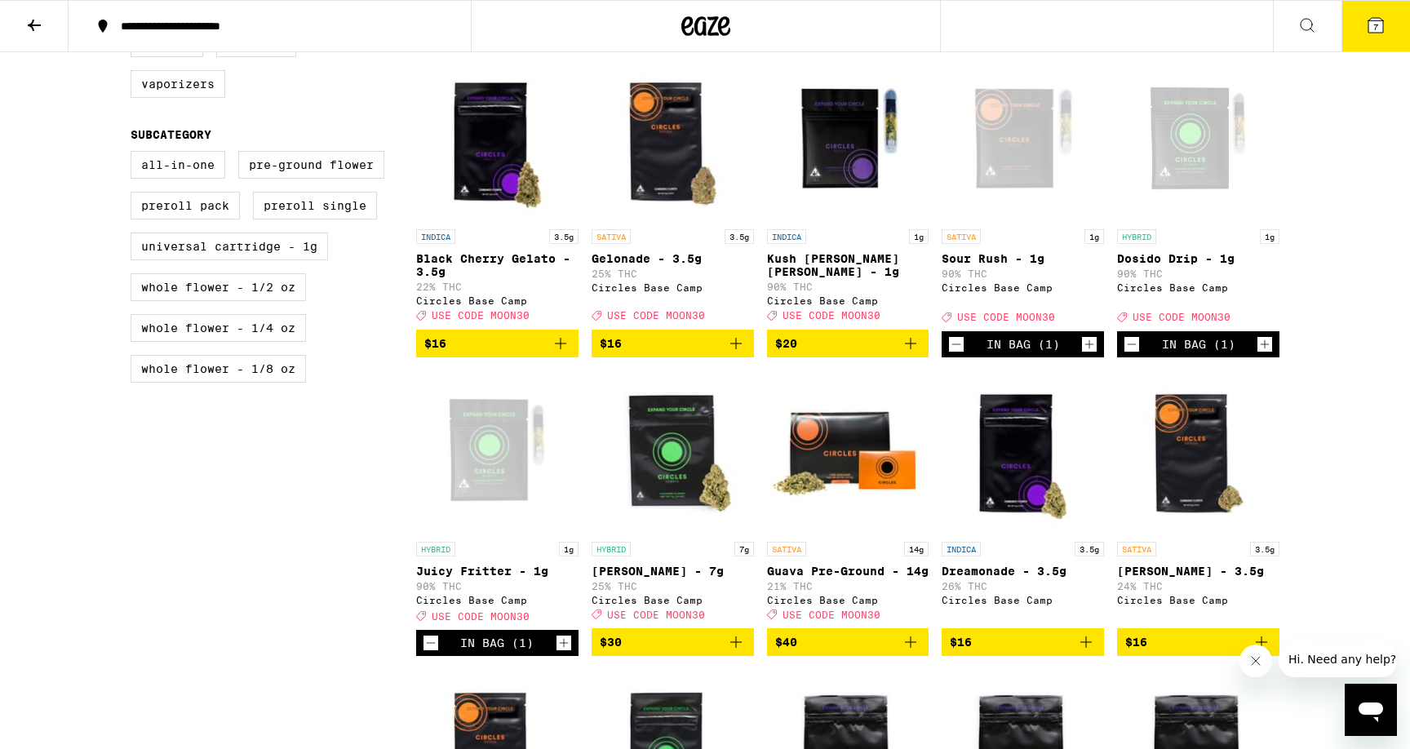
scroll to position [756, 0]
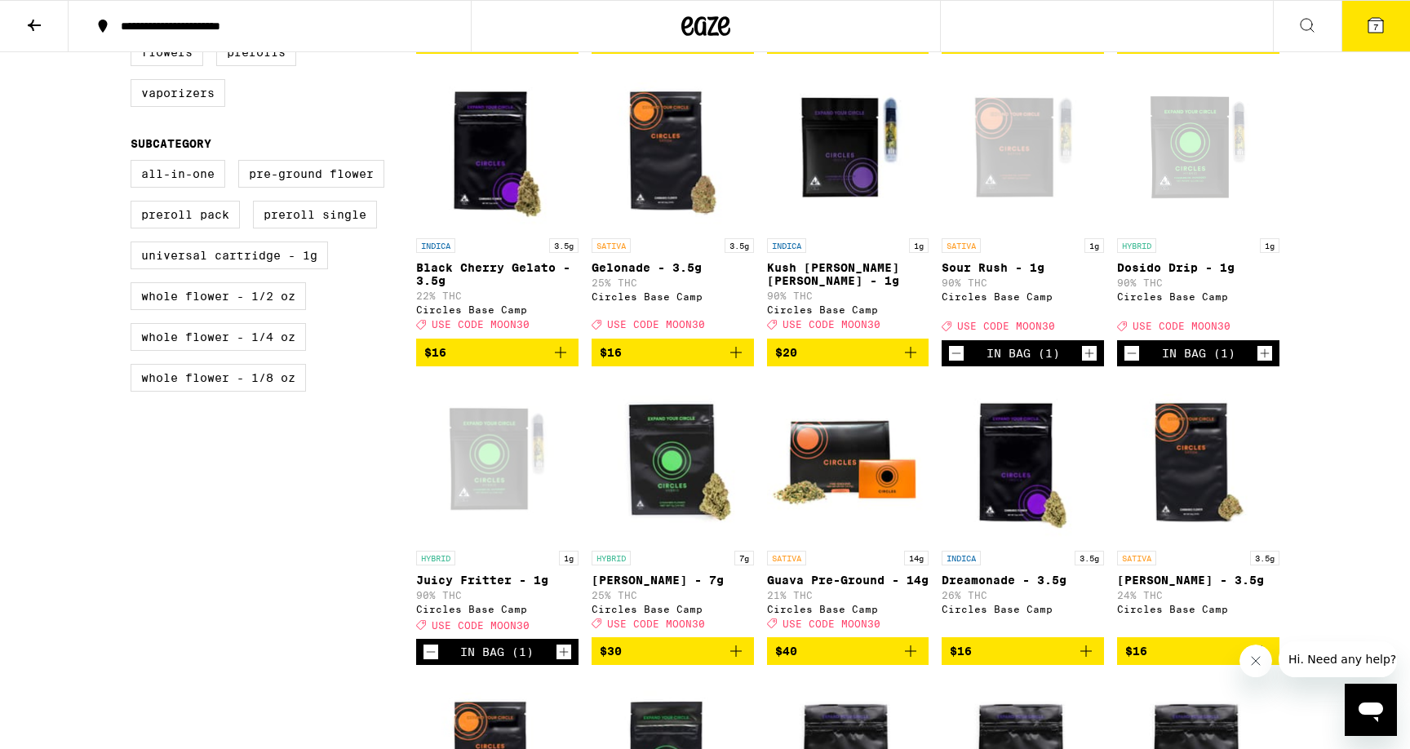
click at [1378, 29] on span "7" at bounding box center [1375, 27] width 5 height 10
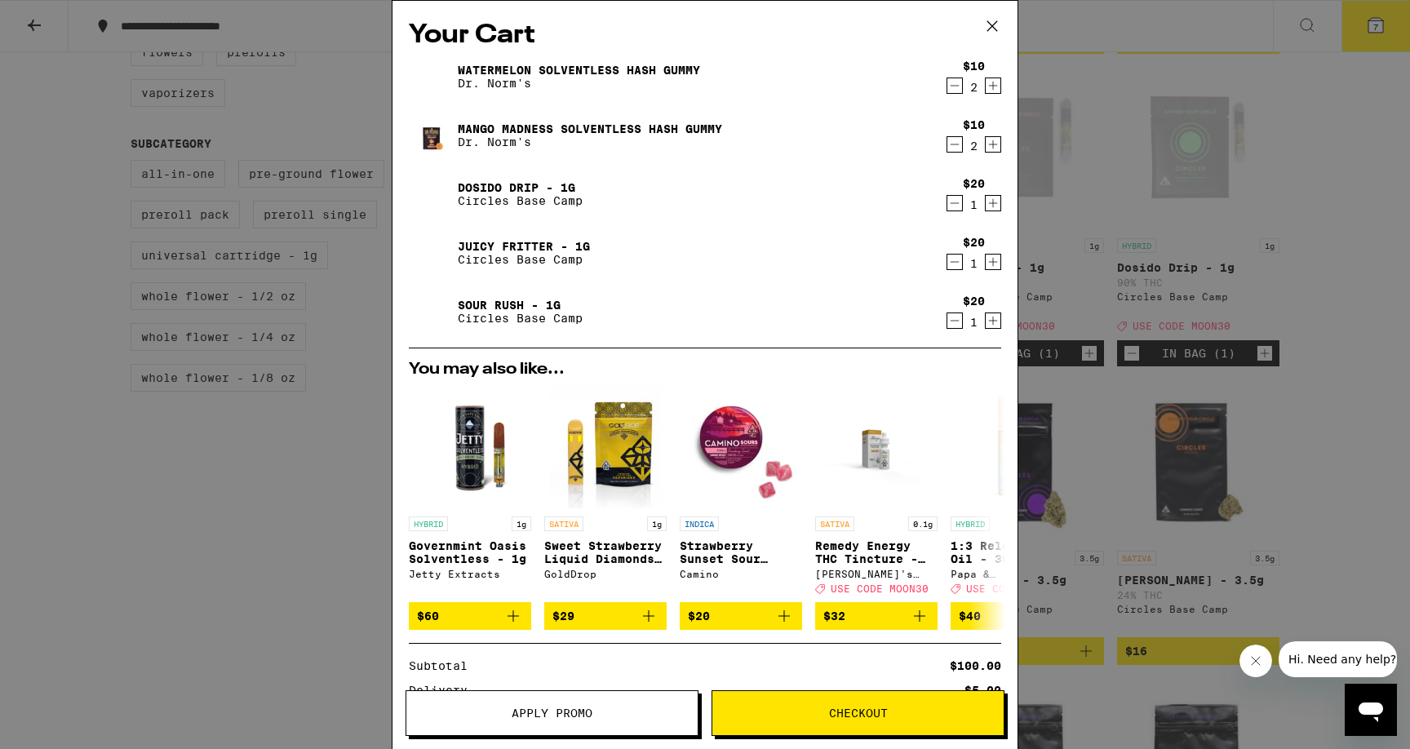
click at [955, 204] on icon "Decrement" at bounding box center [954, 203] width 15 height 20
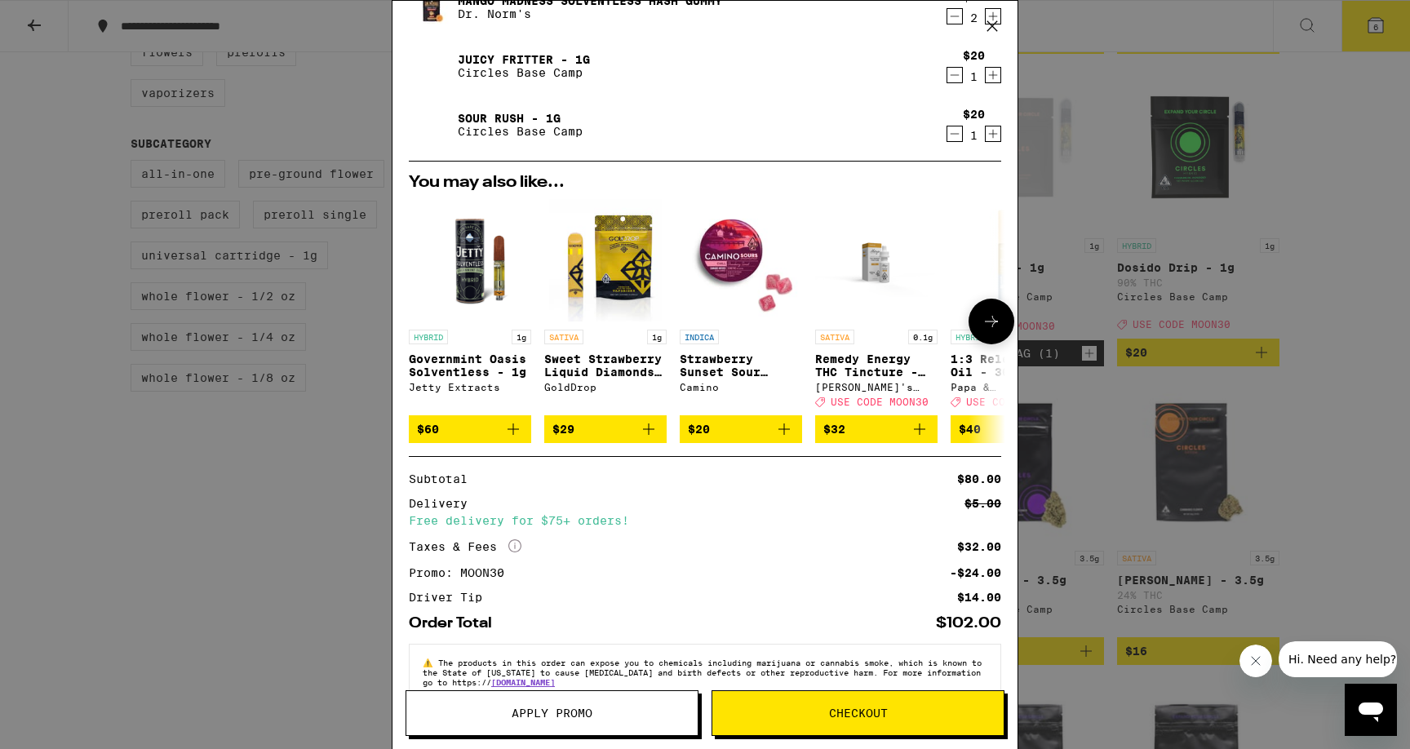
scroll to position [170, 0]
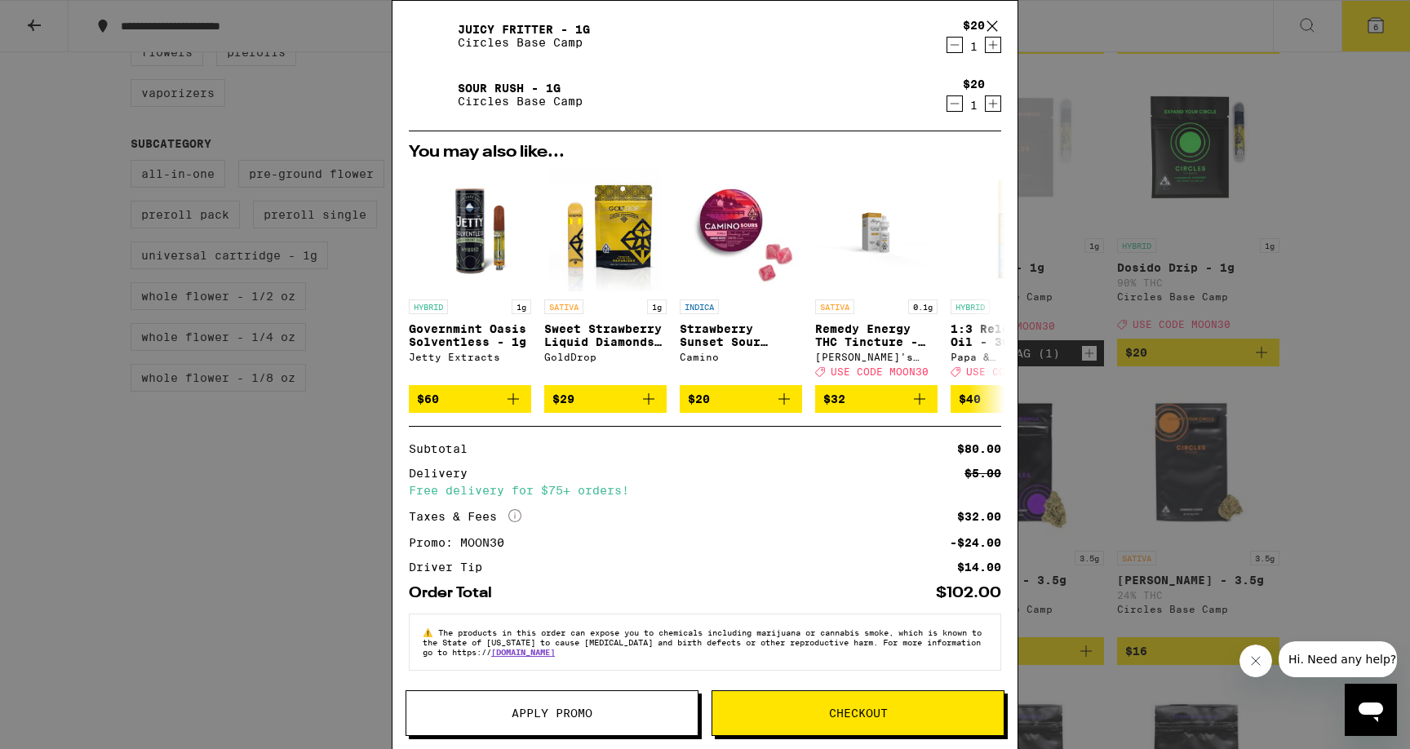
click at [823, 709] on span "Checkout" at bounding box center [857, 712] width 291 height 11
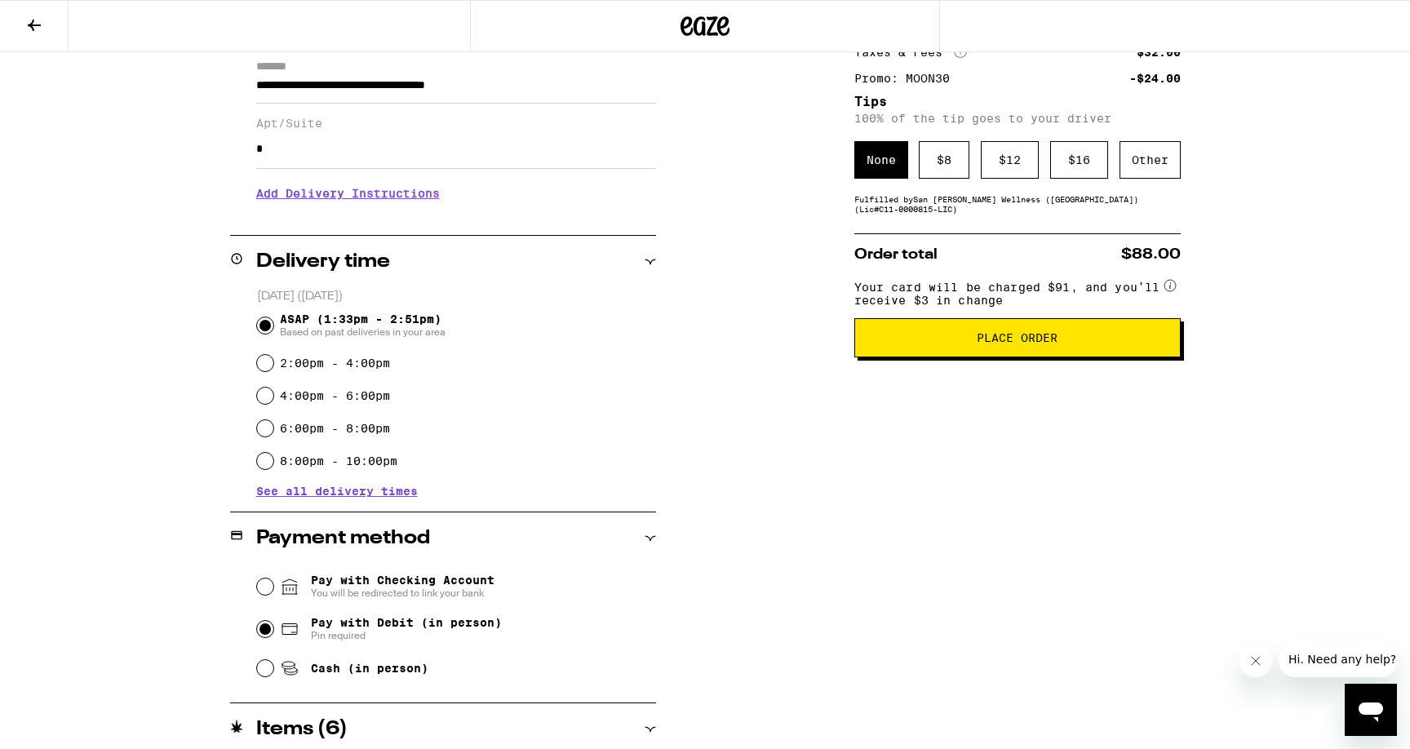
scroll to position [242, 0]
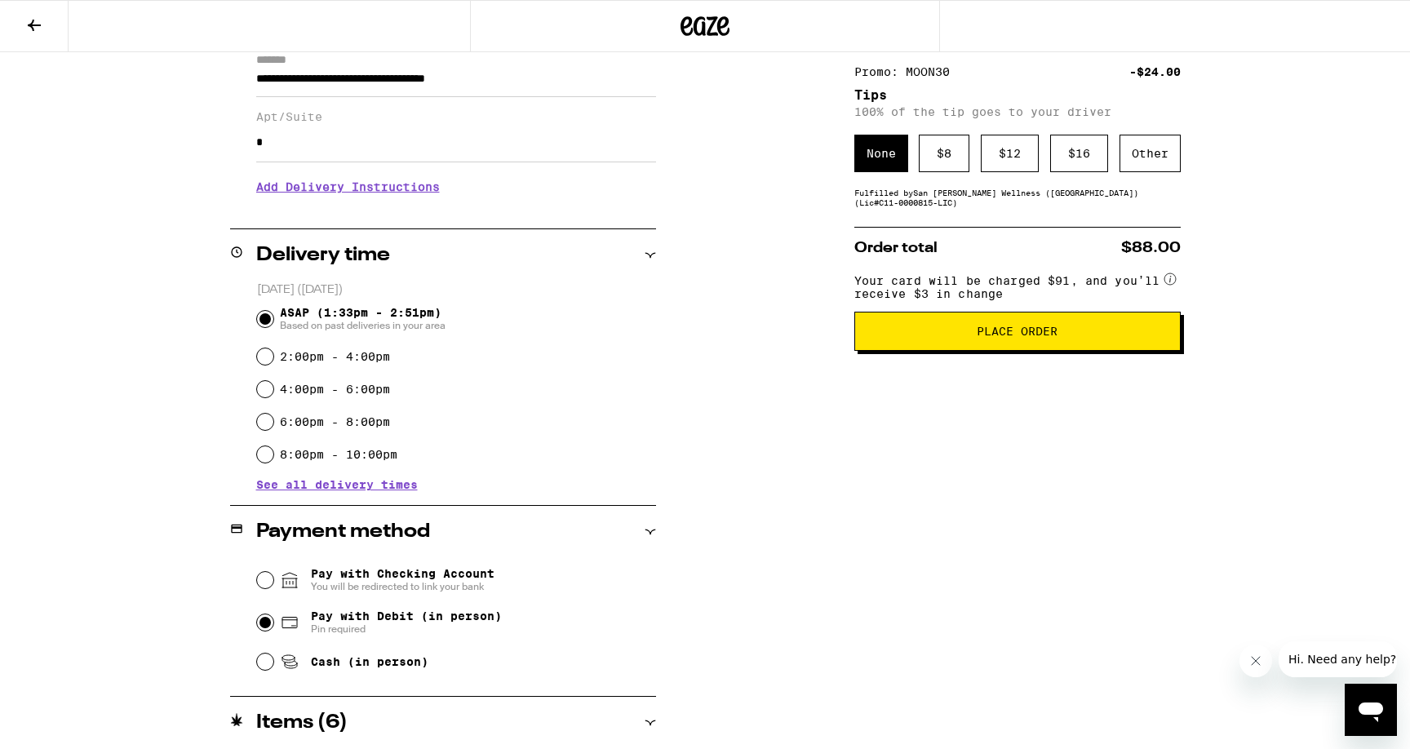
click at [396, 486] on span "See all delivery times" at bounding box center [337, 484] width 162 height 11
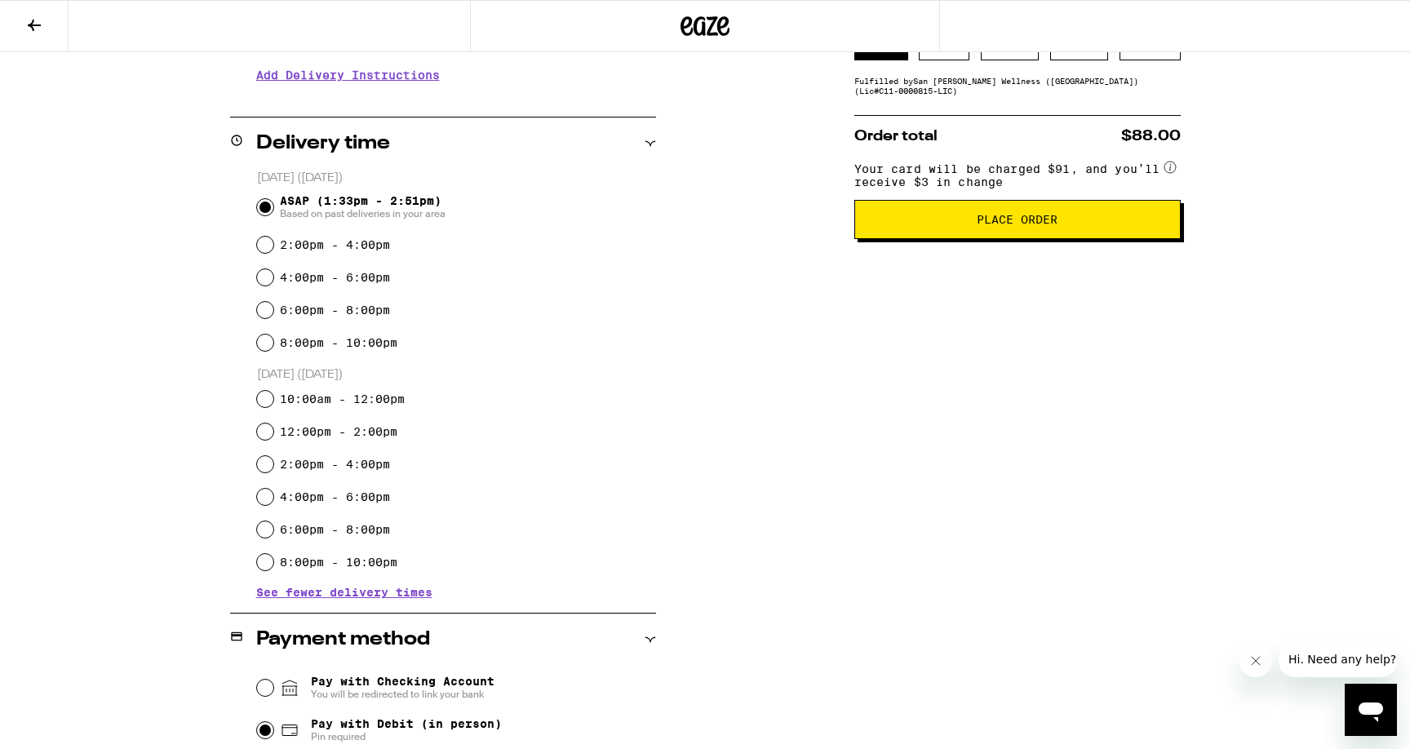
scroll to position [366, 0]
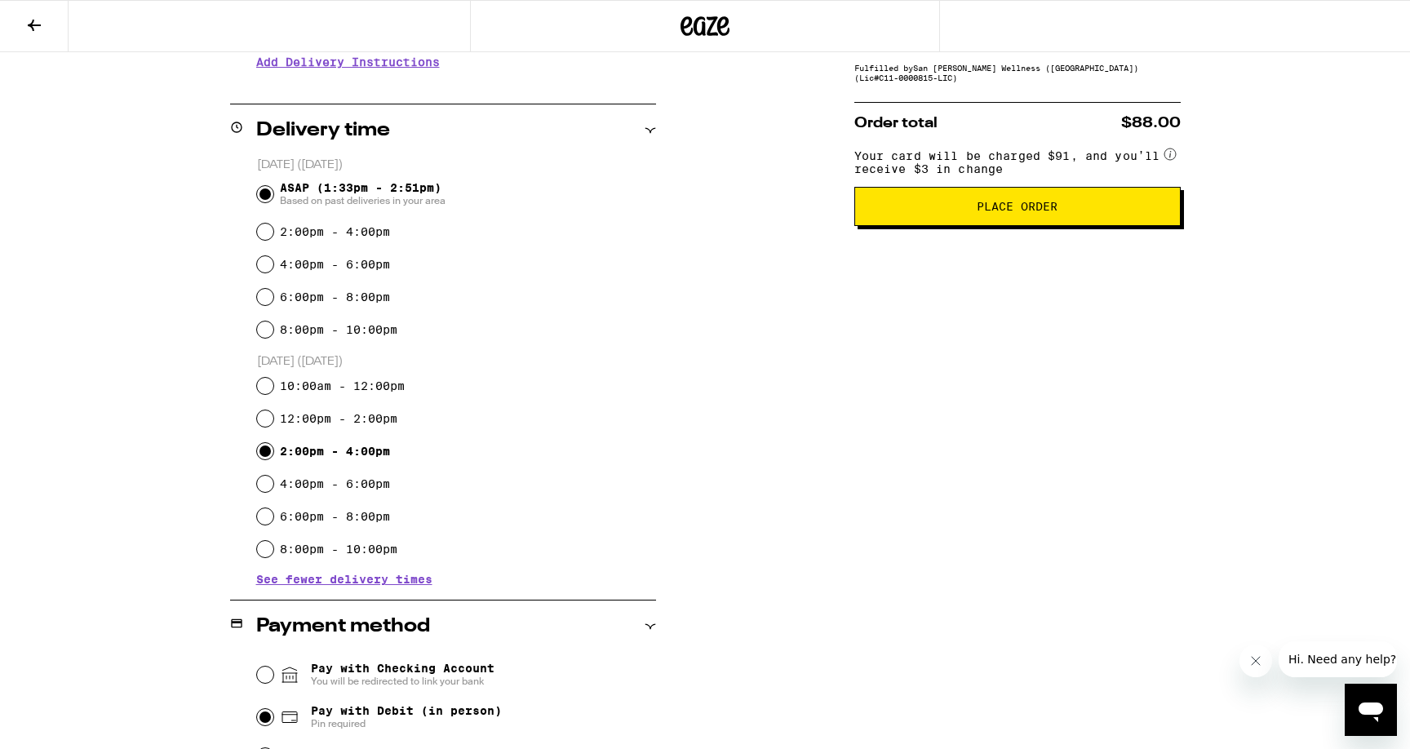
click at [264, 459] on input "2:00pm - 4:00pm" at bounding box center [265, 451] width 16 height 16
radio input "true"
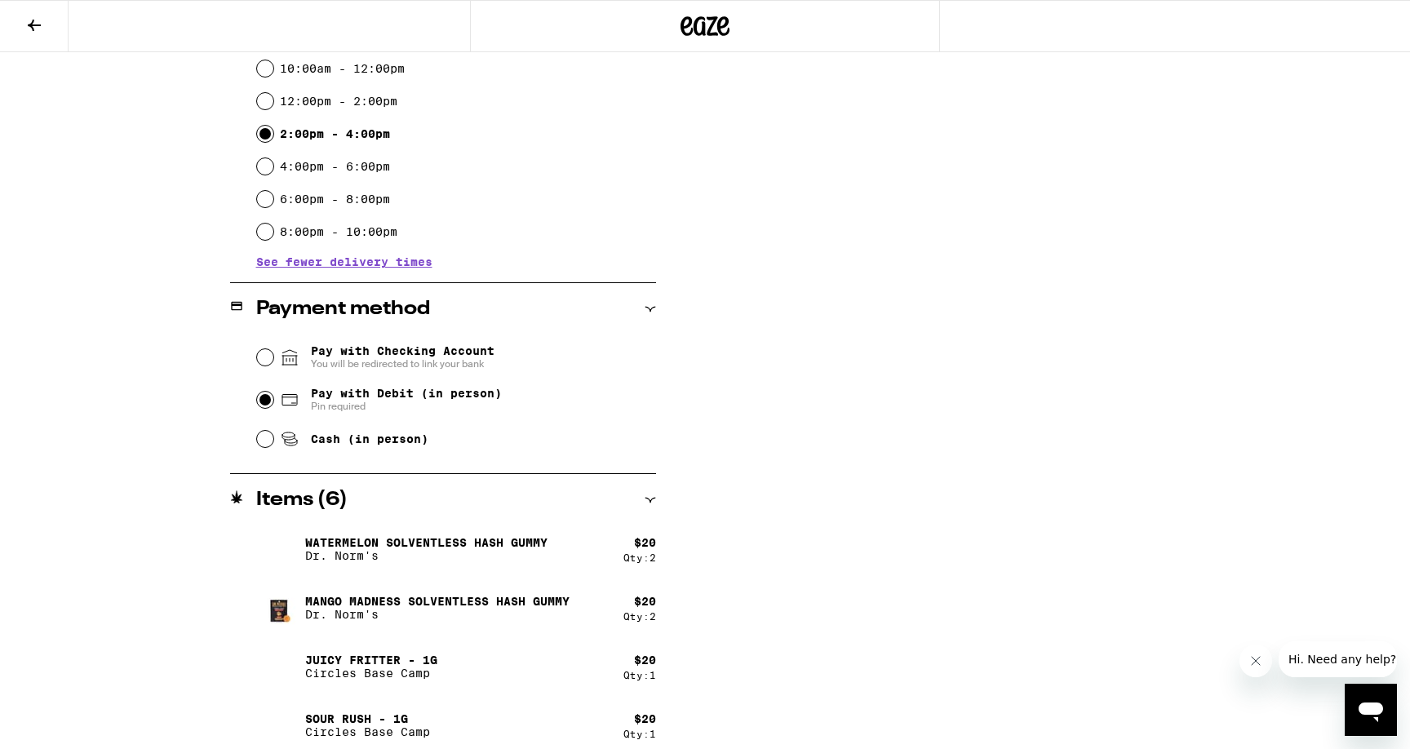
scroll to position [697, 0]
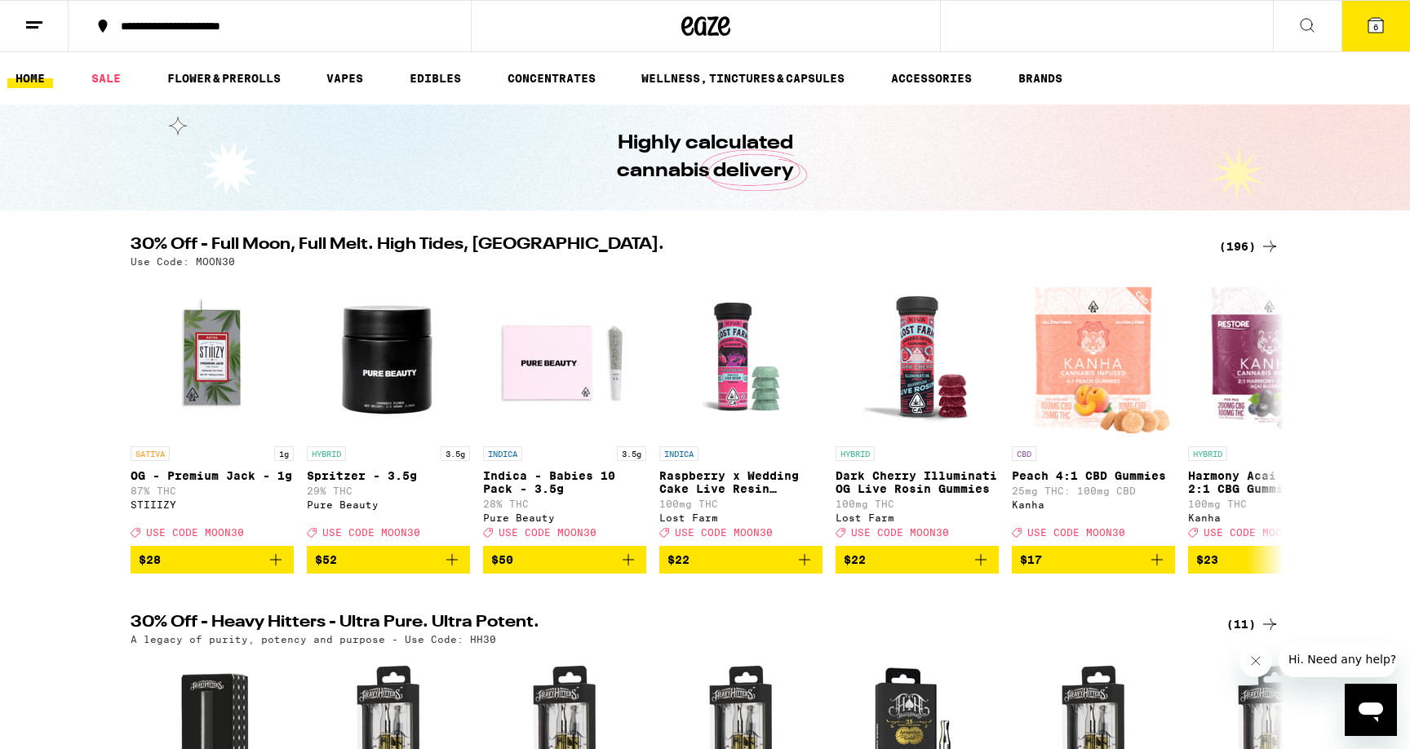
click at [24, 30] on icon at bounding box center [34, 26] width 20 height 20
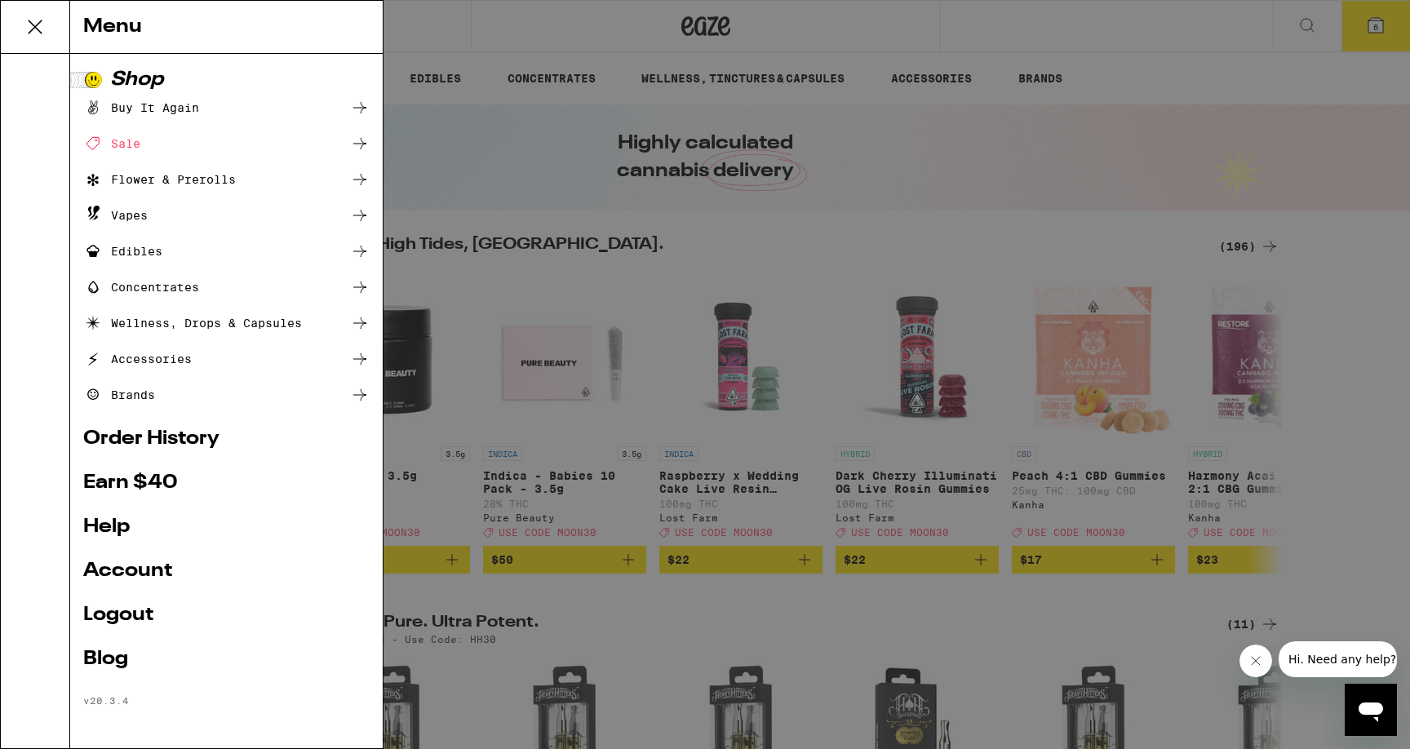
click at [142, 104] on div "Buy It Again" at bounding box center [141, 108] width 116 height 20
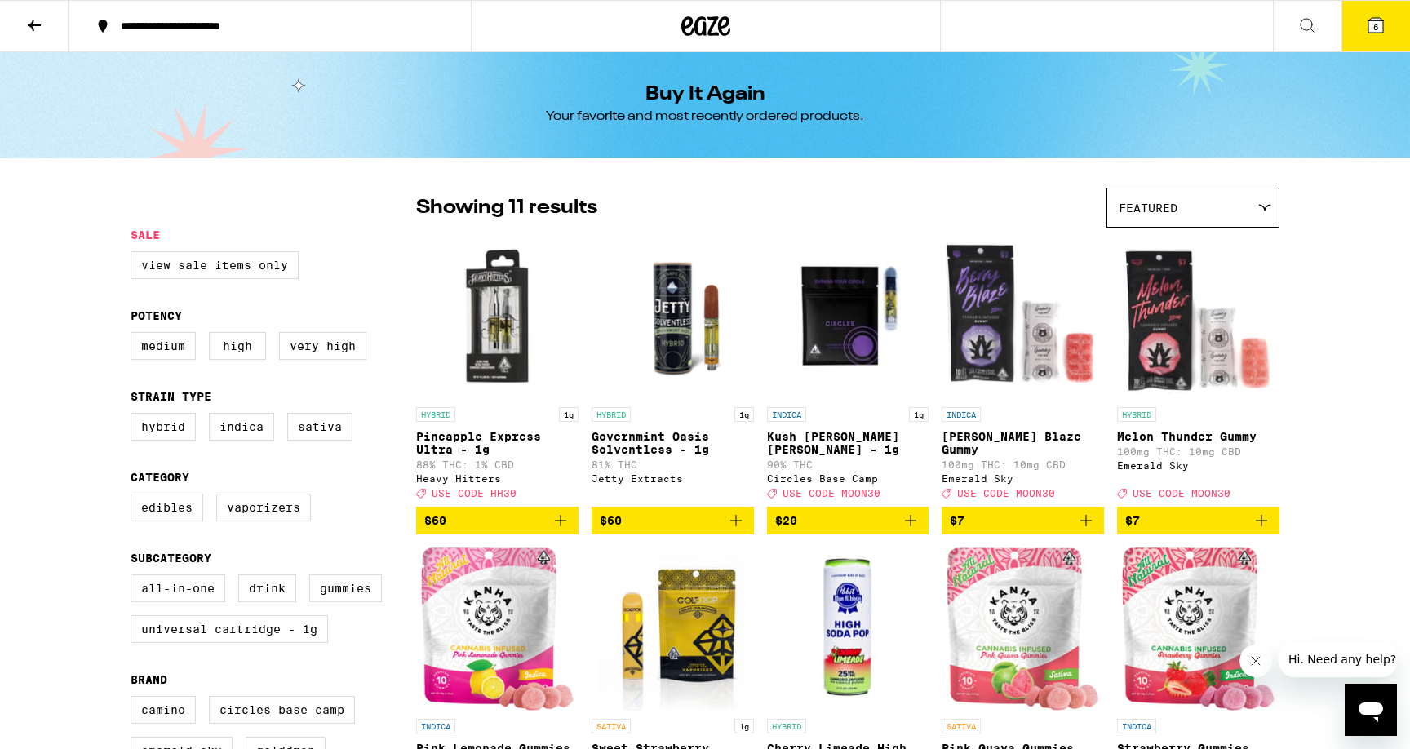
click at [464, 443] on p "Pineapple Express Ultra - 1g" at bounding box center [497, 443] width 162 height 26
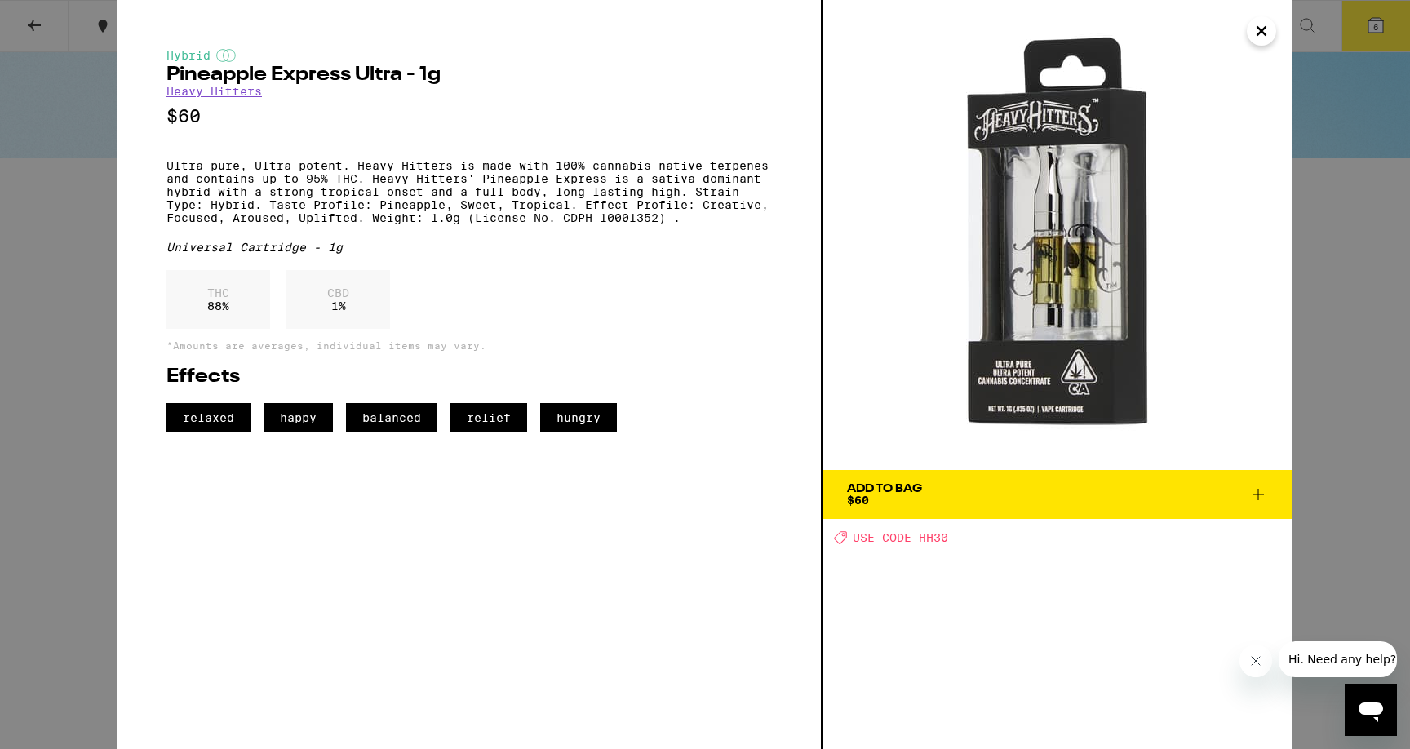
click at [1268, 30] on icon "Close" at bounding box center [1262, 31] width 20 height 24
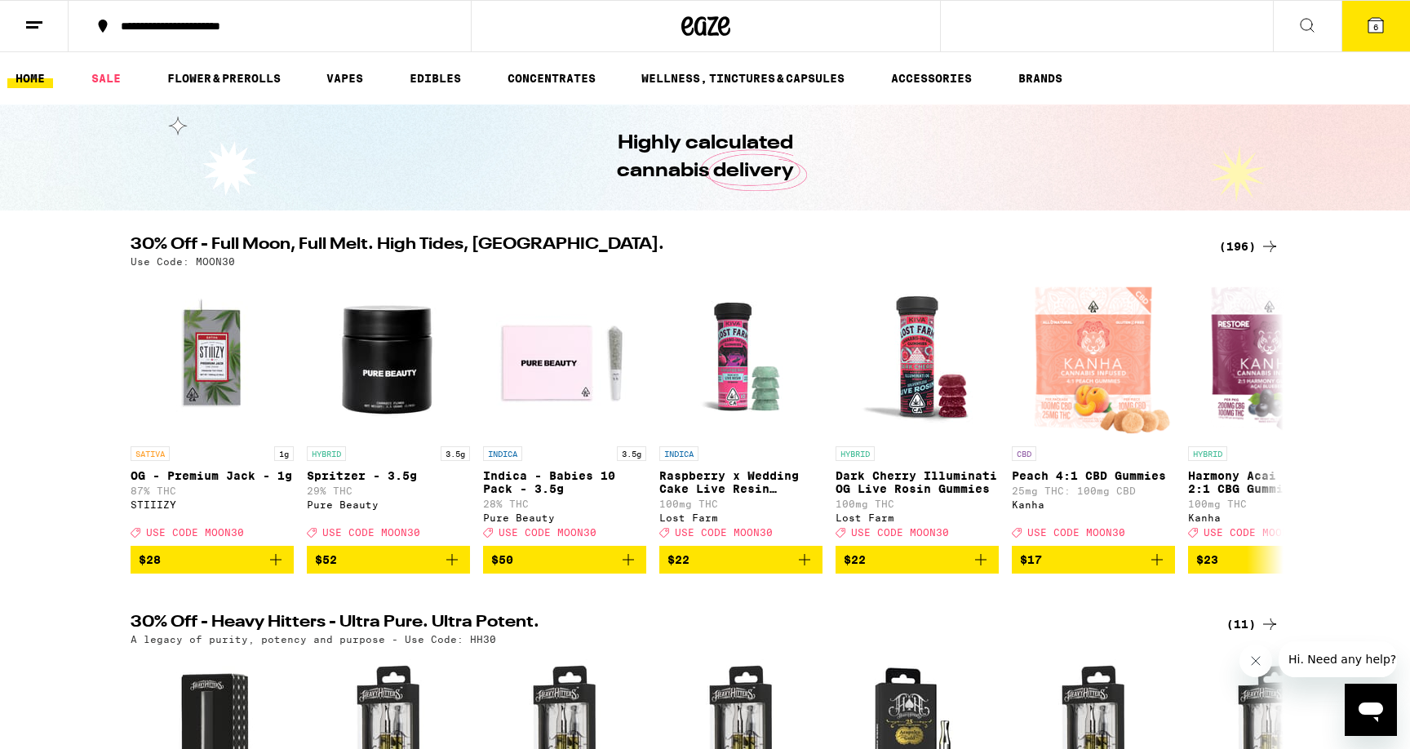
click at [1296, 33] on button at bounding box center [1307, 26] width 69 height 51
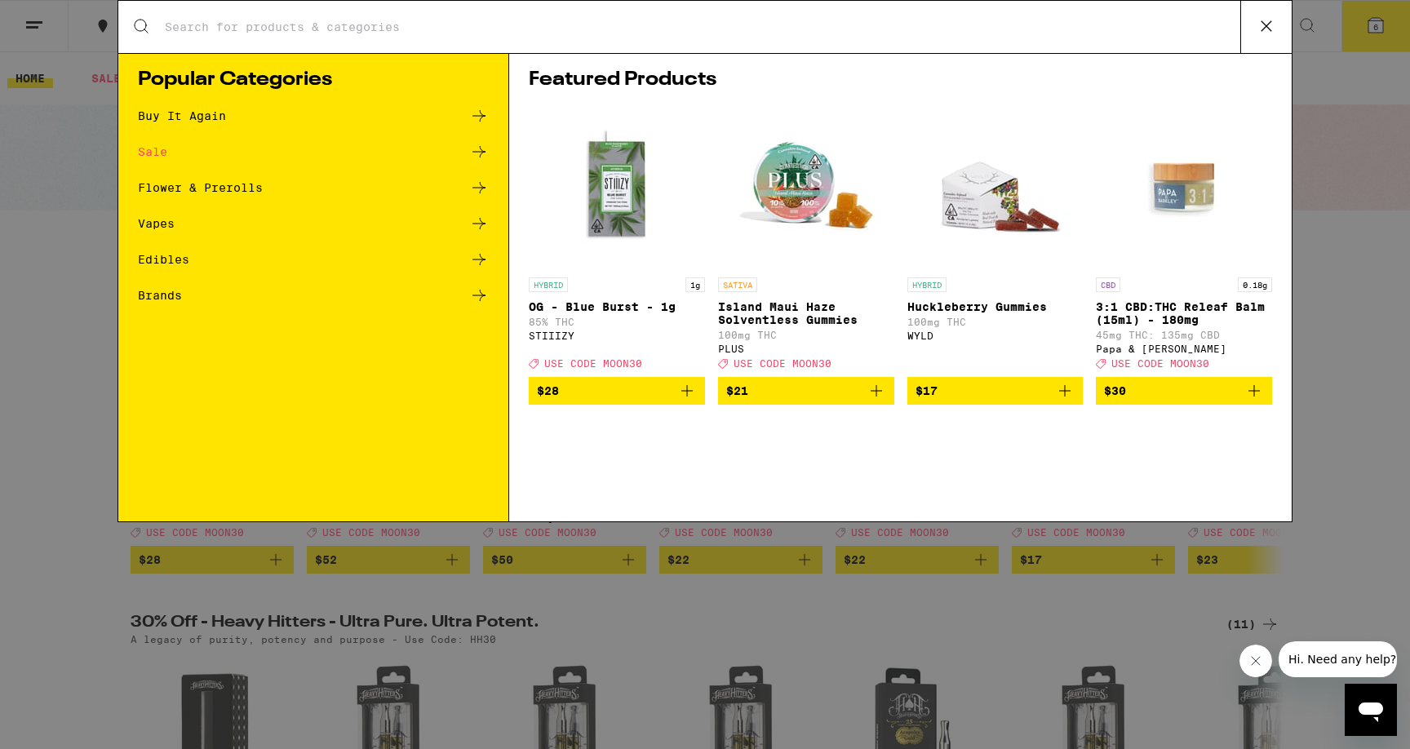
click at [766, 24] on input "Search for Products" at bounding box center [702, 27] width 1076 height 15
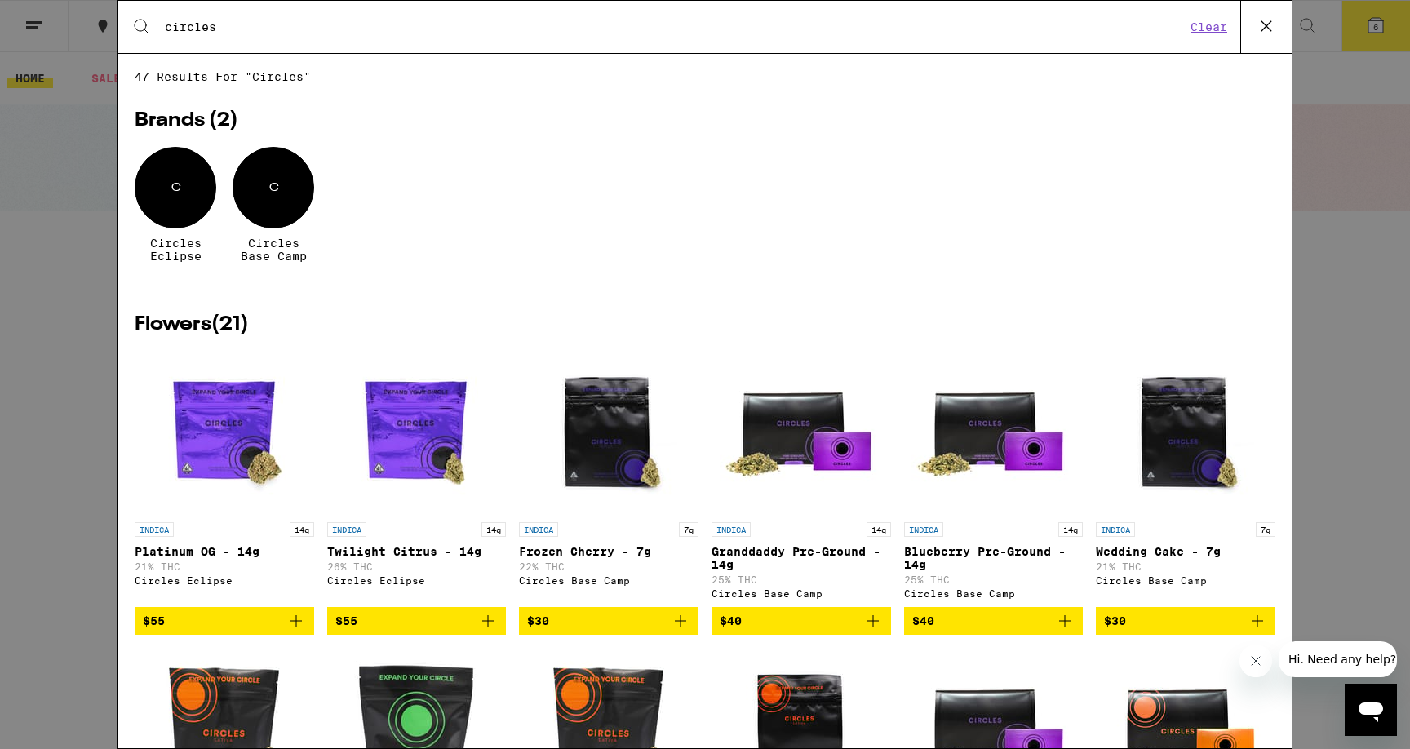
type input "circles"
click at [282, 200] on div "C" at bounding box center [274, 188] width 82 height 82
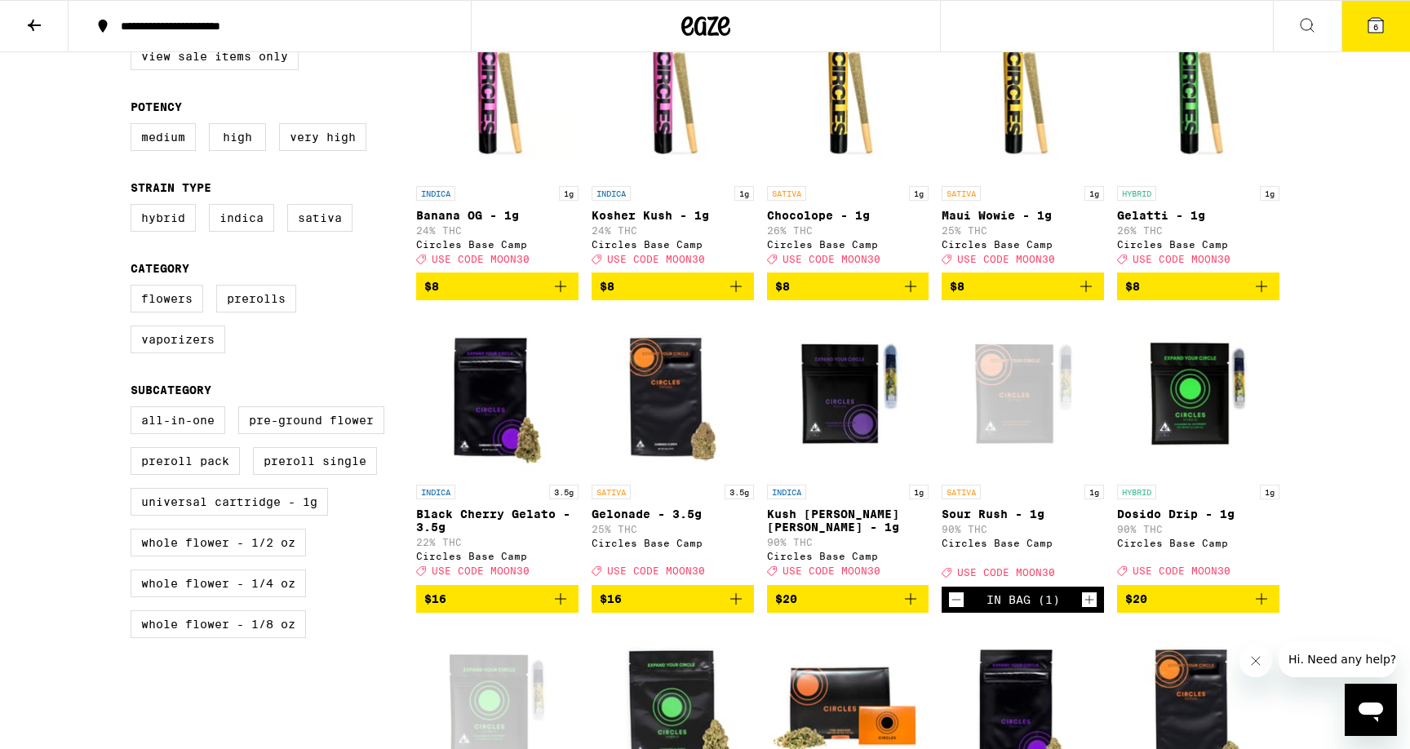
scroll to position [508, 0]
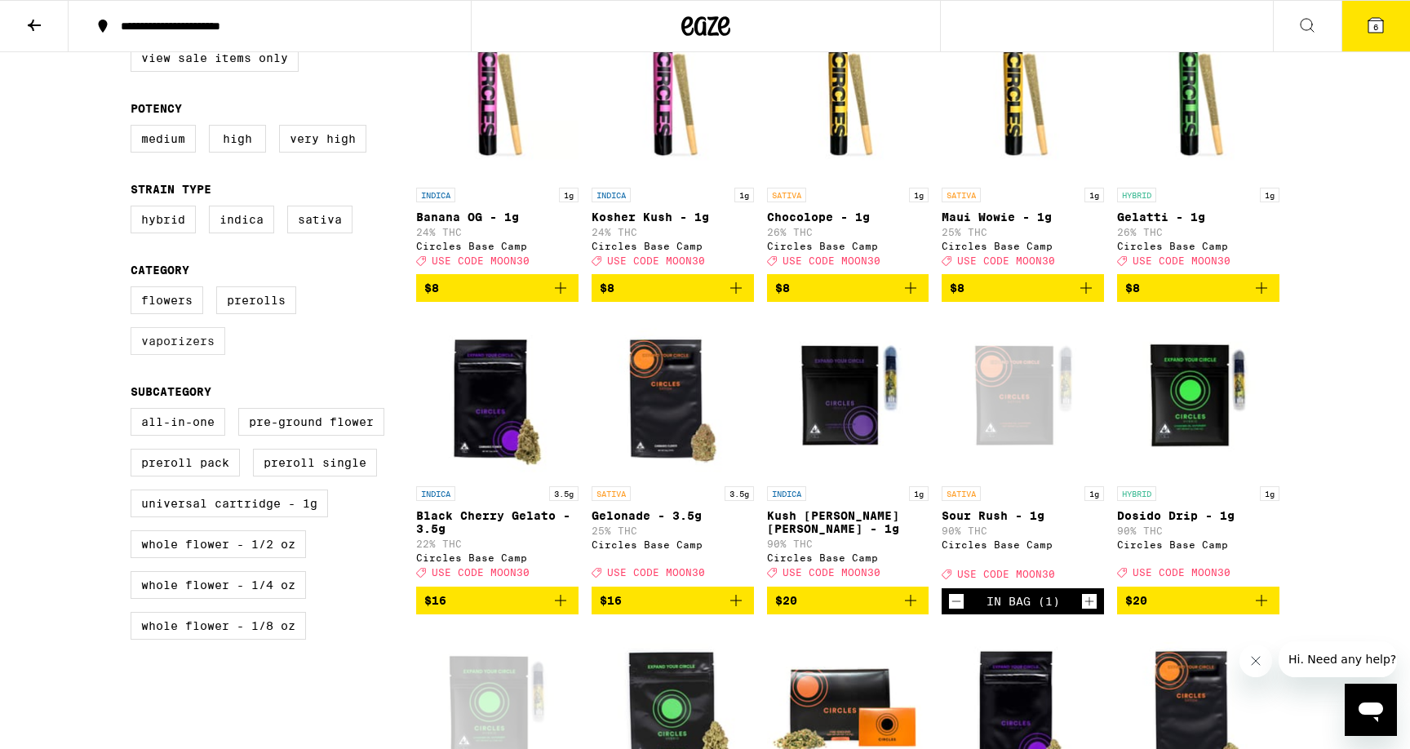
click at [174, 355] on label "Vaporizers" at bounding box center [178, 341] width 95 height 28
click at [135, 290] on input "Vaporizers" at bounding box center [134, 289] width 1 height 1
checkbox input "true"
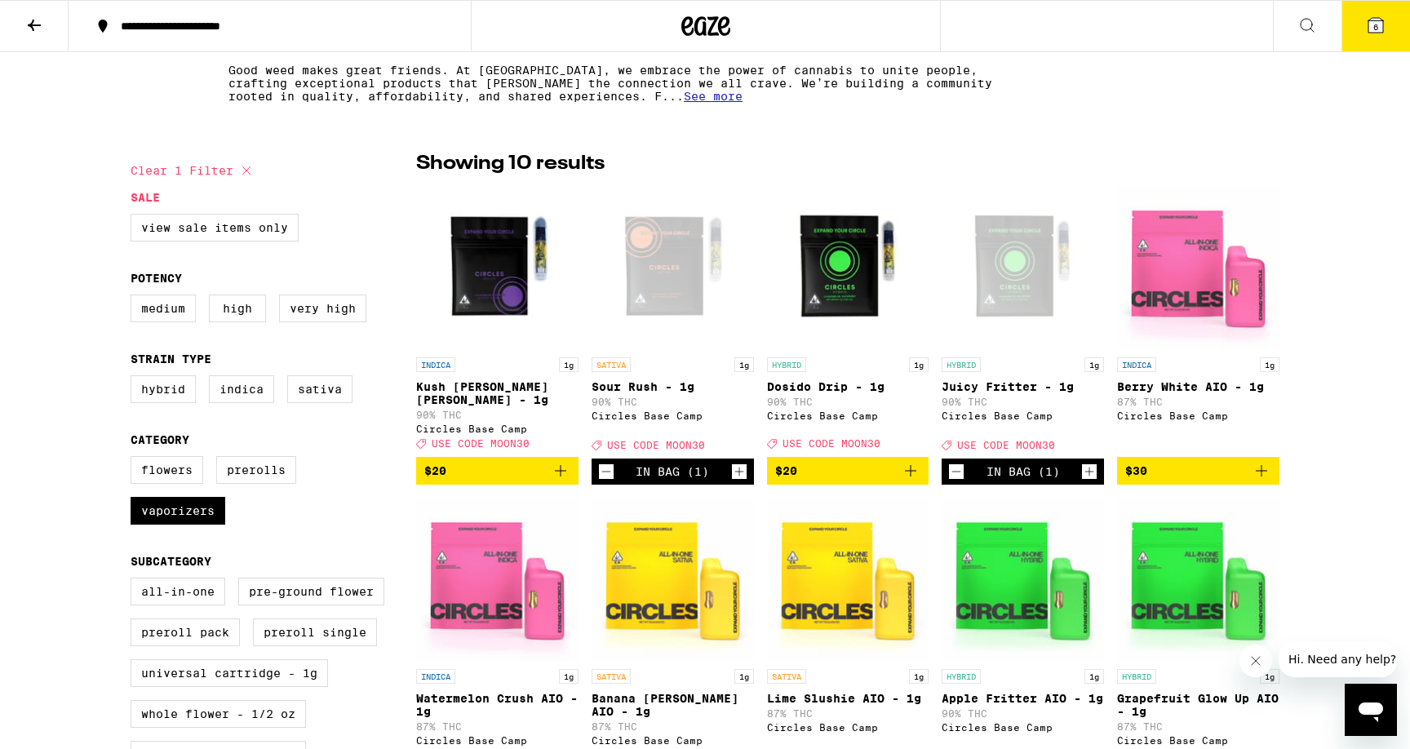
scroll to position [358, 0]
